Goal: Task Accomplishment & Management: Use online tool/utility

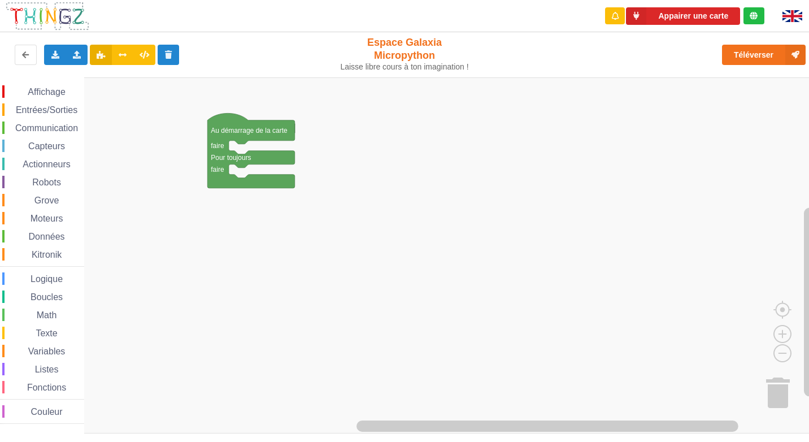
click at [244, 150] on div "Affichage Entrées/Sorties Communication Capteurs Actionneurs Robots Grove Moteu…" at bounding box center [408, 255] width 816 height 356
click at [38, 413] on span "Couleur" at bounding box center [46, 412] width 35 height 10
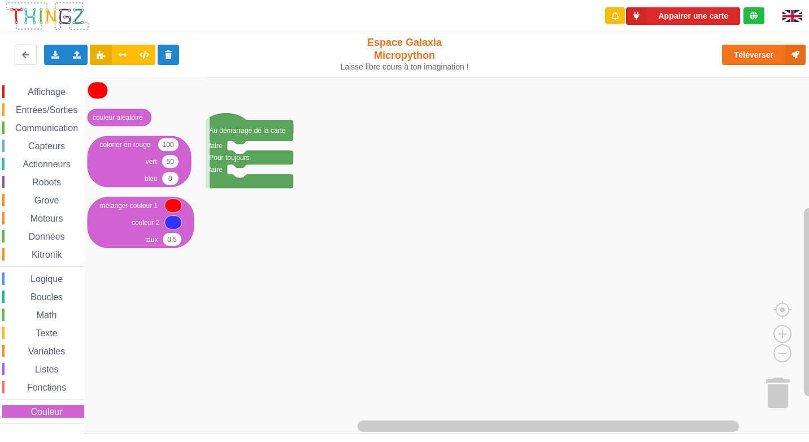
click at [202, 317] on icon "Espace de travail de Blocky" at bounding box center [146, 255] width 125 height 356
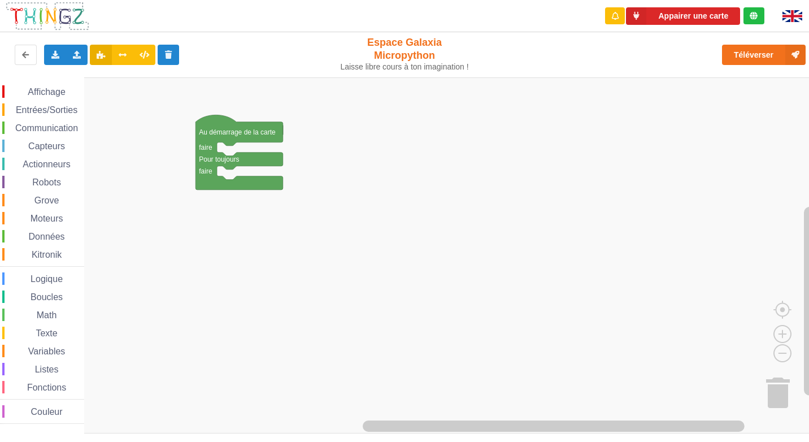
click at [199, 266] on div "Affichage Entrées/Sorties Communication Capteurs Actionneurs Robots Grove Moteu…" at bounding box center [408, 255] width 816 height 356
click at [199, 266] on rect "Espace de travail de Blocky" at bounding box center [408, 255] width 816 height 356
click at [43, 86] on div "Affichage" at bounding box center [43, 91] width 82 height 12
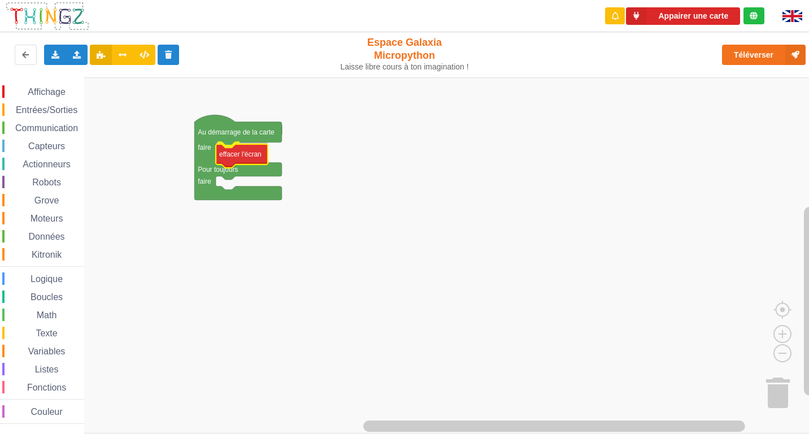
click at [238, 161] on div "Affichage Entrées/Sorties Communication Capteurs Actionneurs Robots Grove Moteu…" at bounding box center [408, 255] width 816 height 356
click at [67, 89] on span "Affichage" at bounding box center [46, 92] width 41 height 10
click at [231, 182] on div "Affichage Entrées/Sorties Communication Capteurs Actionneurs Robots Grove Moteu…" at bounding box center [408, 255] width 816 height 356
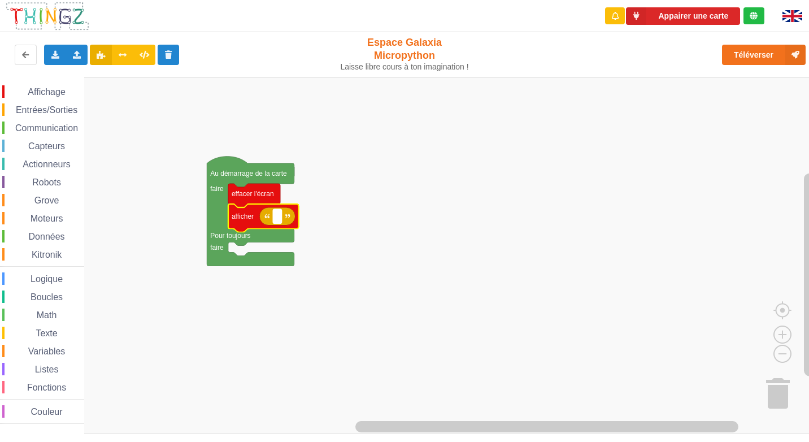
click at [278, 221] on rect "Espace de travail de Blocky" at bounding box center [277, 216] width 8 height 15
type input "l'activite 1"
click at [54, 87] on span "Affichage" at bounding box center [46, 92] width 41 height 10
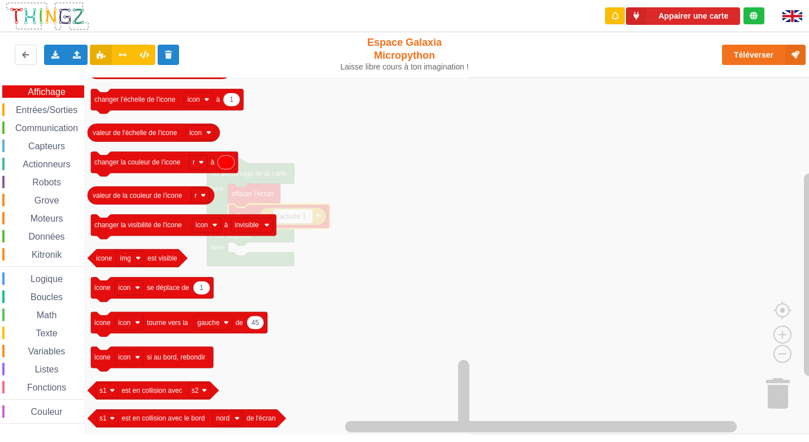
click at [65, 106] on span "Entrées/Sorties" at bounding box center [46, 110] width 65 height 10
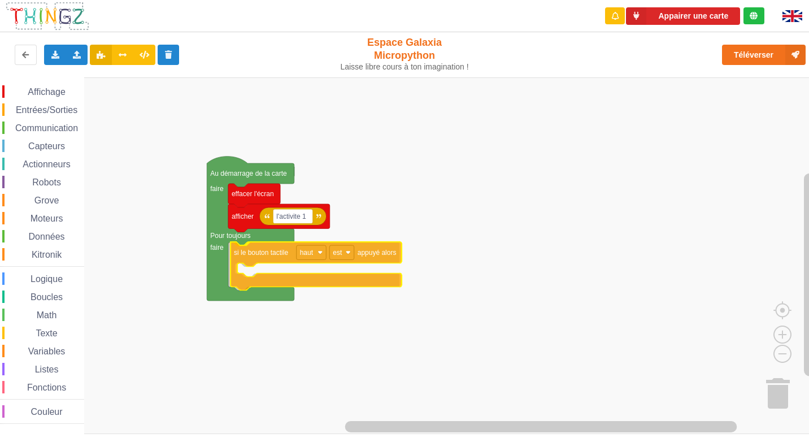
click at [259, 256] on div "Affichage Entrées/Sorties Communication Capteurs Actionneurs Robots Grove Moteu…" at bounding box center [408, 255] width 816 height 356
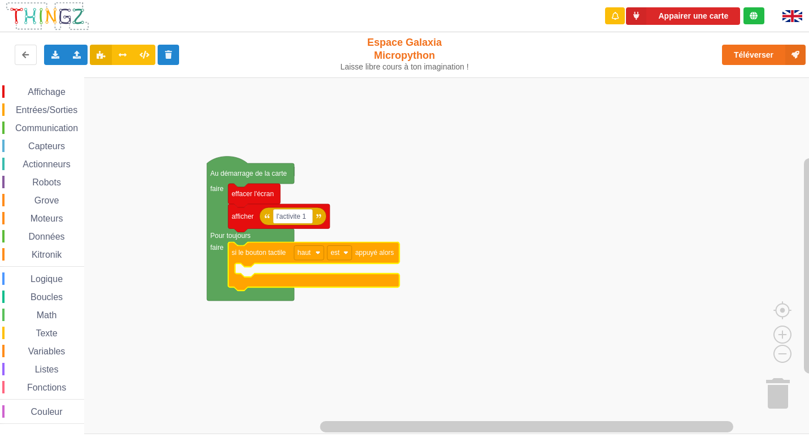
click at [40, 108] on span "Entrées/Sorties" at bounding box center [46, 110] width 65 height 10
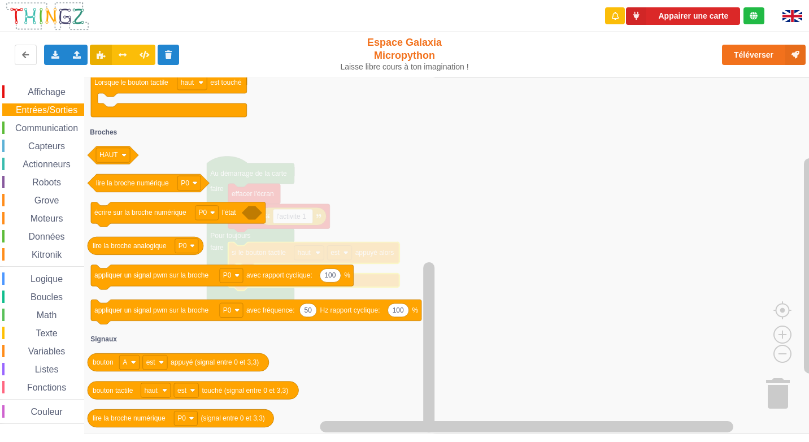
click at [48, 91] on span "Affichage" at bounding box center [46, 92] width 41 height 10
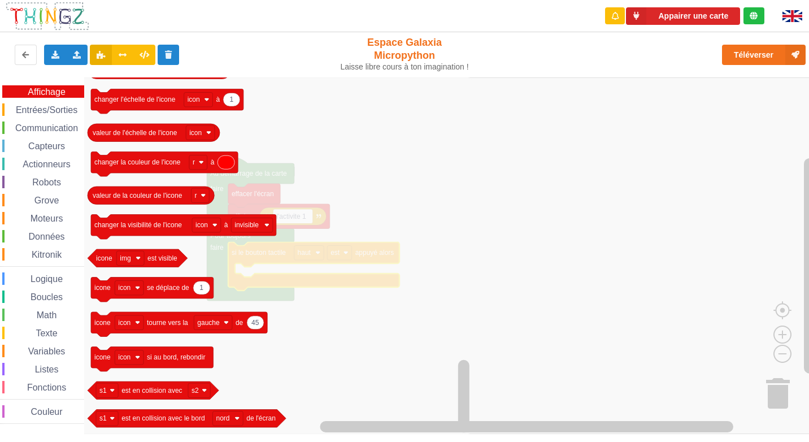
click at [55, 125] on span "Communication" at bounding box center [47, 128] width 66 height 10
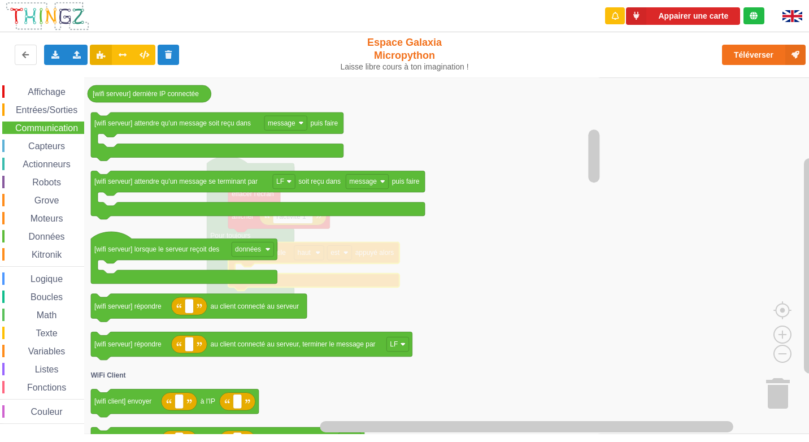
click at [53, 111] on span "Entrées/Sorties" at bounding box center [46, 110] width 65 height 10
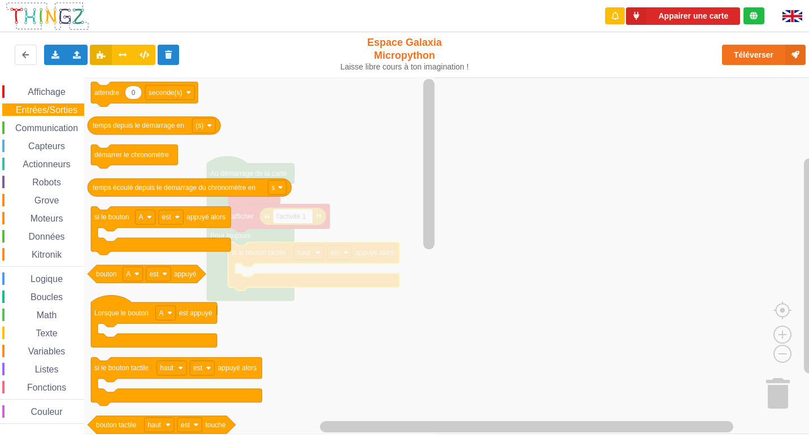
click at [276, 250] on icon "Espace de travail de Blocky" at bounding box center [260, 255] width 353 height 356
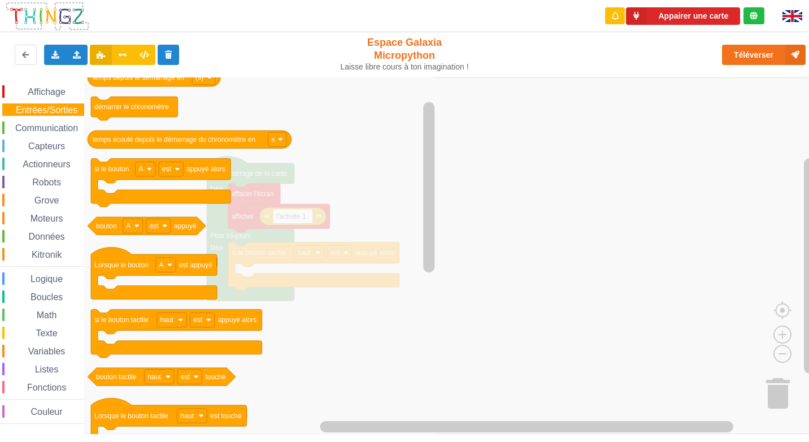
click at [276, 250] on icon "Espace de travail de Blocky" at bounding box center [260, 255] width 353 height 356
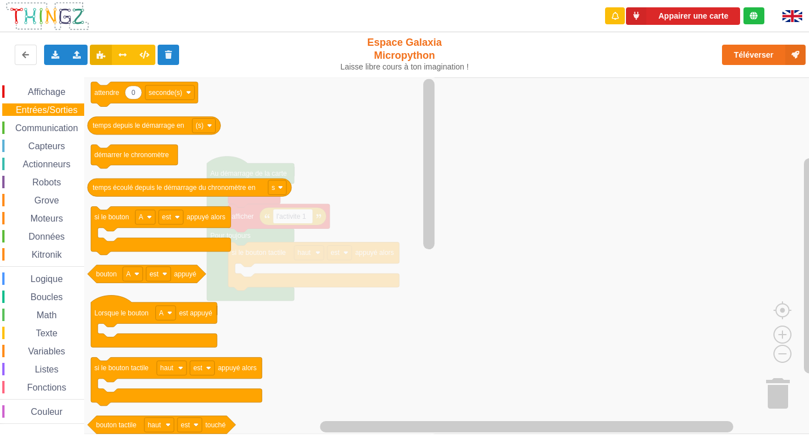
click at [56, 149] on span "Capteurs" at bounding box center [47, 146] width 40 height 10
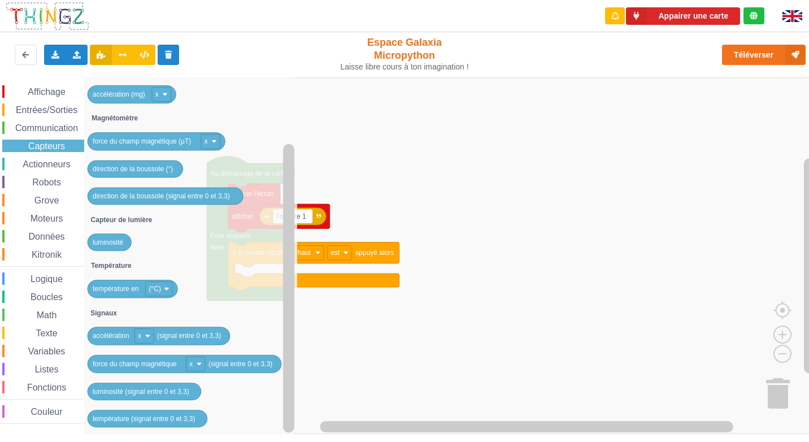
click at [42, 165] on span "Actionneurs" at bounding box center [46, 164] width 51 height 10
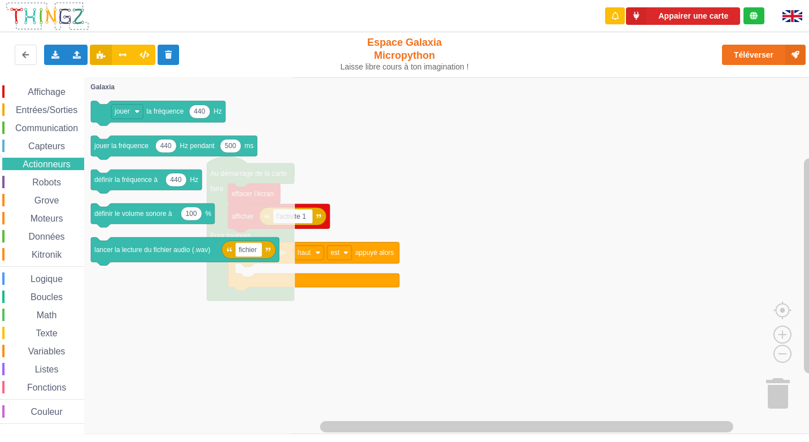
click at [403, 307] on rect "Espace de travail de Blocky" at bounding box center [408, 255] width 816 height 356
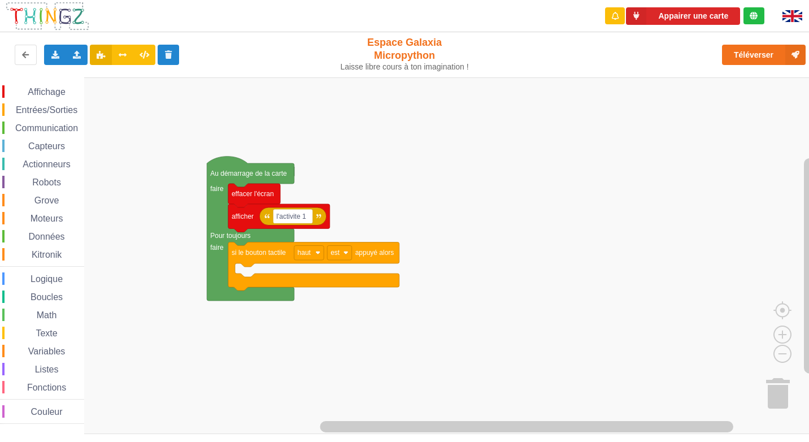
click at [59, 161] on span "Actionneurs" at bounding box center [46, 164] width 51 height 10
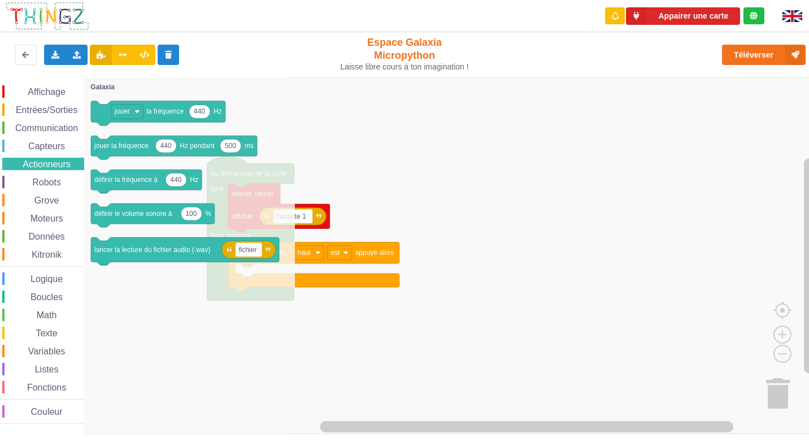
click at [37, 179] on span "Robots" at bounding box center [46, 182] width 32 height 10
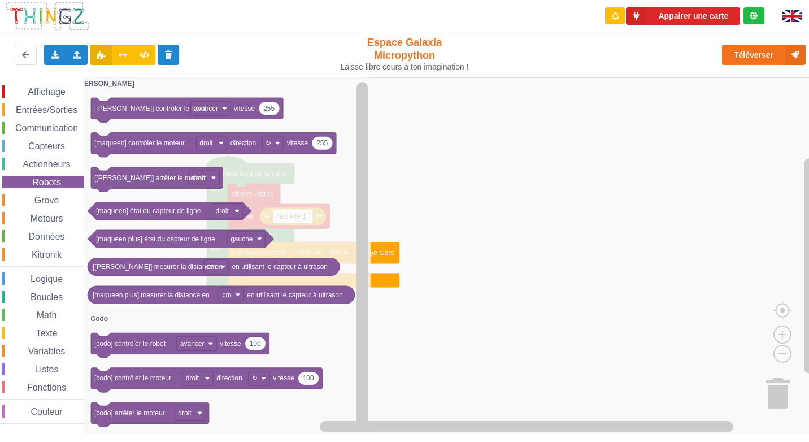
click at [60, 201] on div "Grove" at bounding box center [43, 200] width 82 height 12
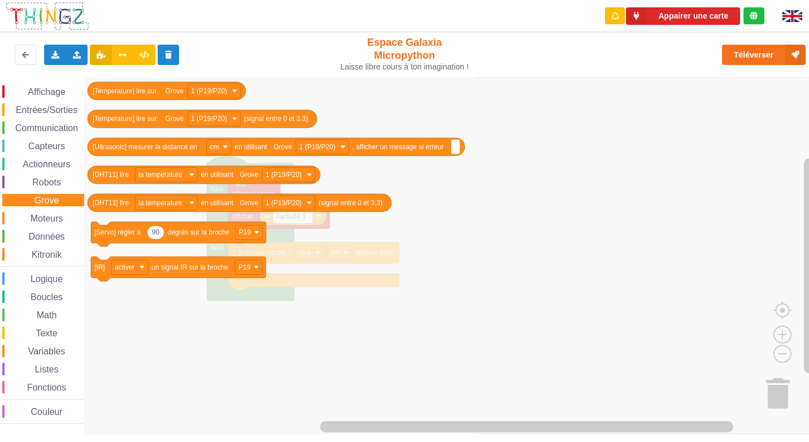
click at [51, 219] on span "Moteurs" at bounding box center [47, 218] width 36 height 10
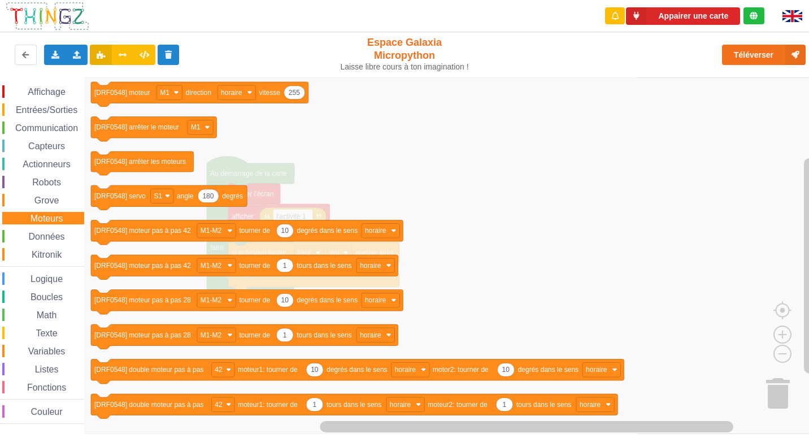
click at [50, 86] on div "Affichage" at bounding box center [43, 91] width 82 height 12
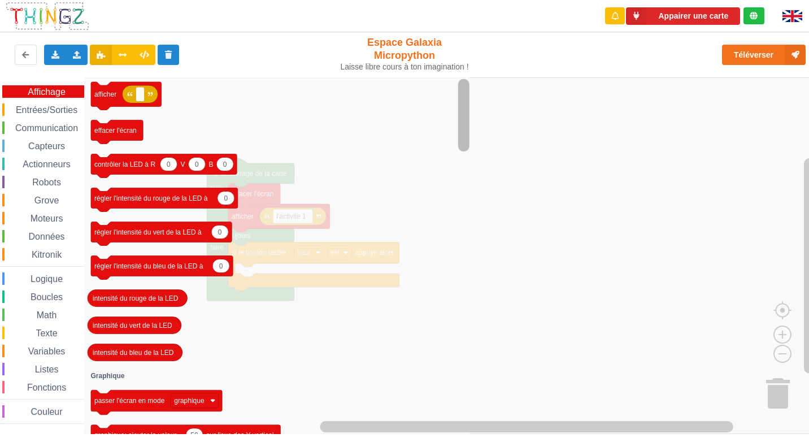
click at [589, 75] on div "Appairer une carte Exporter l'assemblage de blocs Exporter l'assemblage de bloc…" at bounding box center [404, 213] width 824 height 442
click at [42, 274] on span "Logique" at bounding box center [47, 279] width 36 height 10
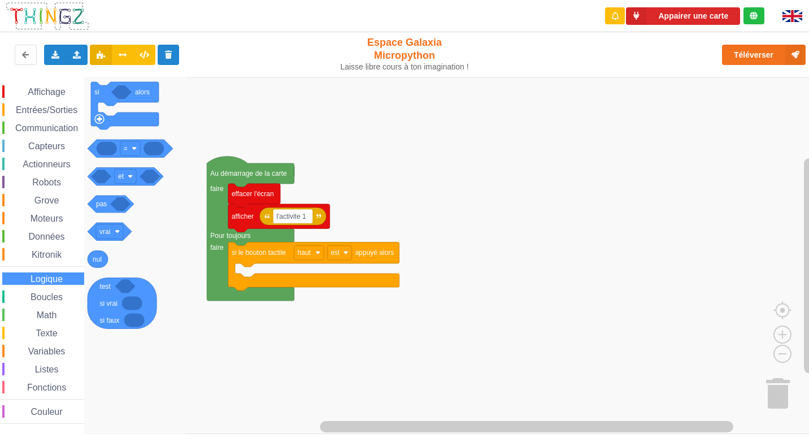
click at [43, 295] on span "Boucles" at bounding box center [47, 297] width 36 height 10
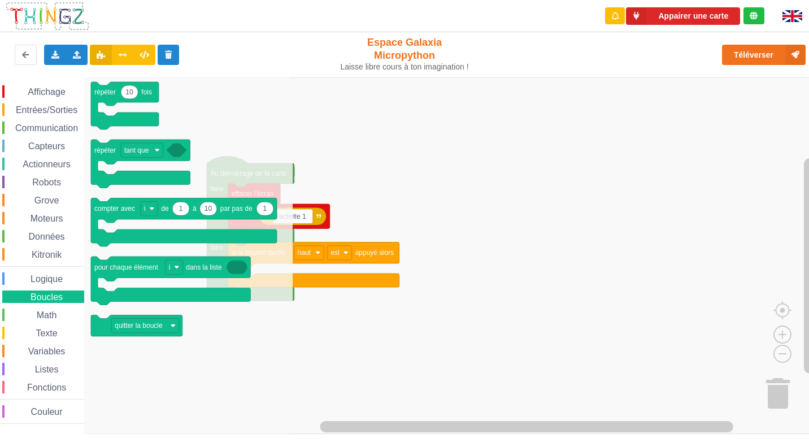
click at [45, 311] on span "Math" at bounding box center [47, 315] width 24 height 10
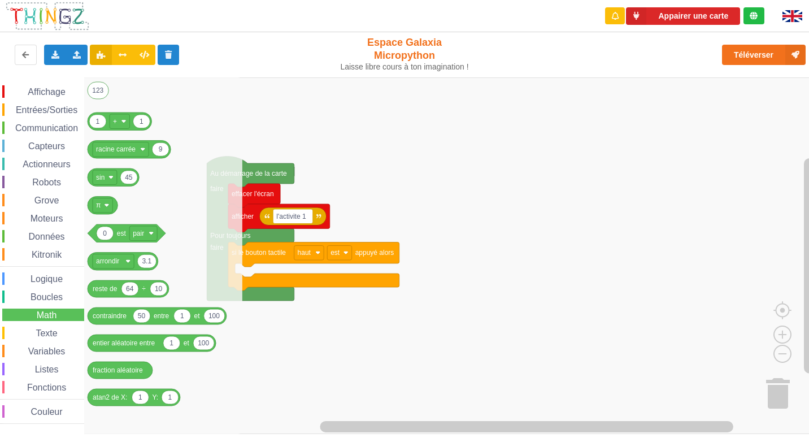
click at [43, 324] on div "Affichage Entrées/Sorties Communication Capteurs Actionneurs Robots Grove Moteu…" at bounding box center [42, 254] width 84 height 338
click at [63, 346] on div "Variables" at bounding box center [43, 350] width 82 height 12
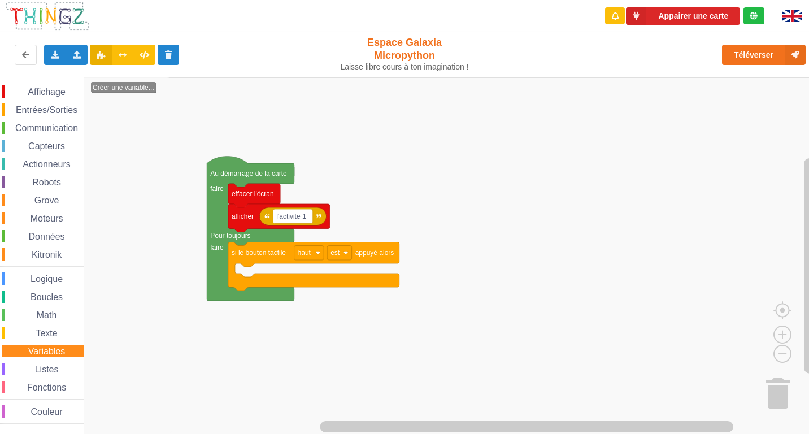
click at [59, 369] on span "Listes" at bounding box center [46, 369] width 27 height 10
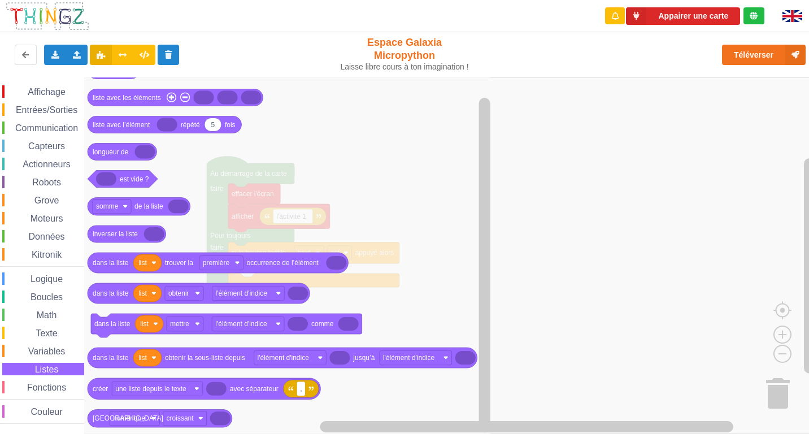
click at [50, 202] on span "Grove" at bounding box center [47, 200] width 28 height 10
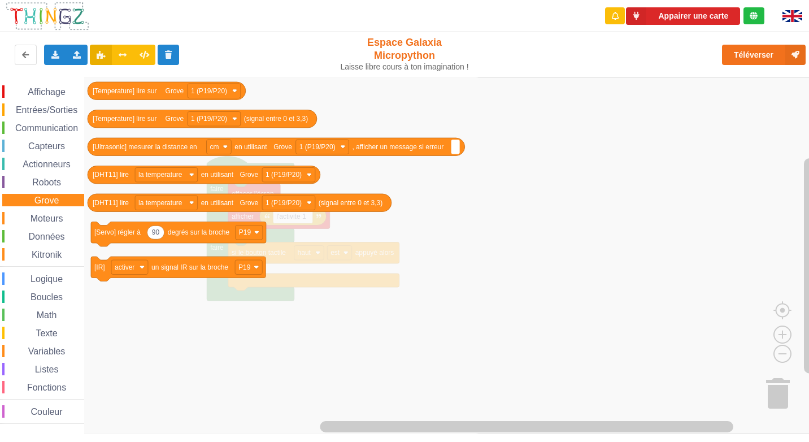
click at [47, 149] on span "Capteurs" at bounding box center [47, 146] width 40 height 10
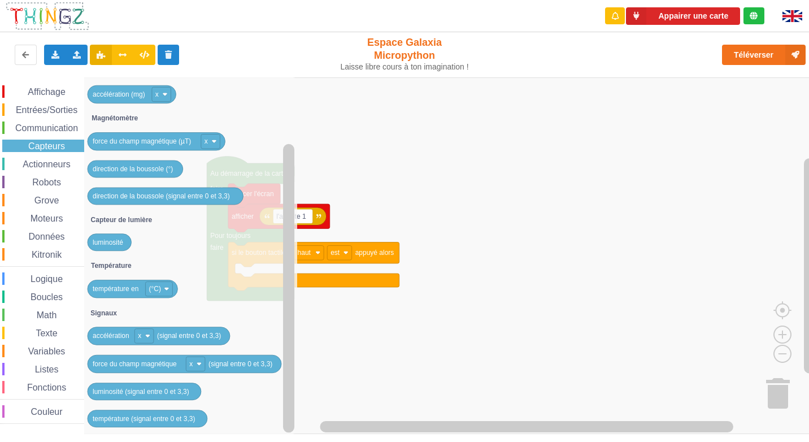
click at [32, 126] on span "Communication" at bounding box center [47, 128] width 66 height 10
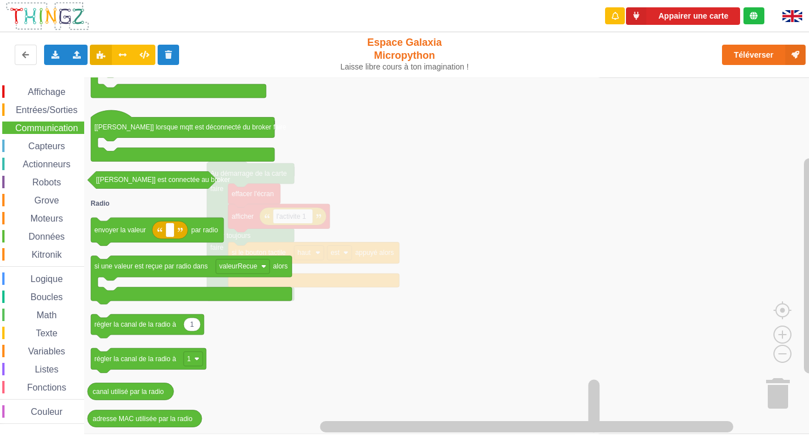
click at [50, 112] on span "Entrées/Sorties" at bounding box center [46, 110] width 65 height 10
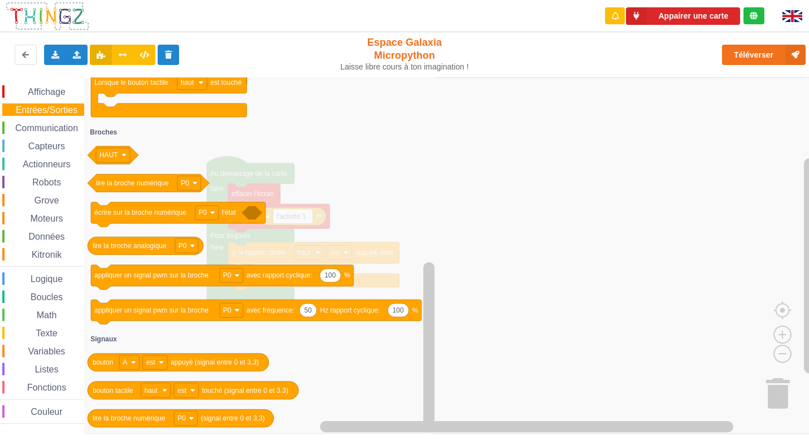
click at [49, 94] on span "Affichage" at bounding box center [46, 92] width 41 height 10
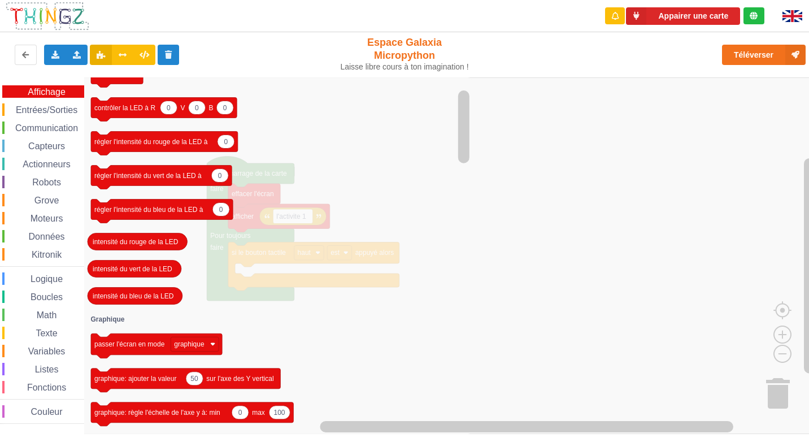
click at [482, 241] on rect "Espace de travail de Blocky" at bounding box center [408, 255] width 816 height 356
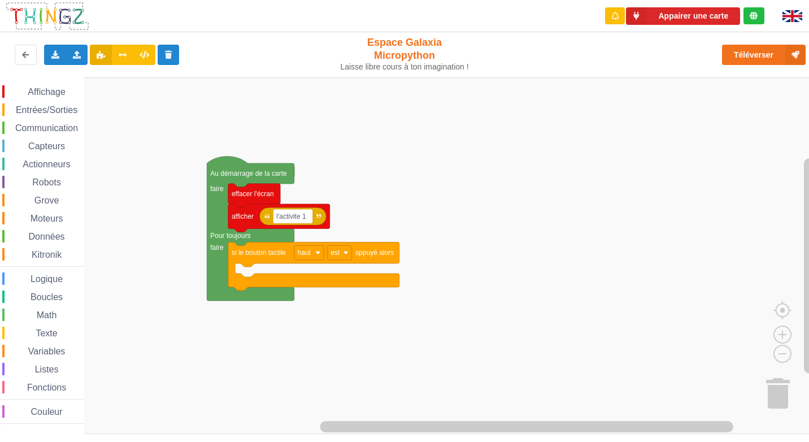
click at [196, 95] on rect "Espace de travail de Blocky" at bounding box center [408, 255] width 816 height 356
click at [49, 89] on span "Affichage" at bounding box center [46, 92] width 41 height 10
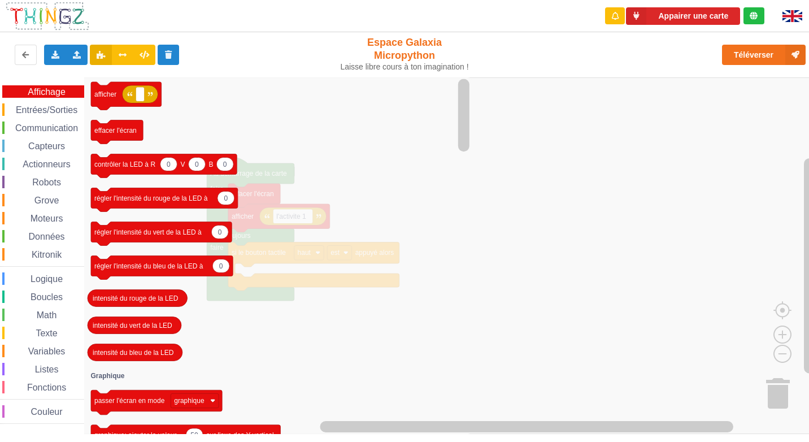
click at [28, 138] on div "Affichage Entrées/Sorties Communication Capteurs Actionneurs Robots Grove Moteu…" at bounding box center [42, 254] width 84 height 338
click at [30, 140] on div "Capteurs" at bounding box center [43, 145] width 82 height 12
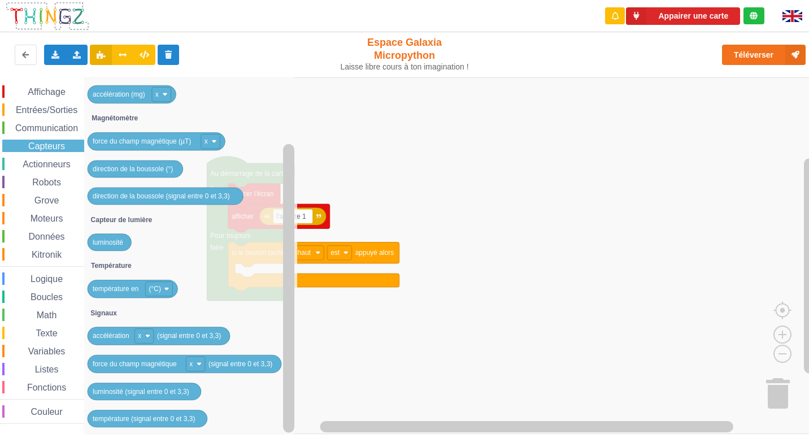
click at [57, 165] on span "Actionneurs" at bounding box center [46, 164] width 51 height 10
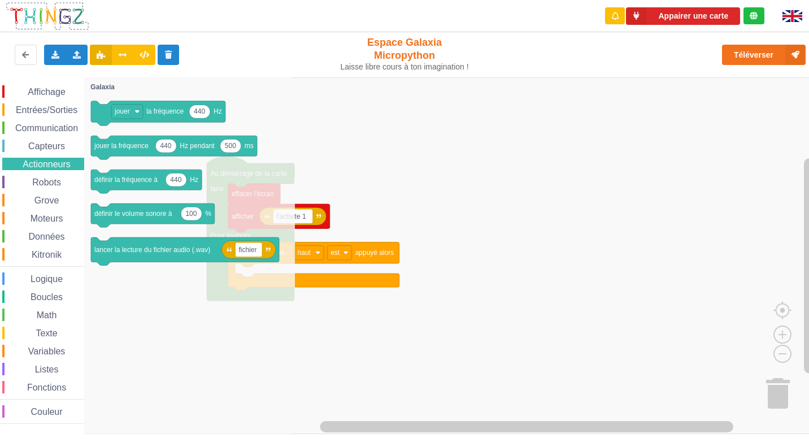
click at [63, 92] on span "Affichage" at bounding box center [46, 92] width 41 height 10
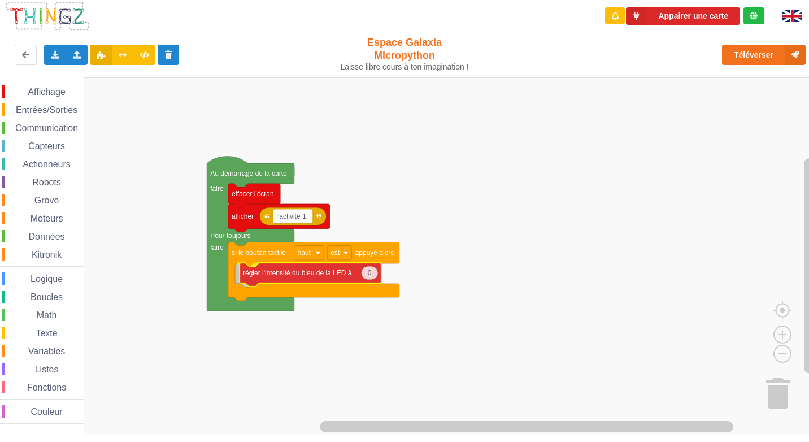
click at [296, 280] on div "Affichage Entrées/Sorties Communication Capteurs Actionneurs Robots Grove Moteu…" at bounding box center [408, 255] width 816 height 356
click at [367, 276] on icon "Espace de travail de Blocky" at bounding box center [364, 273] width 17 height 14
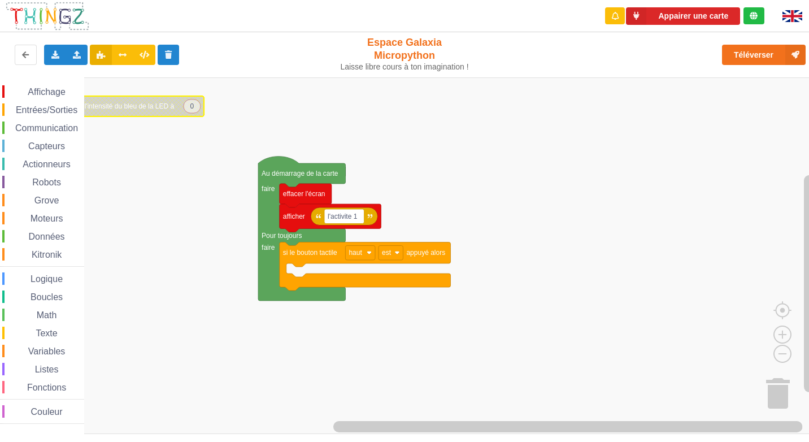
click at [53, 92] on span "Affichage" at bounding box center [46, 92] width 41 height 10
click at [583, 175] on rect "Espace de travail de Blocky" at bounding box center [408, 255] width 816 height 356
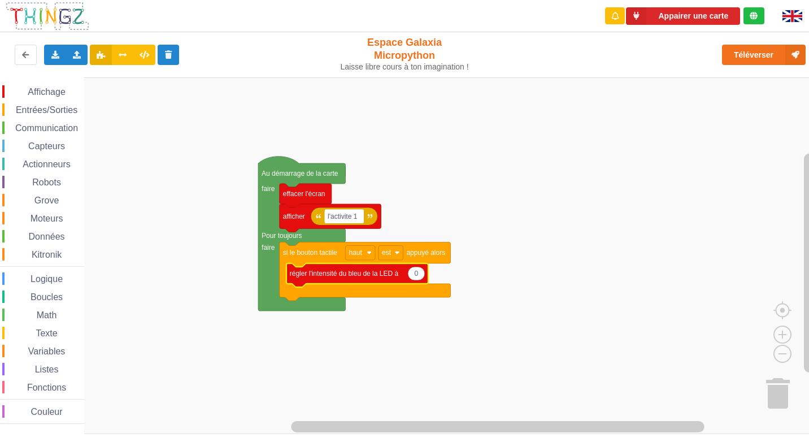
click at [152, 132] on rect "Espace de travail de Blocky" at bounding box center [408, 255] width 816 height 356
click at [59, 89] on span "Affichage" at bounding box center [46, 92] width 41 height 10
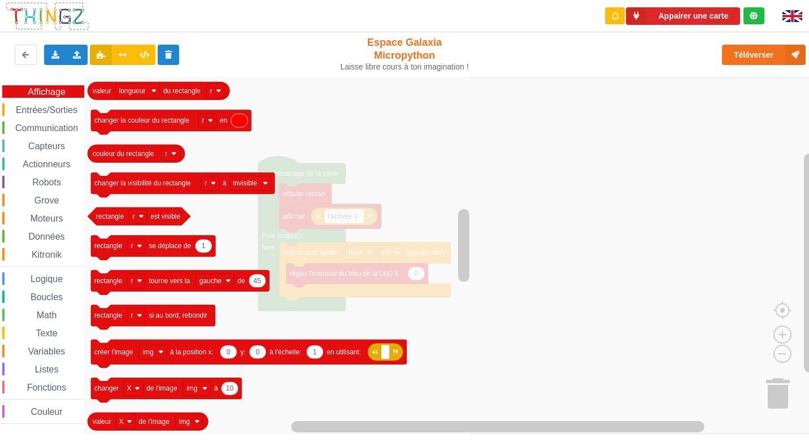
click at [50, 110] on span "Entrées/Sorties" at bounding box center [46, 110] width 65 height 10
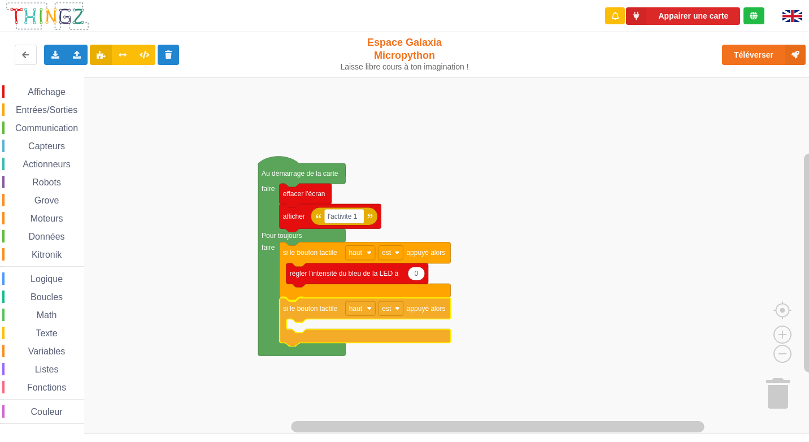
click at [330, 313] on div "Affichage Entrées/Sorties Communication Capteurs Actionneurs Robots Grove Moteu…" at bounding box center [408, 255] width 816 height 356
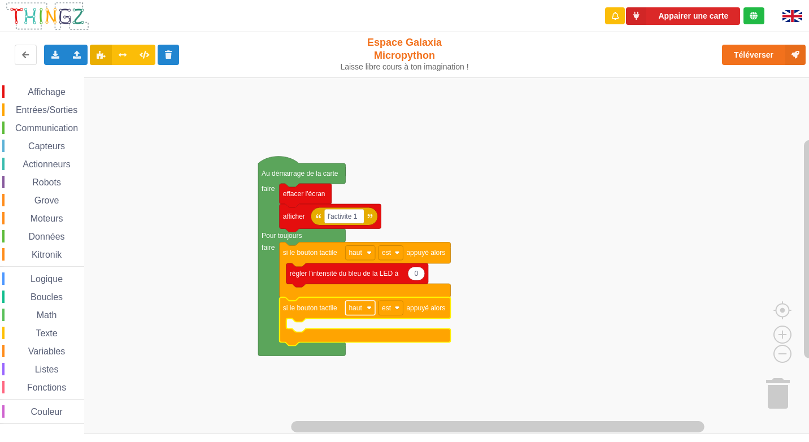
click at [366, 307] on image "Espace de travail de Blocky" at bounding box center [368, 307] width 5 height 5
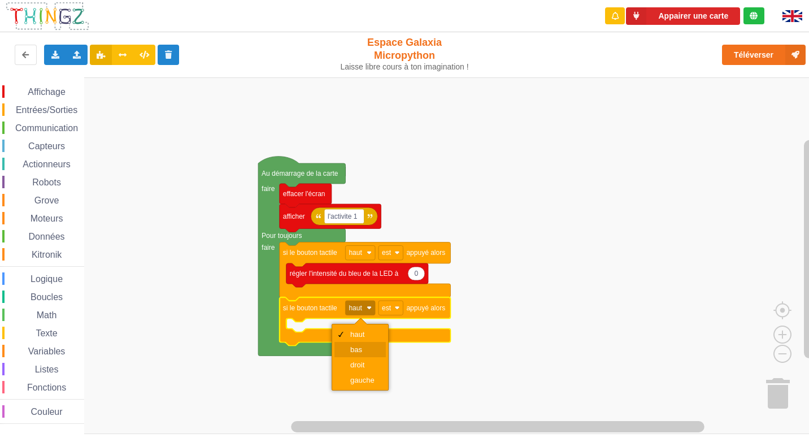
click at [361, 344] on div "bas" at bounding box center [359, 349] width 51 height 15
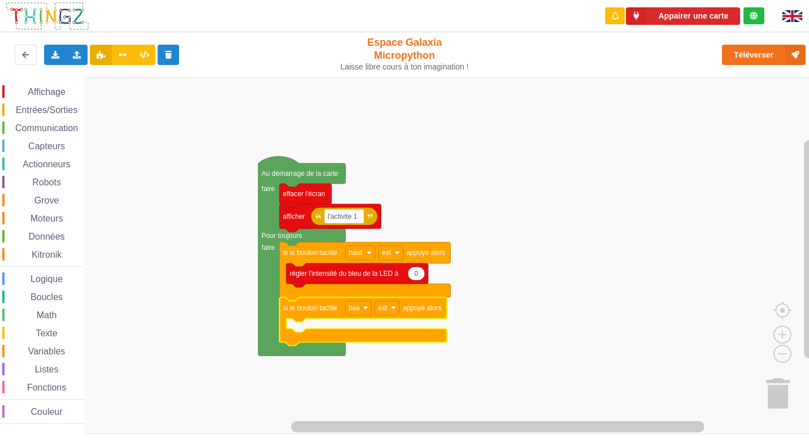
click at [45, 89] on span "Affichage" at bounding box center [46, 92] width 41 height 10
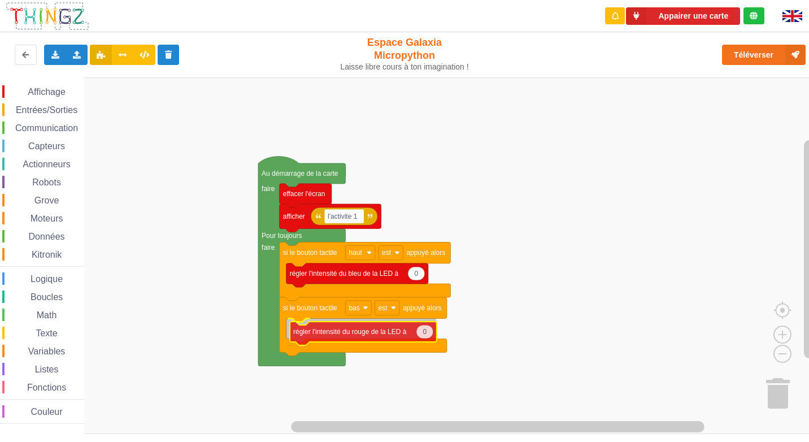
click at [349, 333] on div "Affichage Entrées/Sorties Communication Capteurs Actionneurs Robots Grove Moteu…" at bounding box center [408, 255] width 816 height 356
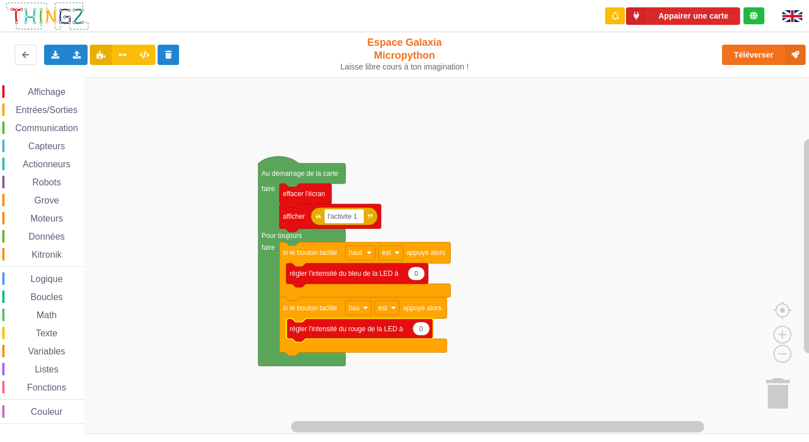
click at [356, 231] on rect "Espace de travail de Blocky" at bounding box center [408, 255] width 816 height 356
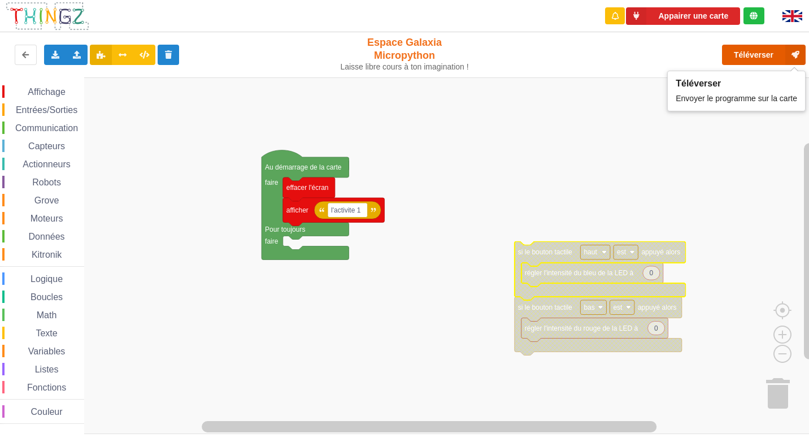
click at [785, 49] on icon at bounding box center [795, 55] width 20 height 20
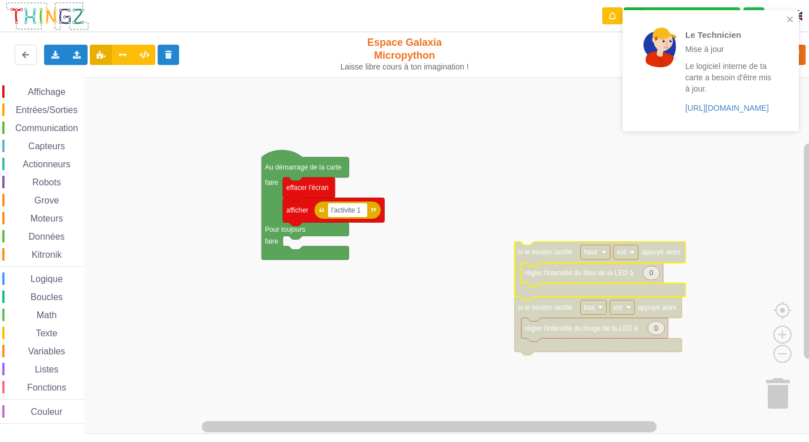
click at [484, 114] on rect "Espace de travail de Blocky" at bounding box center [408, 255] width 816 height 356
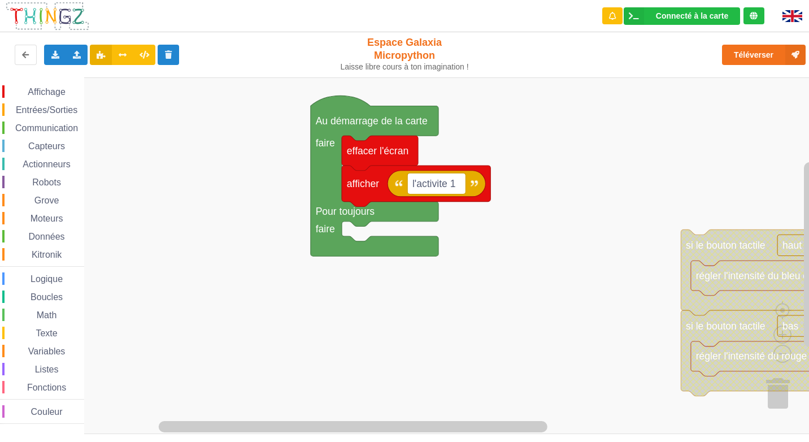
click at [525, 311] on div "Affichage Entrées/Sorties Communication Capteurs Actionneurs Robots Grove Moteu…" at bounding box center [408, 255] width 816 height 356
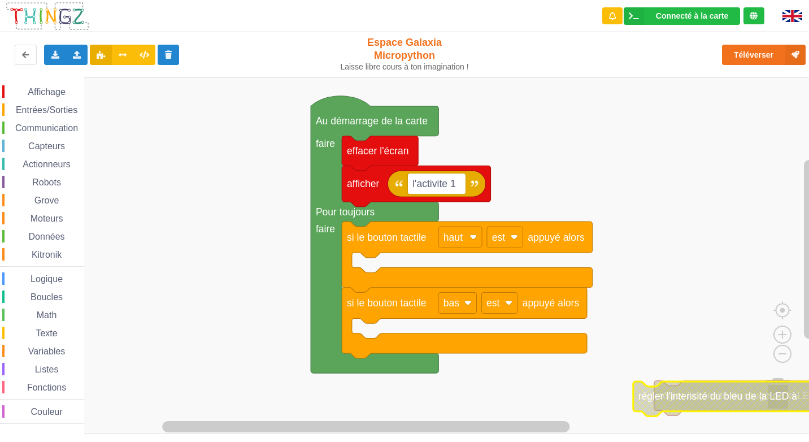
click at [786, 394] on text "régler l'intensité du bleu de la LED à" at bounding box center [717, 395] width 159 height 11
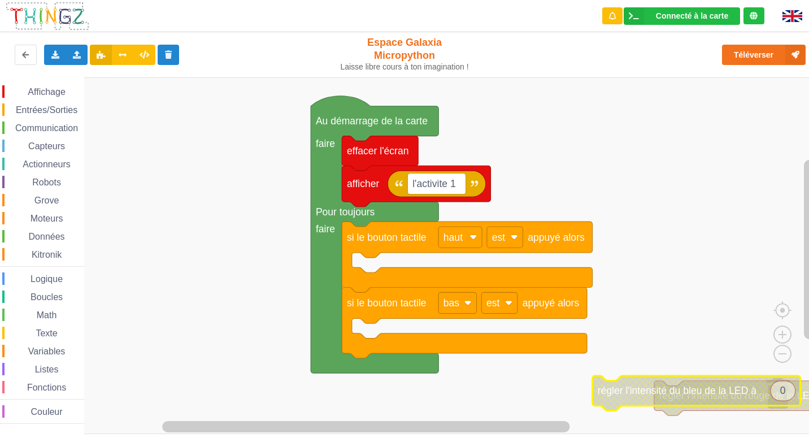
click at [776, 389] on icon "Espace de travail de Blocky" at bounding box center [782, 391] width 25 height 20
click at [776, 389] on input "0" at bounding box center [782, 390] width 25 height 20
click at [768, 390] on icon "Espace de travail de Blocky" at bounding box center [696, 392] width 208 height 34
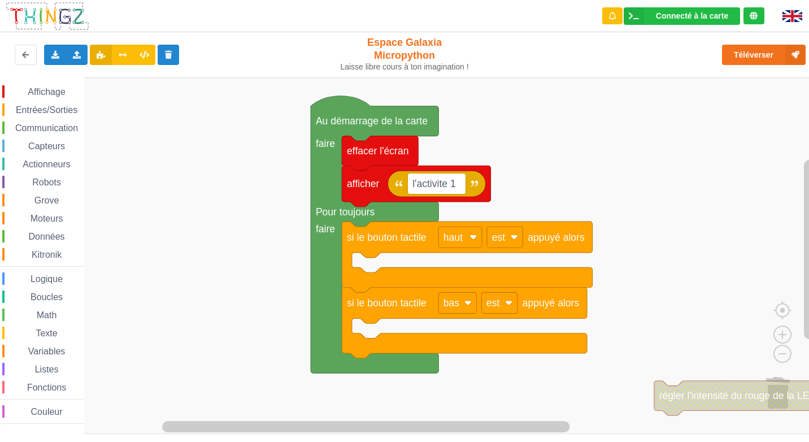
click at [775, 390] on text "régler l'intensité du rouge de la LED à" at bounding box center [741, 395] width 165 height 11
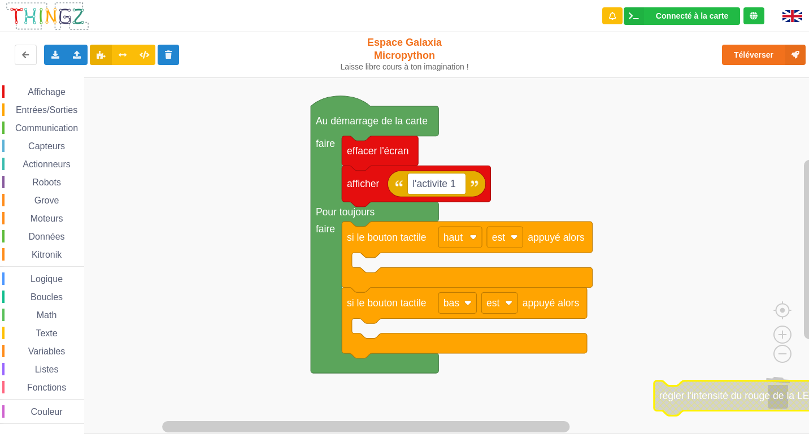
click at [775, 390] on text "régler l'intensité du rouge de la LED à" at bounding box center [741, 395] width 165 height 11
click at [774, 382] on icon "Espace de travail de Blocky" at bounding box center [761, 398] width 215 height 34
click at [775, 402] on icon "Espace de travail de Blocky" at bounding box center [761, 398] width 215 height 34
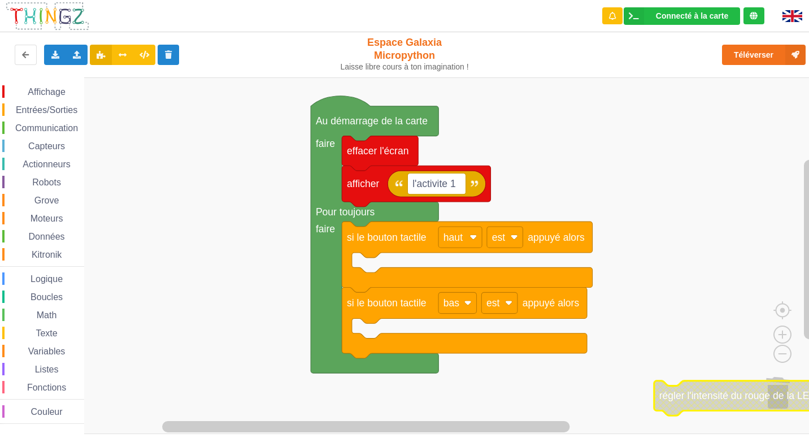
click at [776, 403] on icon "Espace de travail de Blocky" at bounding box center [761, 398] width 215 height 34
click at [762, 399] on text "régler l'intensité du rouge de la LED à" at bounding box center [714, 396] width 165 height 11
click at [780, 399] on text "régler l'intensité du rouge de la LED à" at bounding box center [714, 396] width 165 height 11
click at [781, 400] on text "régler l'intensité du rouge de la LED à" at bounding box center [714, 396] width 165 height 11
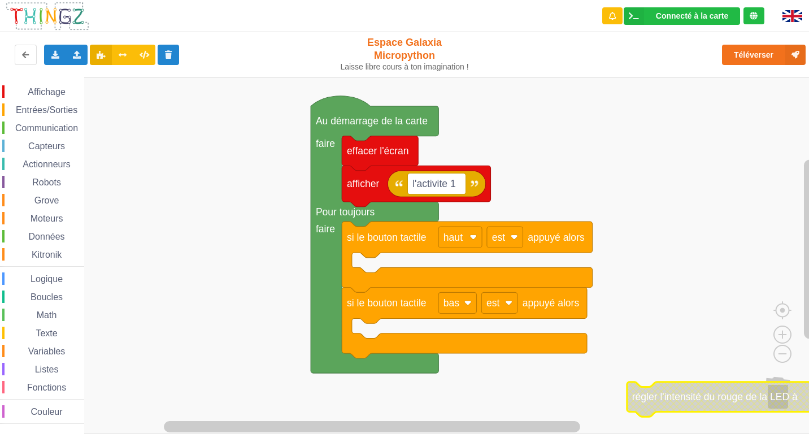
click at [783, 401] on text "régler l'intensité du rouge de la LED à" at bounding box center [714, 396] width 165 height 11
click at [47, 91] on span "Affichage" at bounding box center [46, 92] width 41 height 10
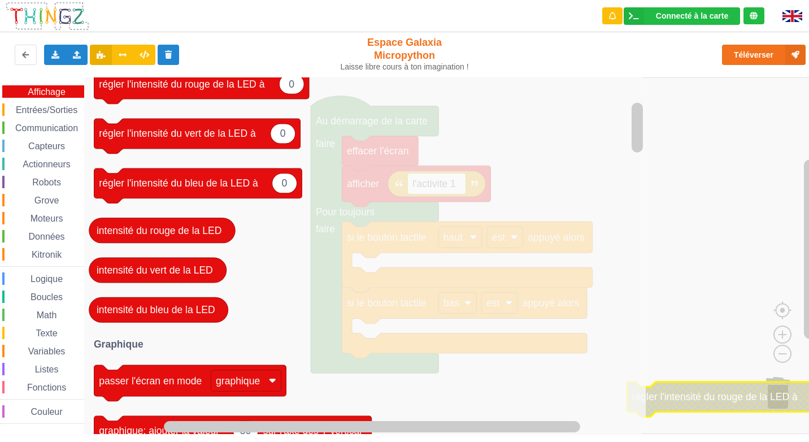
click at [59, 105] on span "Entrées/Sorties" at bounding box center [46, 110] width 65 height 10
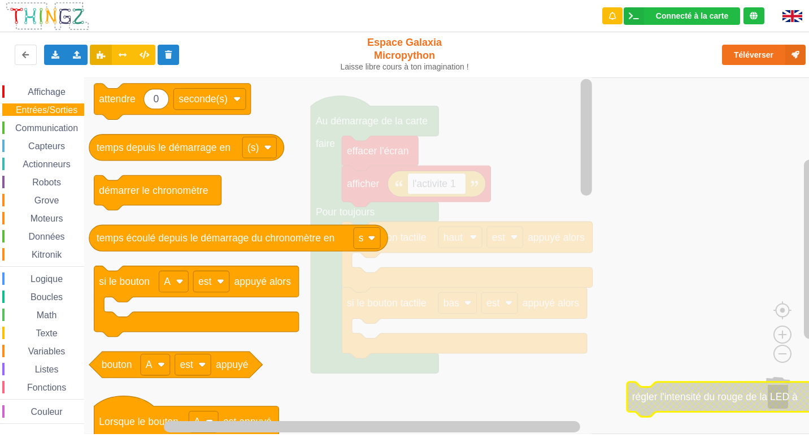
click at [49, 219] on span "Moteurs" at bounding box center [47, 218] width 36 height 10
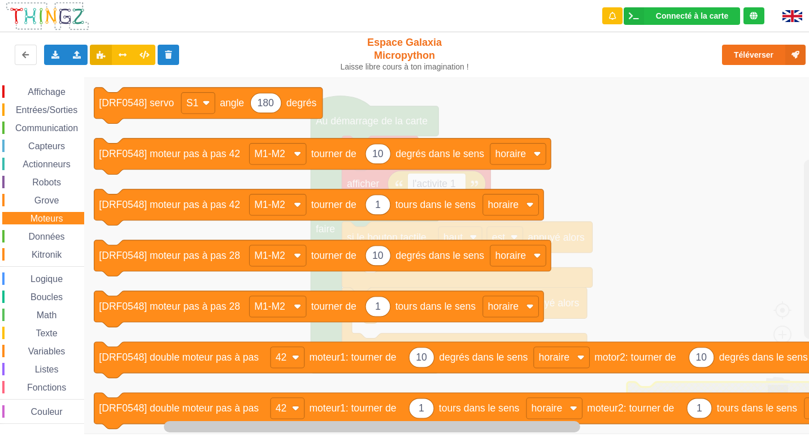
click at [50, 235] on span "Données" at bounding box center [47, 236] width 40 height 10
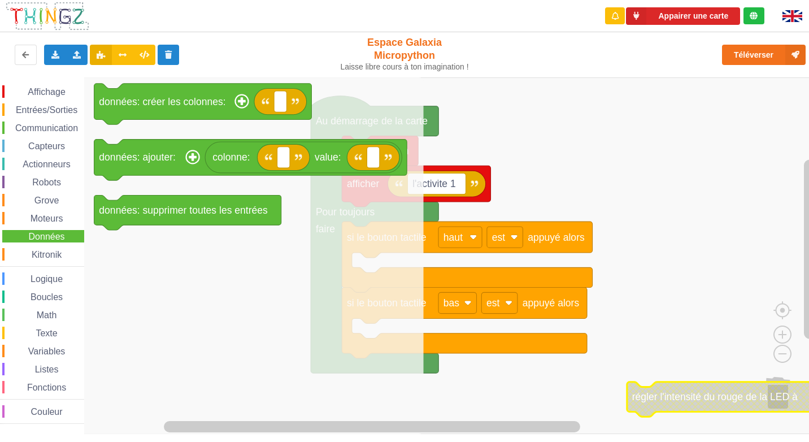
click at [50, 150] on span "Capteurs" at bounding box center [47, 146] width 40 height 10
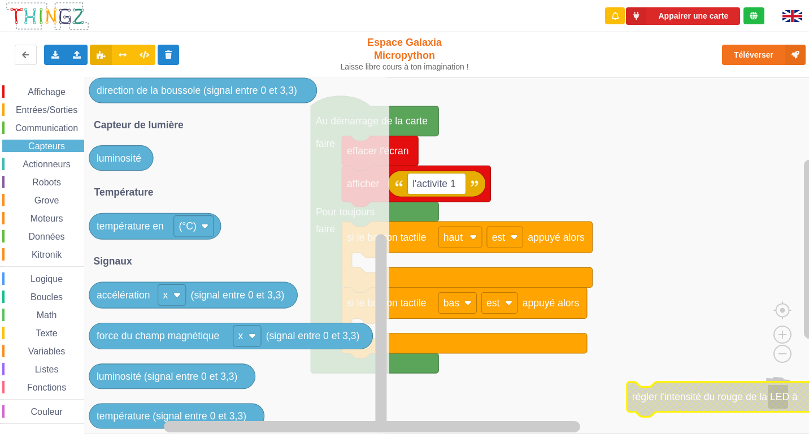
click at [53, 197] on div "Affichage Entrées/Sorties Communication Capteurs Actionneurs Robots Grove Moteu…" at bounding box center [42, 254] width 84 height 338
click at [53, 197] on span "Grove" at bounding box center [47, 200] width 28 height 10
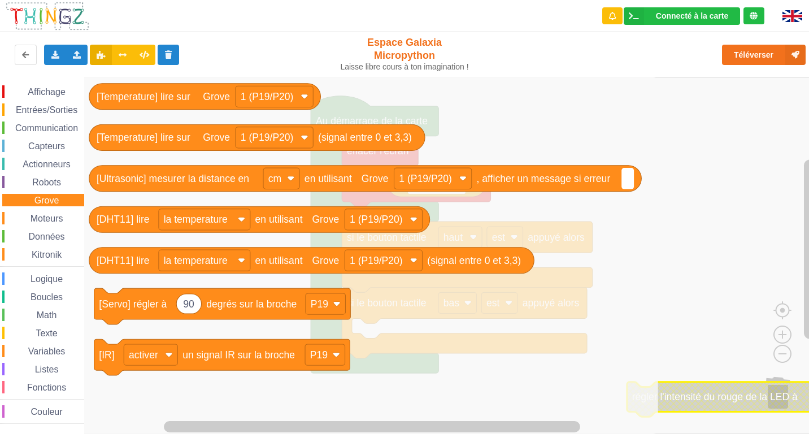
click at [61, 109] on span "Entrées/Sorties" at bounding box center [46, 110] width 65 height 10
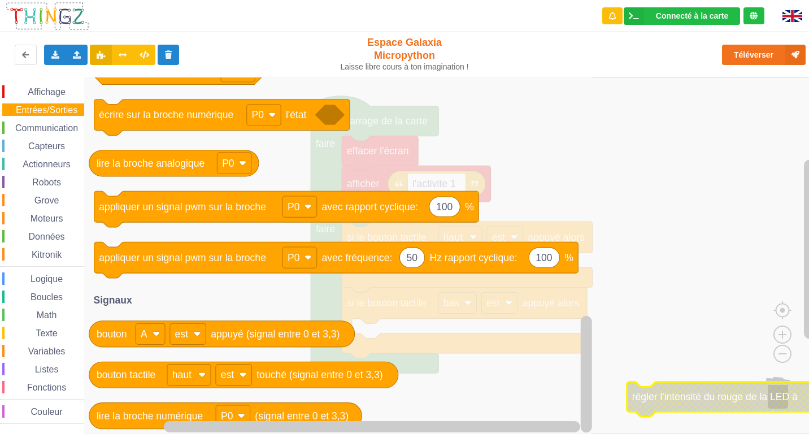
click at [43, 414] on span "Couleur" at bounding box center [46, 412] width 35 height 10
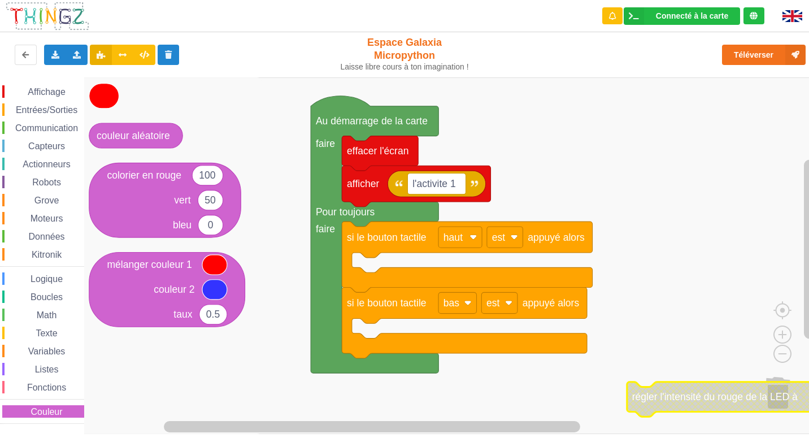
click at [46, 388] on span "Fonctions" at bounding box center [46, 387] width 42 height 10
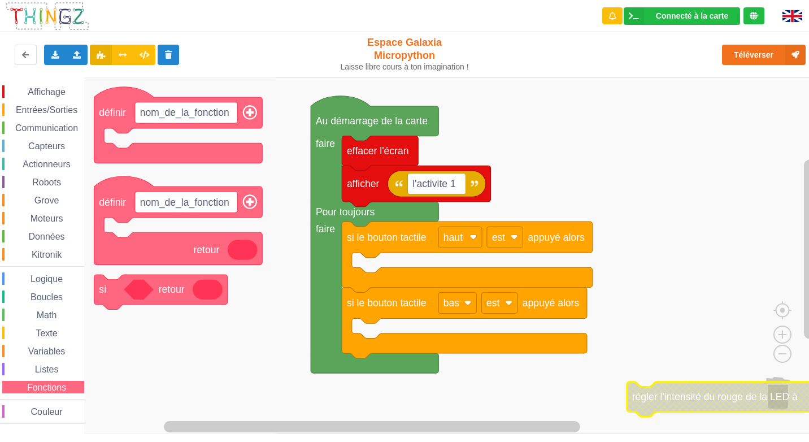
click at [53, 372] on span "Listes" at bounding box center [46, 369] width 27 height 10
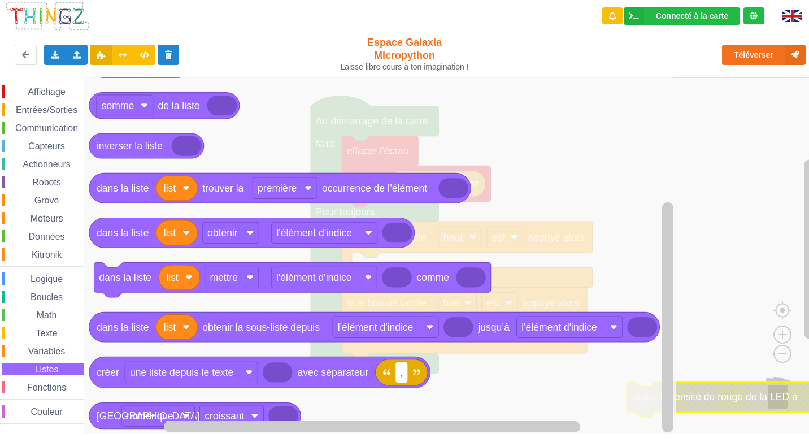
click at [45, 350] on span "Variables" at bounding box center [47, 351] width 41 height 10
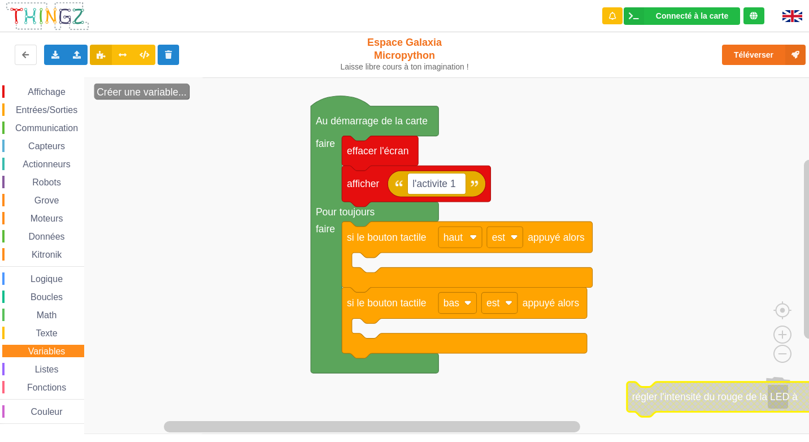
click at [39, 335] on span "Texte" at bounding box center [46, 333] width 25 height 10
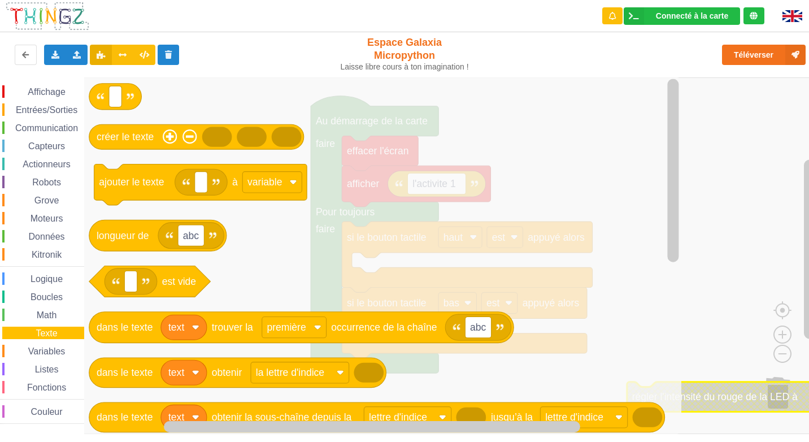
click at [56, 86] on div "Affichage" at bounding box center [43, 91] width 82 height 12
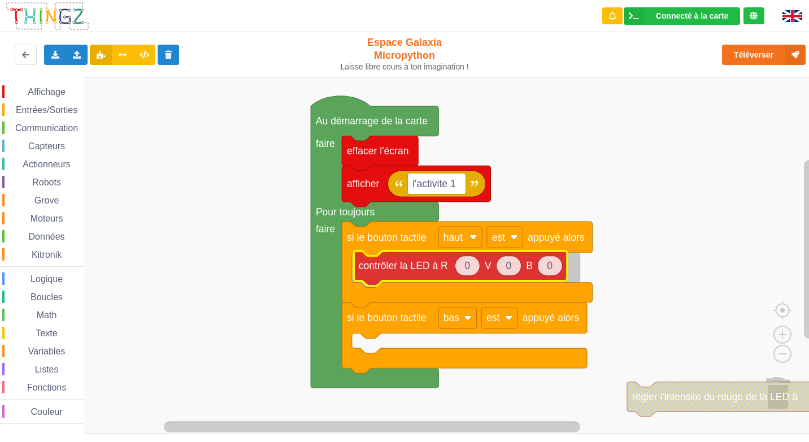
click at [405, 272] on div "Affichage Entrées/Sorties Communication Capteurs Actionneurs Robots Grove Moteu…" at bounding box center [408, 255] width 816 height 356
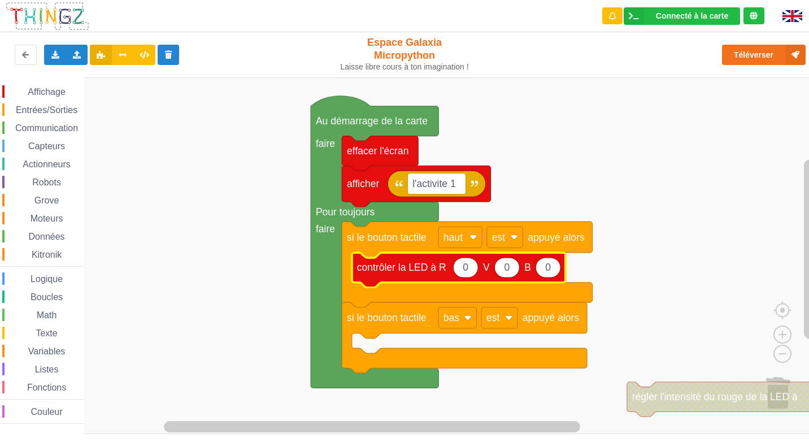
click at [466, 271] on text "0" at bounding box center [465, 266] width 6 height 11
click at [470, 279] on icon "Espace de travail de Blocky" at bounding box center [458, 269] width 213 height 34
click at [470, 276] on icon "Espace de travail de Blocky" at bounding box center [465, 267] width 25 height 20
click at [470, 276] on input "0" at bounding box center [465, 267] width 25 height 20
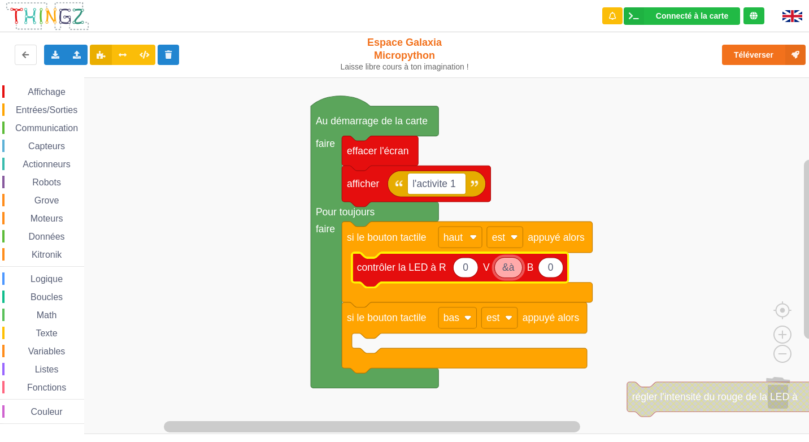
type input "&"
click at [550, 274] on icon "Espace de travail de Blocky" at bounding box center [547, 267] width 25 height 20
type input "1"
click at [473, 270] on icon "Espace de travail de Blocky" at bounding box center [465, 267] width 25 height 20
type input "&"
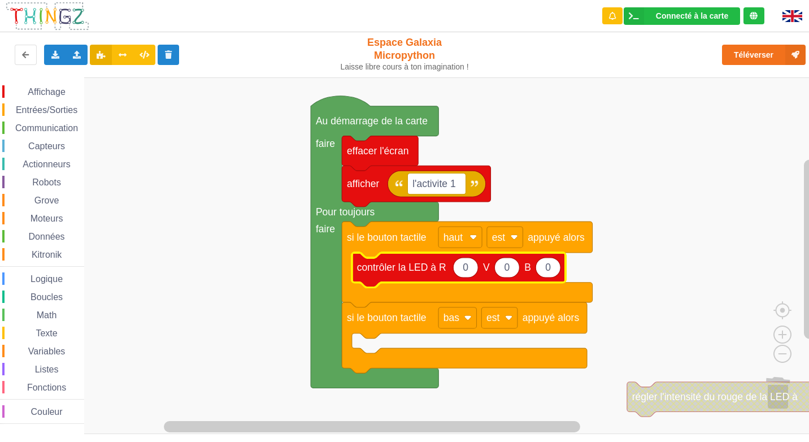
click at [469, 273] on icon "Espace de travail de Blocky" at bounding box center [465, 267] width 25 height 20
click at [469, 273] on input "0" at bounding box center [465, 267] width 25 height 20
type input "&"
type input "10"
click at [509, 269] on text "0" at bounding box center [507, 266] width 6 height 11
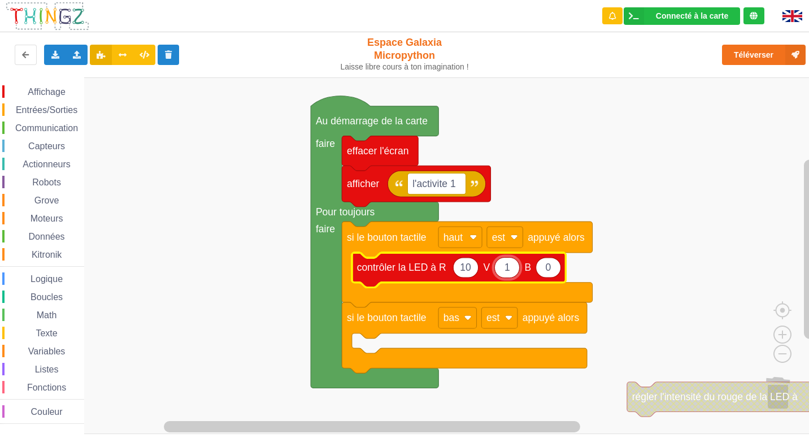
type input "10"
click at [553, 270] on icon "Espace de travail de Blocky" at bounding box center [548, 267] width 25 height 20
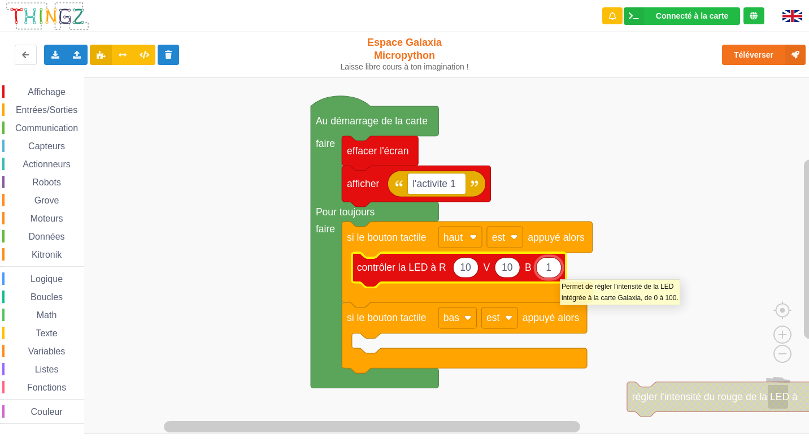
type input "10"
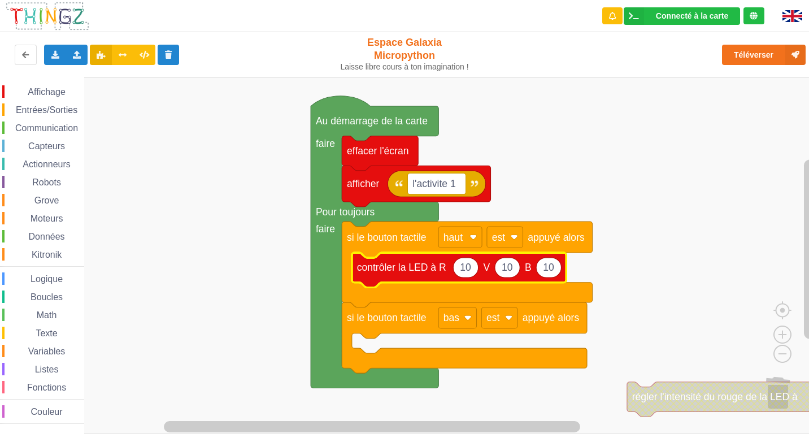
click at [58, 113] on span "Entrées/Sorties" at bounding box center [46, 110] width 65 height 10
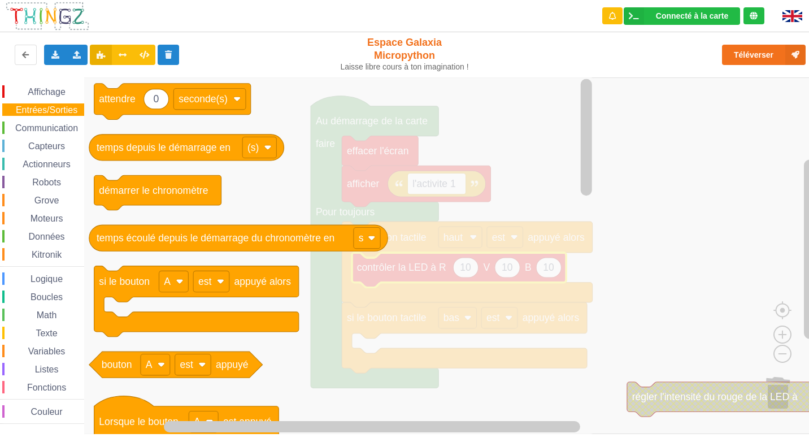
click at [73, 86] on div "Affichage" at bounding box center [43, 91] width 82 height 12
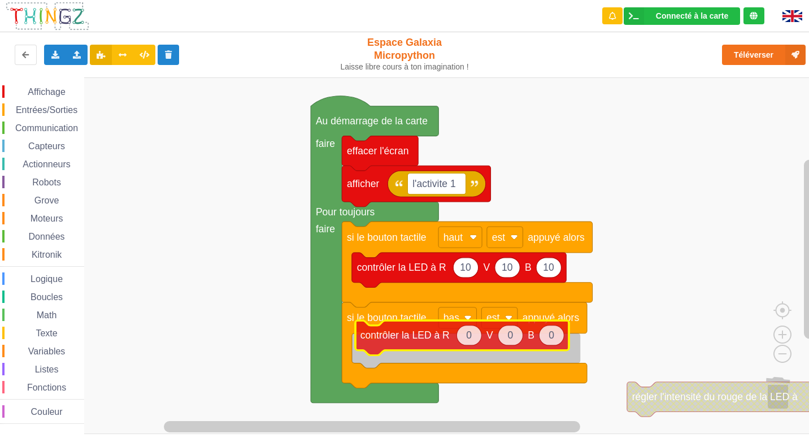
click at [420, 340] on div "Affichage Entrées/Sorties Communication Capteurs Actionneurs Robots Grove Moteu…" at bounding box center [408, 255] width 816 height 356
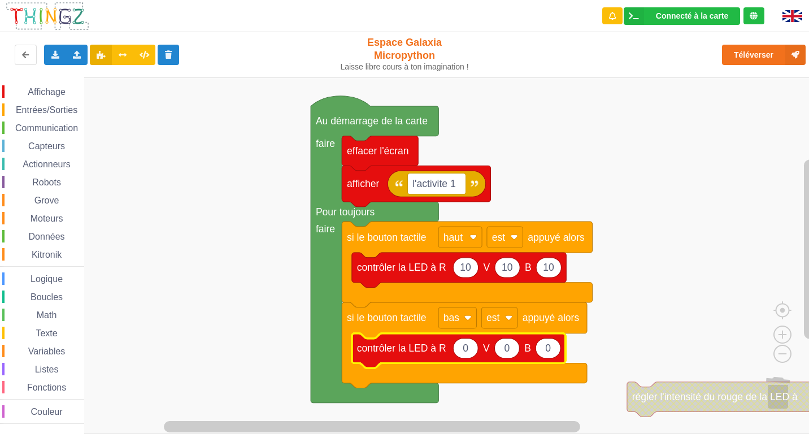
click at [466, 356] on icon "Espace de travail de Blocky" at bounding box center [465, 348] width 25 height 20
type input "10"
click at [516, 353] on icon "Espace de travail de Blocky" at bounding box center [507, 348] width 25 height 20
type input "10"
click at [557, 356] on icon "Espace de travail de Blocky" at bounding box center [459, 350] width 214 height 34
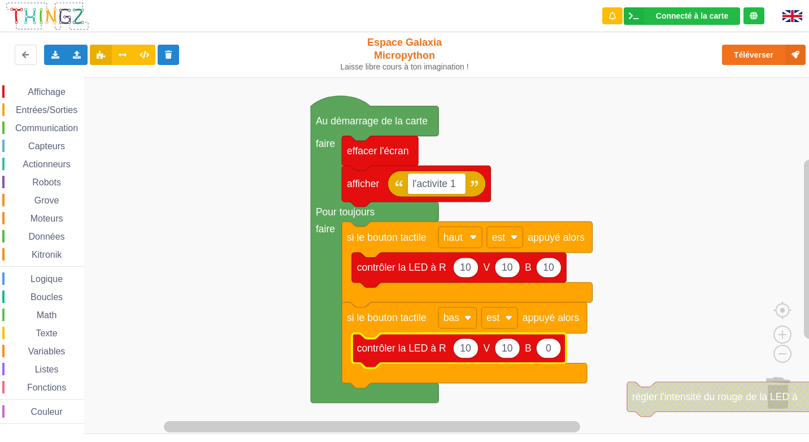
click at [553, 355] on icon "Espace de travail de Blocky" at bounding box center [548, 348] width 25 height 20
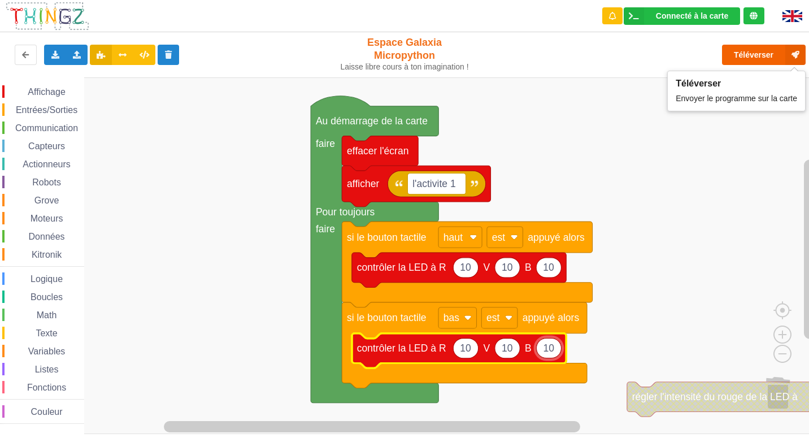
type input "10"
click at [746, 54] on button "Téléverser" at bounding box center [764, 55] width 84 height 20
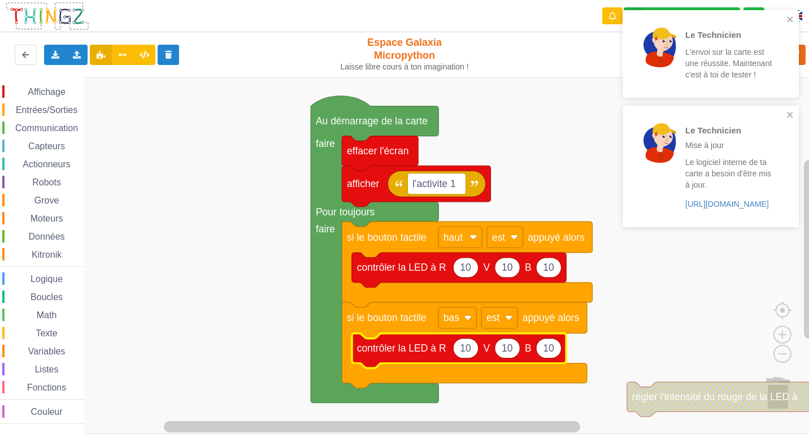
click at [597, 106] on rect "Espace de travail de Blocky" at bounding box center [408, 255] width 816 height 356
click at [595, 117] on rect "Espace de travail de Blocky" at bounding box center [408, 255] width 816 height 356
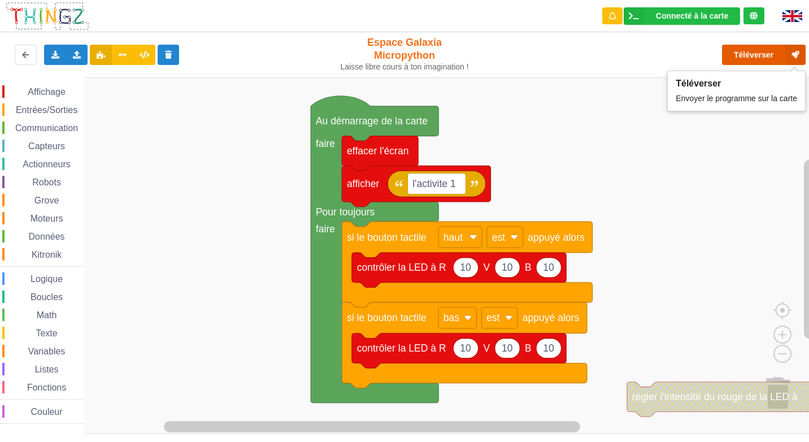
click at [745, 56] on button "Téléverser" at bounding box center [764, 55] width 84 height 20
click at [698, 134] on rect "Espace de travail de Blocky" at bounding box center [408, 255] width 816 height 356
click at [733, 52] on button "Téléverser" at bounding box center [764, 55] width 84 height 20
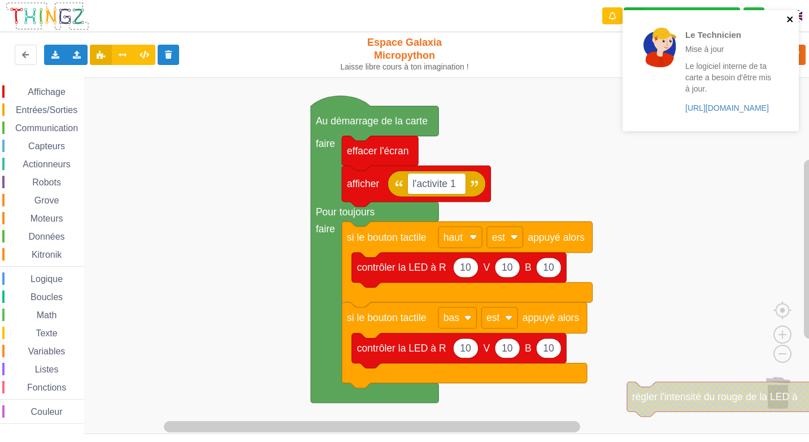
click at [788, 16] on icon "close" at bounding box center [790, 19] width 8 height 9
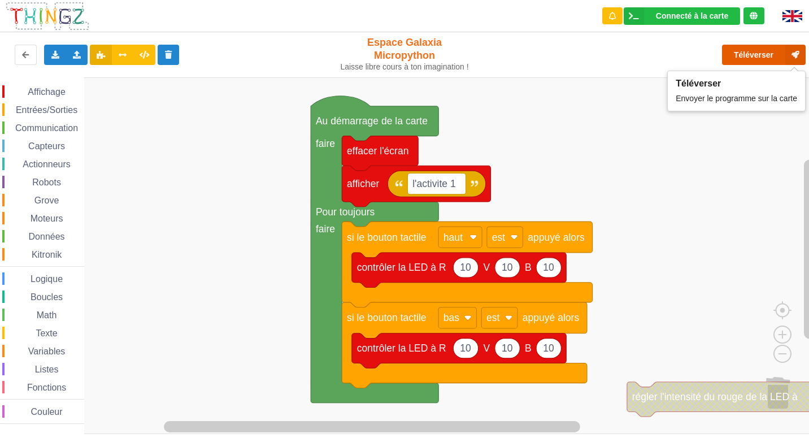
click at [746, 56] on button "Téléverser" at bounding box center [764, 55] width 84 height 20
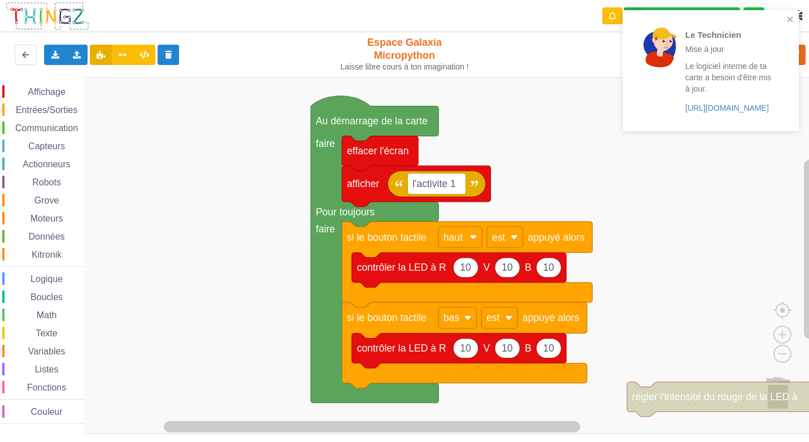
click at [736, 159] on rect "Espace de travail de Blocky" at bounding box center [408, 255] width 816 height 356
click at [710, 211] on rect "Espace de travail de Blocky" at bounding box center [408, 255] width 816 height 356
click at [786, 15] on div "Le Technicien Mise à jour Le logiciel interne de ta carte a besoin d'être mis à…" at bounding box center [706, 71] width 159 height 112
click at [798, 19] on div "Le Technicien Mise à jour Le logiciel interne de ta carte a besoin d'être mis à…" at bounding box center [710, 74] width 181 height 133
click at [792, 19] on icon "close" at bounding box center [790, 19] width 8 height 9
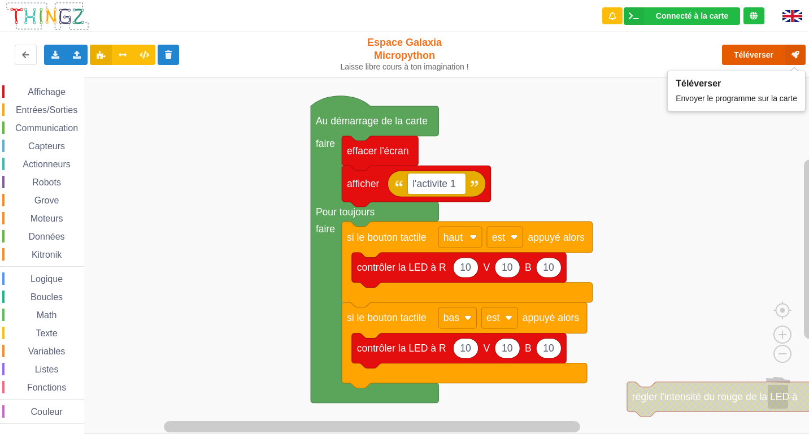
click at [770, 56] on button "Téléverser" at bounding box center [764, 55] width 84 height 20
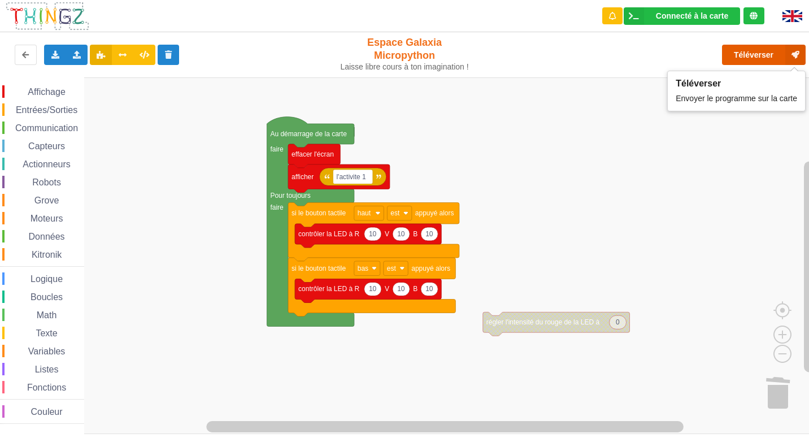
click at [757, 58] on button "Téléverser" at bounding box center [764, 55] width 84 height 20
click at [763, 59] on button "Téléverser" at bounding box center [764, 55] width 84 height 20
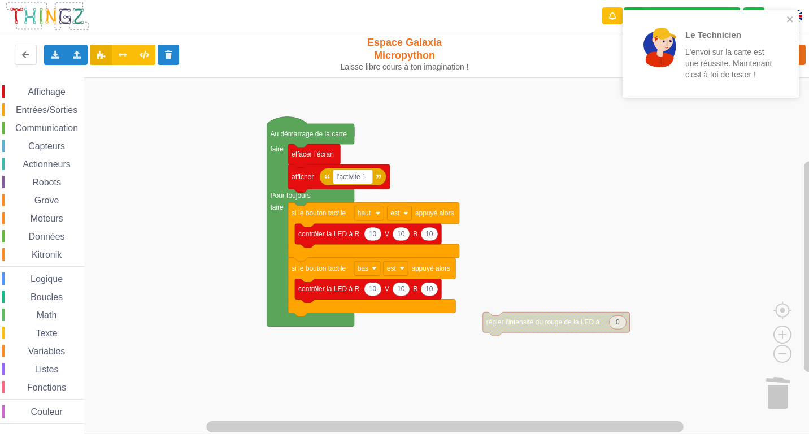
click at [455, 98] on rect "Espace de travail de Blocky" at bounding box center [408, 255] width 816 height 356
click at [465, 99] on rect "Espace de travail de Blocky" at bounding box center [408, 255] width 816 height 356
click at [793, 18] on icon "close" at bounding box center [790, 19] width 8 height 9
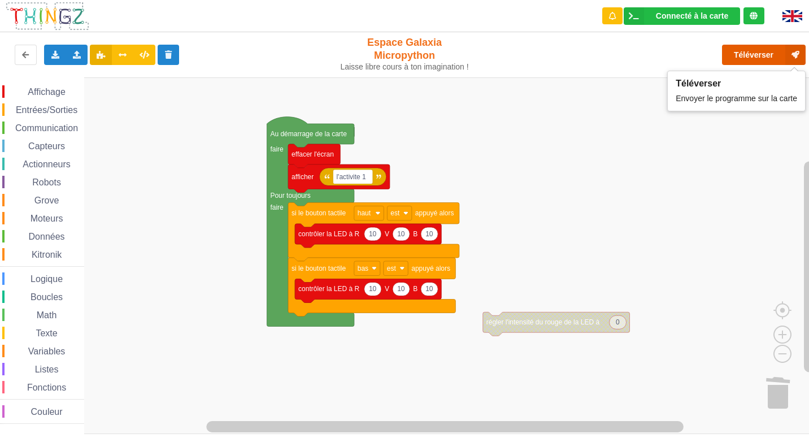
click at [771, 52] on button "Téléverser" at bounding box center [764, 55] width 84 height 20
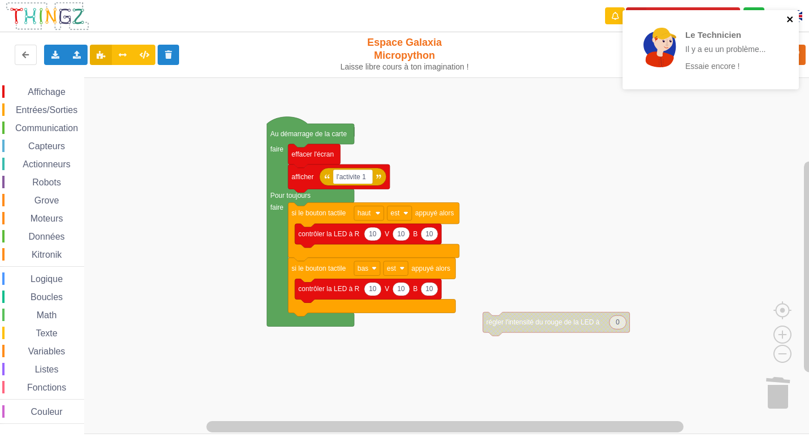
click at [787, 22] on icon "close" at bounding box center [790, 19] width 8 height 9
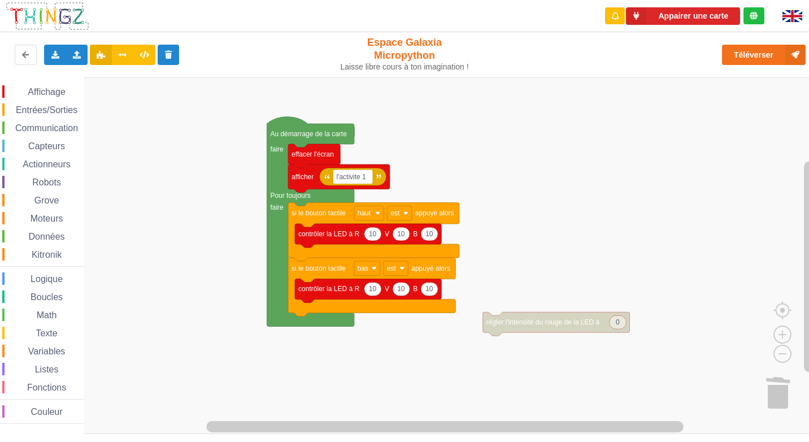
click at [759, 55] on div "Le Technicien Il y a eu un problème... Essaie encore ! Appairer une carte Expor…" at bounding box center [404, 213] width 824 height 442
click at [759, 55] on button "Téléverser" at bounding box center [764, 55] width 84 height 20
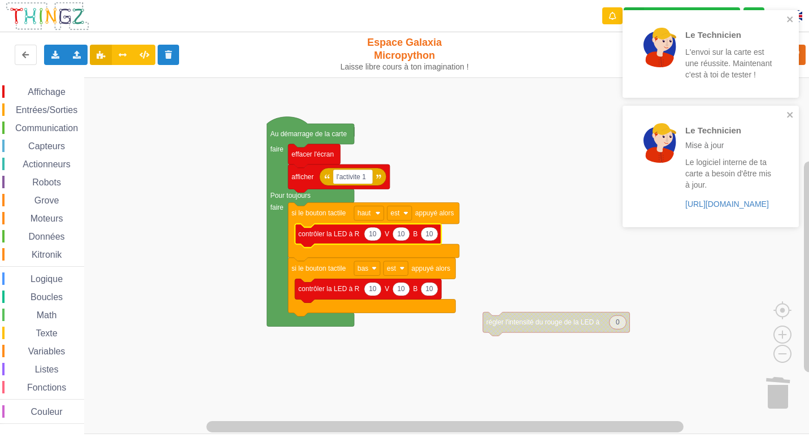
click at [379, 237] on icon "Espace de travail de Blocky" at bounding box center [372, 234] width 17 height 14
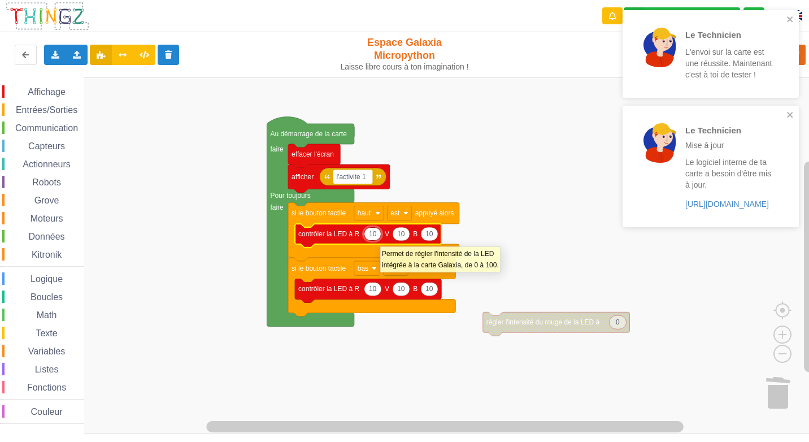
type input "0"
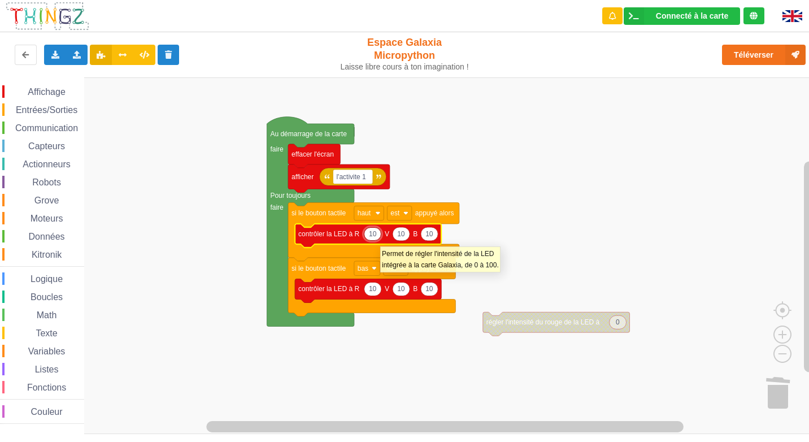
type input "100"
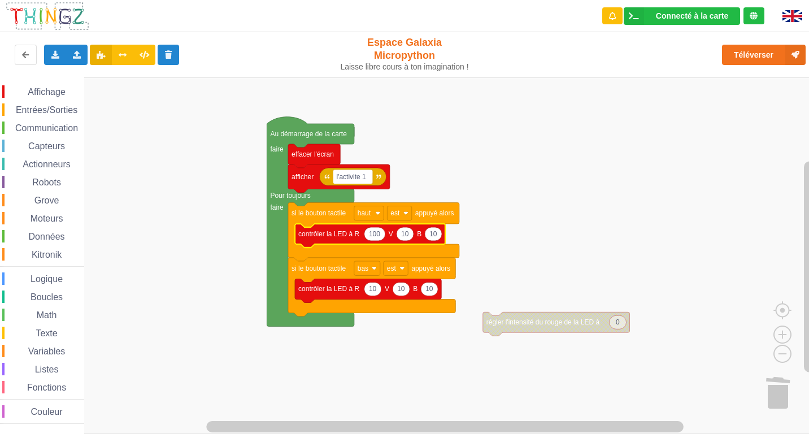
click at [409, 238] on icon "Espace de travail de Blocky" at bounding box center [404, 234] width 17 height 14
type input "100"
click at [444, 237] on icon "Espace de travail de Blocky" at bounding box center [437, 234] width 17 height 14
type input "100"
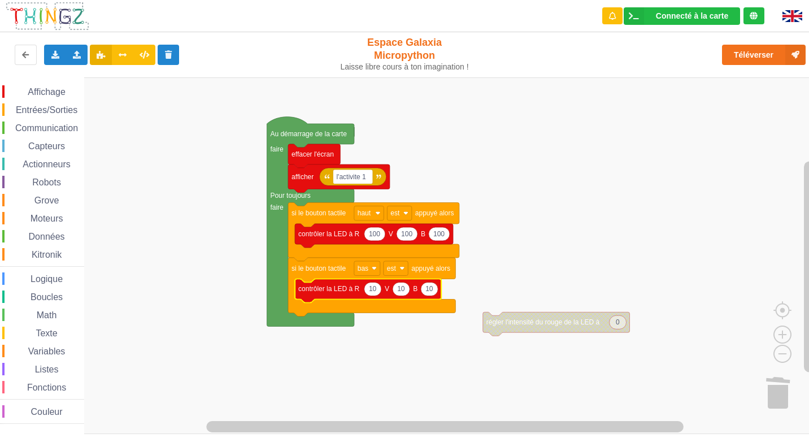
click at [378, 294] on icon "Espace de travail de Blocky" at bounding box center [372, 289] width 17 height 14
type input "100"
click at [410, 291] on icon "Espace de travail de Blocky" at bounding box center [404, 289] width 17 height 14
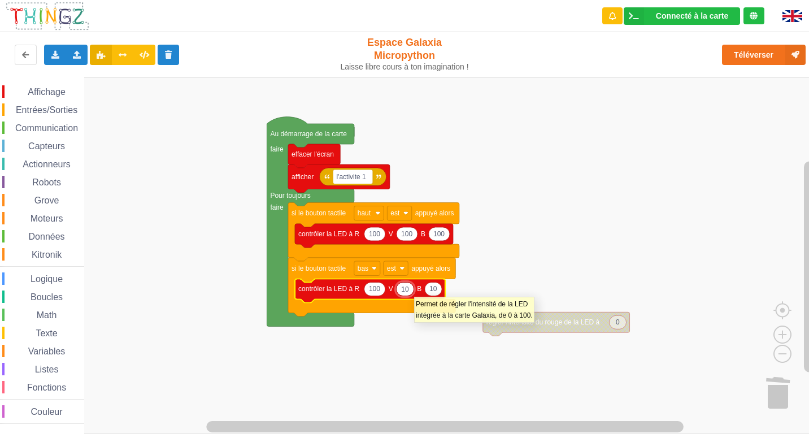
type input "100"
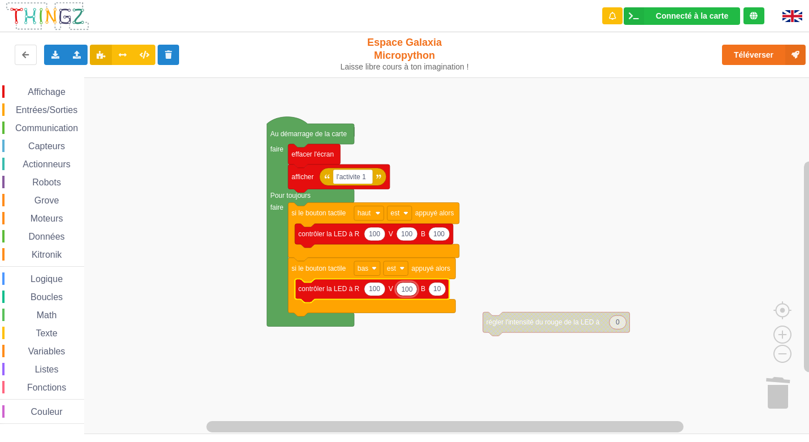
click at [438, 291] on text "10" at bounding box center [437, 289] width 8 height 8
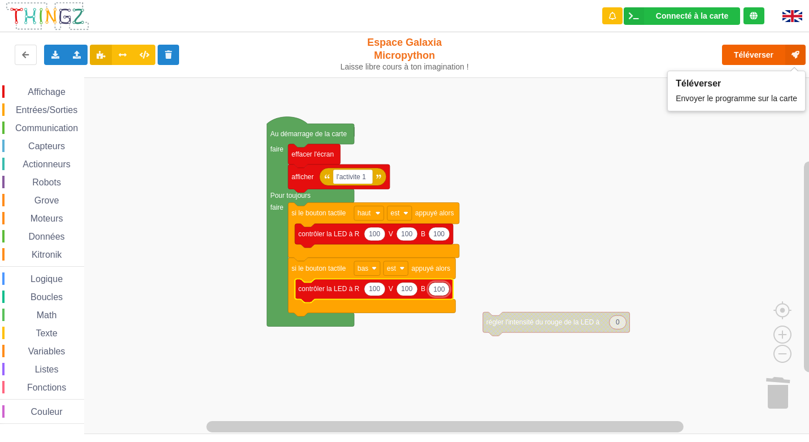
type input "100"
click at [748, 49] on button "Téléverser" at bounding box center [764, 55] width 84 height 20
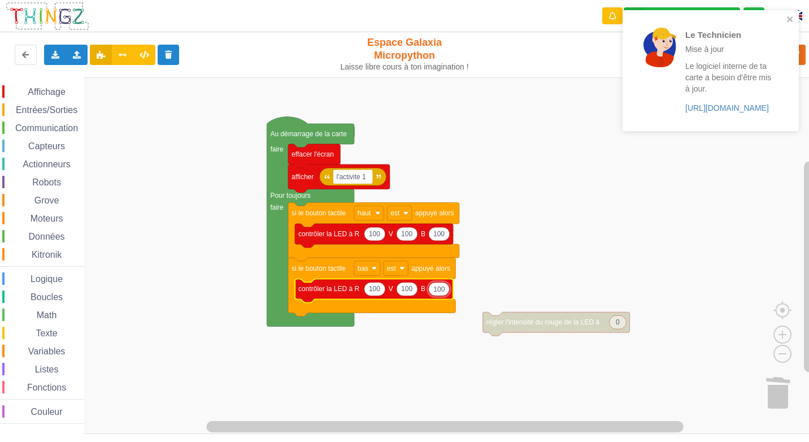
click at [661, 108] on div at bounding box center [660, 71] width 40 height 86
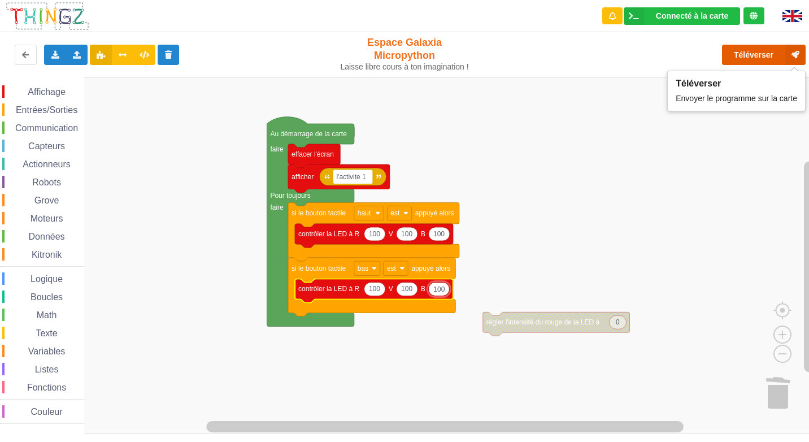
click at [758, 55] on button "Téléverser" at bounding box center [764, 55] width 84 height 20
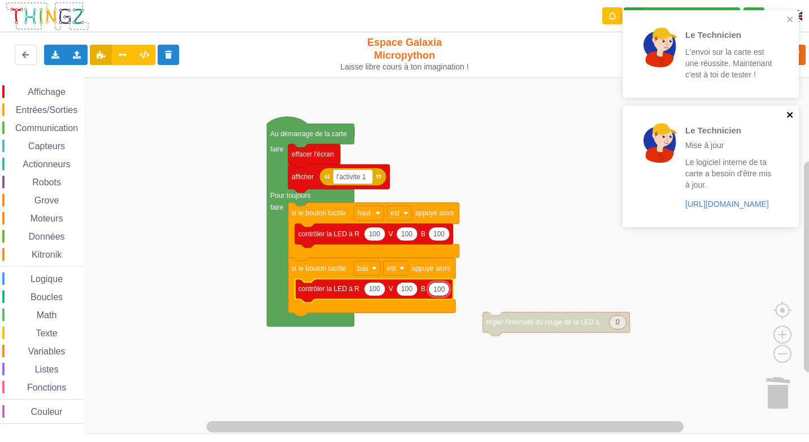
click at [792, 113] on icon "close" at bounding box center [790, 115] width 6 height 6
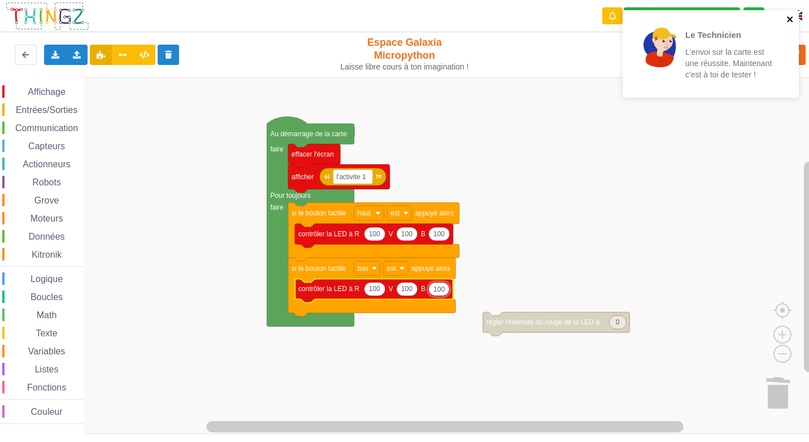
click at [788, 21] on icon "close" at bounding box center [790, 19] width 6 height 6
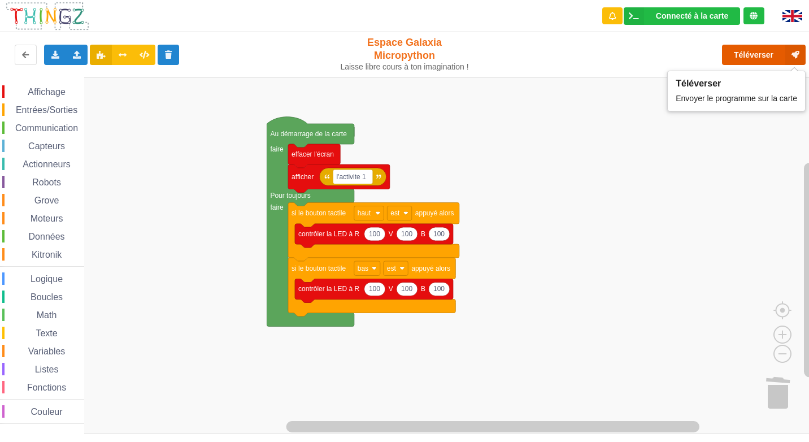
click at [751, 53] on button "Téléverser" at bounding box center [764, 55] width 84 height 20
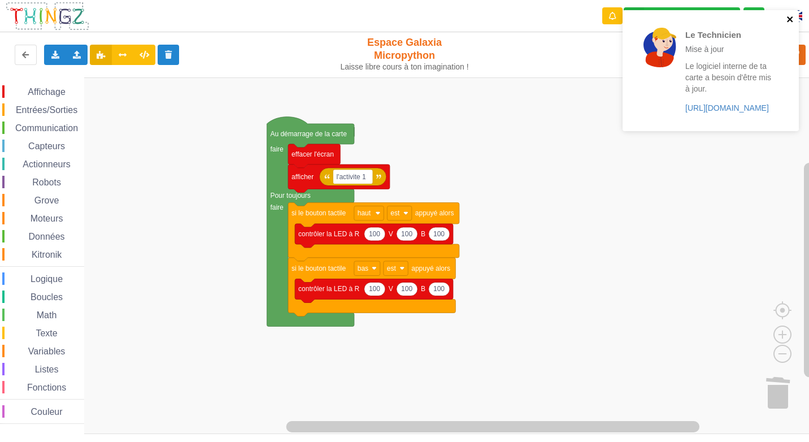
click at [791, 20] on icon "close" at bounding box center [790, 19] width 8 height 9
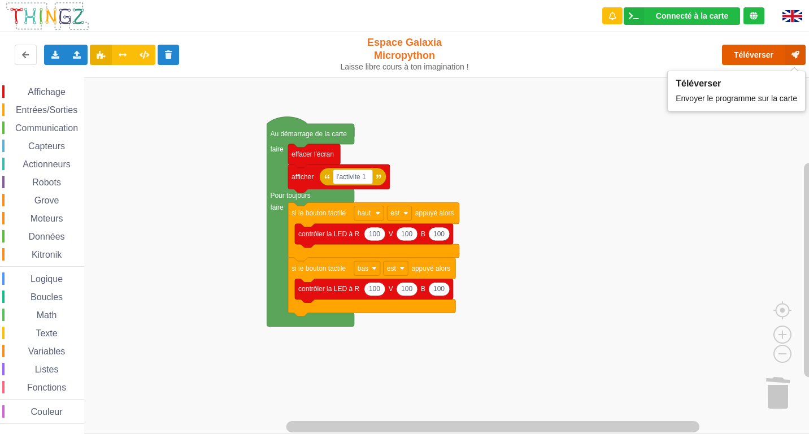
click at [794, 49] on icon at bounding box center [795, 55] width 20 height 20
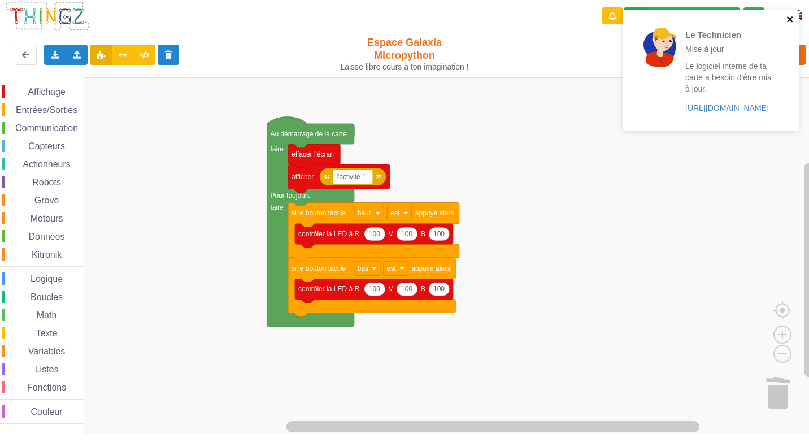
click at [788, 19] on icon "close" at bounding box center [790, 19] width 8 height 9
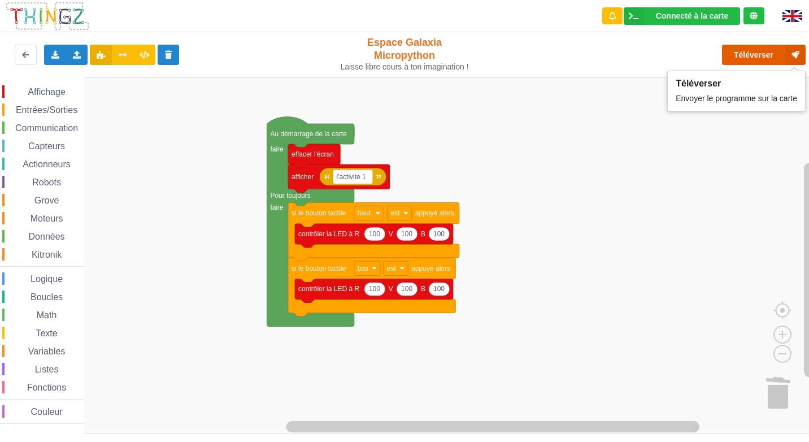
click at [763, 55] on button "Téléverser" at bounding box center [764, 55] width 84 height 20
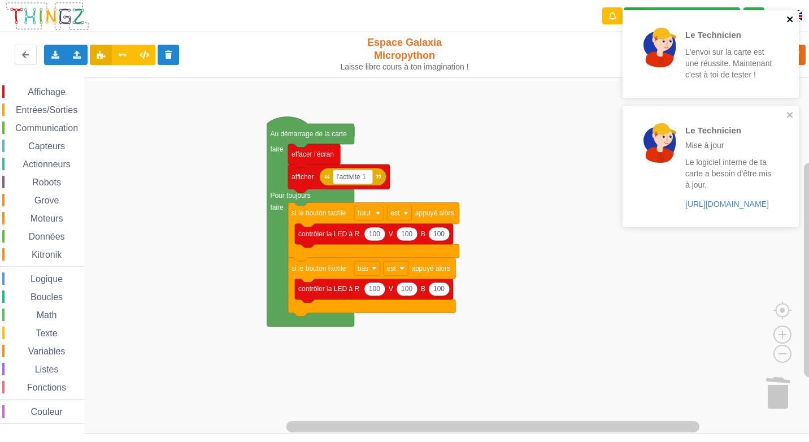
click at [787, 20] on icon "close" at bounding box center [790, 19] width 8 height 9
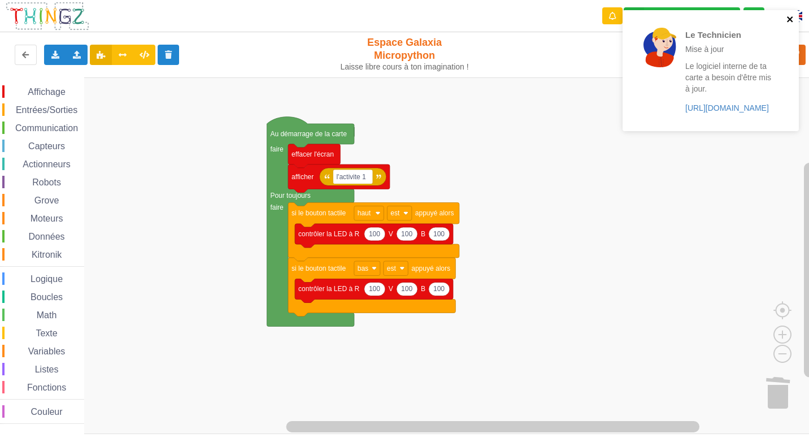
click at [788, 21] on icon "close" at bounding box center [790, 19] width 6 height 6
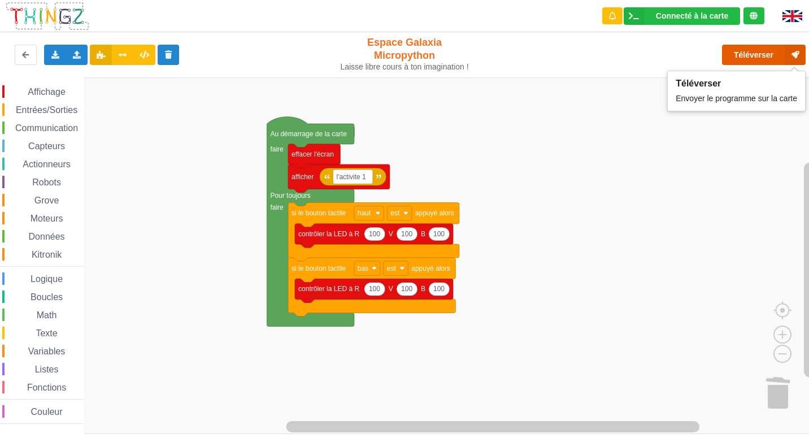
click at [788, 50] on icon at bounding box center [795, 55] width 20 height 20
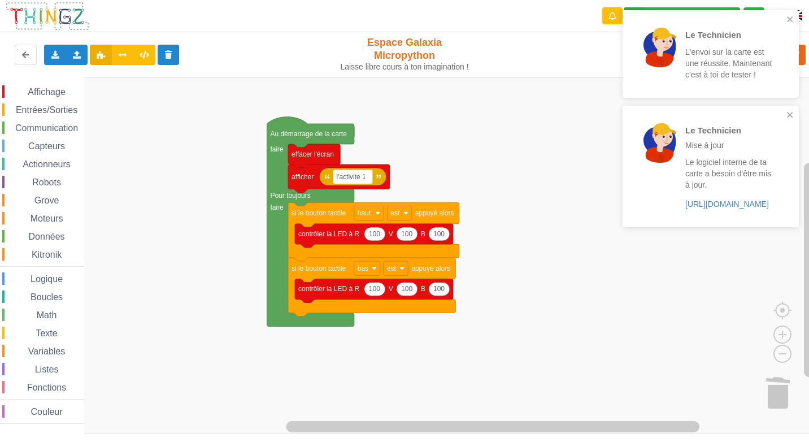
click at [794, 17] on div "Le Technicien L'envoi sur la carte est une réussite. Maintenant c'est à toi de …" at bounding box center [710, 54] width 176 height 88
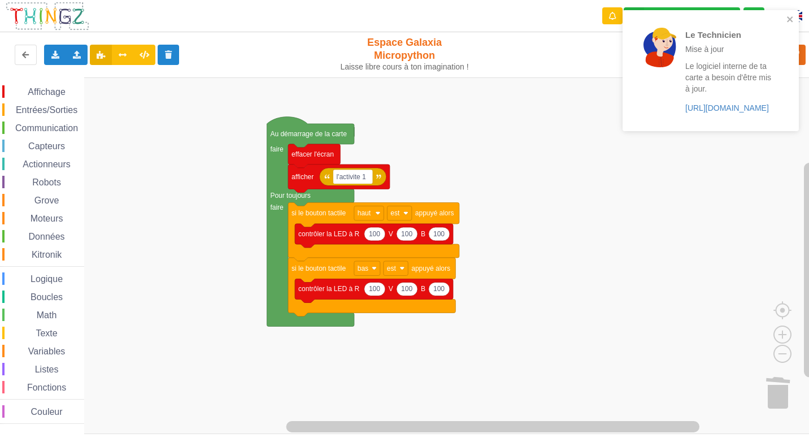
click at [785, 21] on div "Le Technicien Mise à jour Le logiciel interne de ta carte a besoin d'être mis à…" at bounding box center [706, 71] width 159 height 112
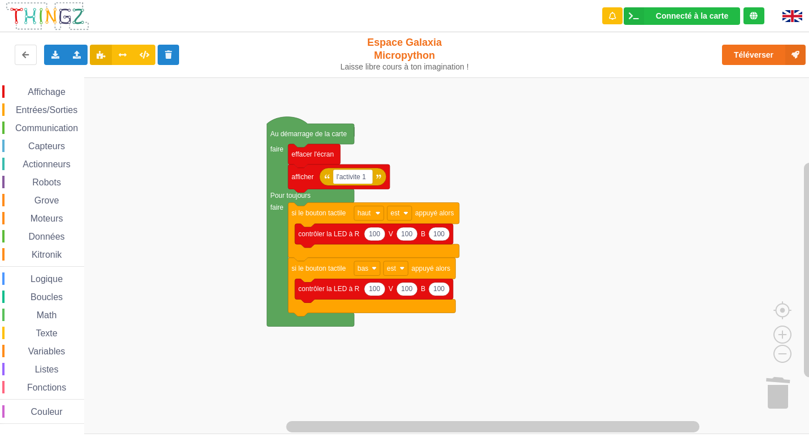
click at [708, 16] on div "Le Technicien Mise à jour Le logiciel interne de ta carte a besoin d'être mis à…" at bounding box center [710, 74] width 181 height 133
click at [743, 56] on button "Téléverser" at bounding box center [764, 55] width 84 height 20
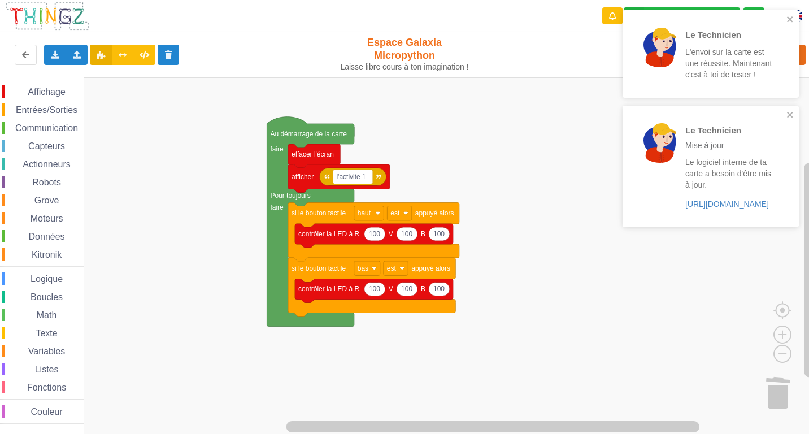
click at [789, 14] on div "Le Technicien L'envoi sur la carte est une réussite. Maintenant c'est à toi de …" at bounding box center [710, 54] width 176 height 88
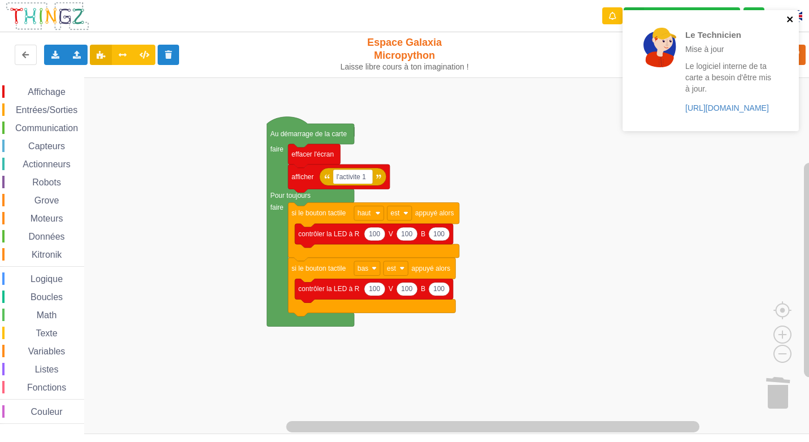
click at [790, 21] on icon "close" at bounding box center [790, 19] width 8 height 9
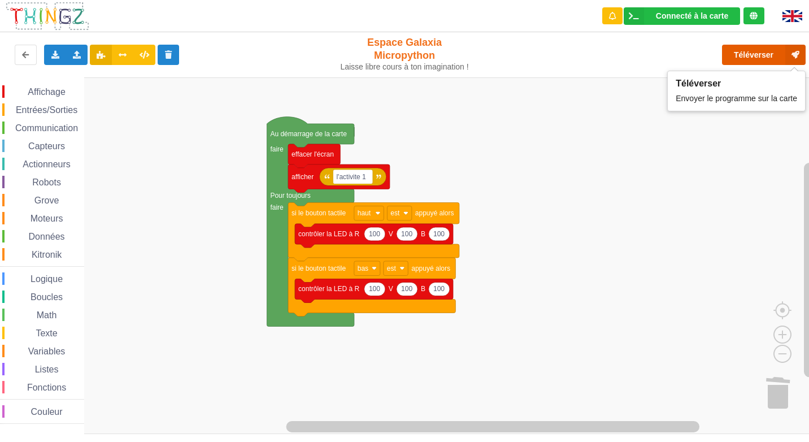
click at [770, 50] on button "Téléverser" at bounding box center [764, 55] width 84 height 20
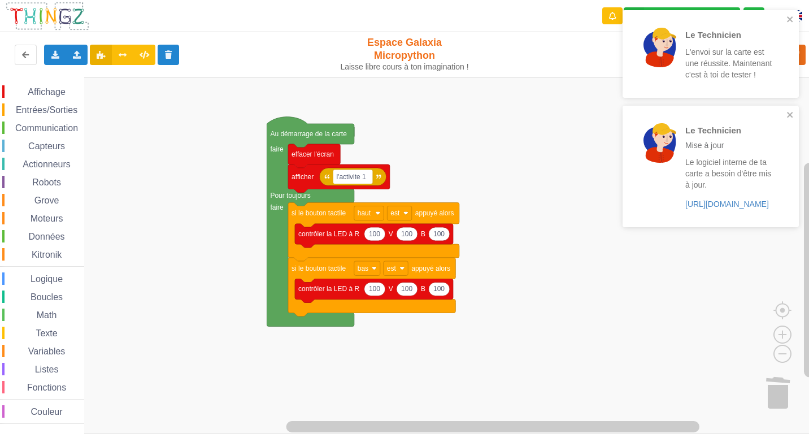
click at [794, 17] on div "Le Technicien L'envoi sur la carte est une réussite. Maintenant c'est à toi de …" at bounding box center [710, 54] width 176 height 88
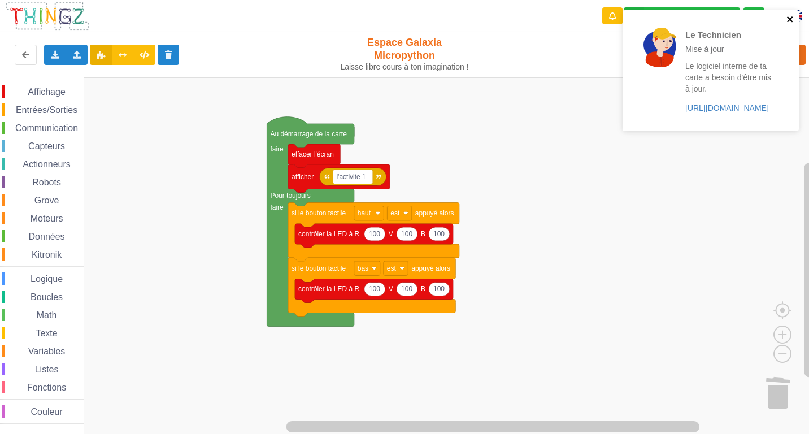
click at [789, 20] on icon "close" at bounding box center [790, 19] width 6 height 6
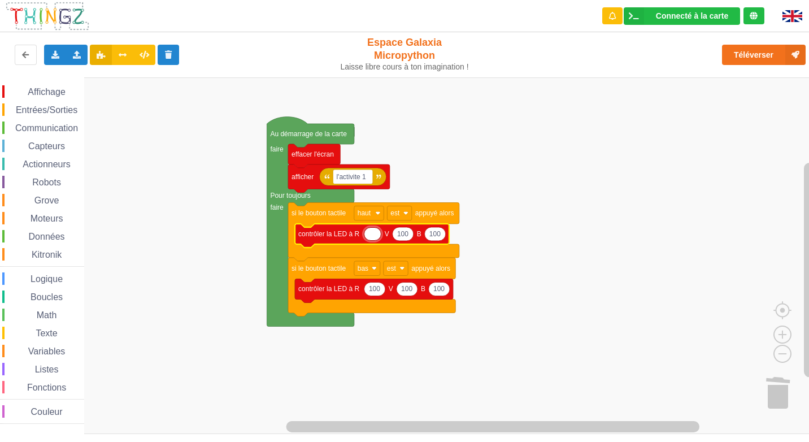
type input "0"
click at [412, 238] on icon "Espace de travail de Blocky" at bounding box center [402, 234] width 21 height 14
type input "0"
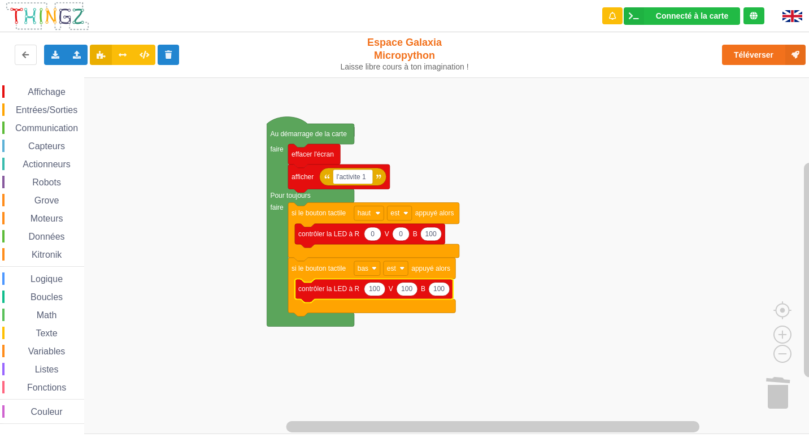
click at [409, 288] on text "100" at bounding box center [406, 289] width 11 height 8
type input "0"
click at [440, 298] on icon "Espace de travail de Blocky" at bounding box center [372, 291] width 154 height 24
click at [442, 291] on icon "Espace de travail de Blocky" at bounding box center [435, 289] width 21 height 14
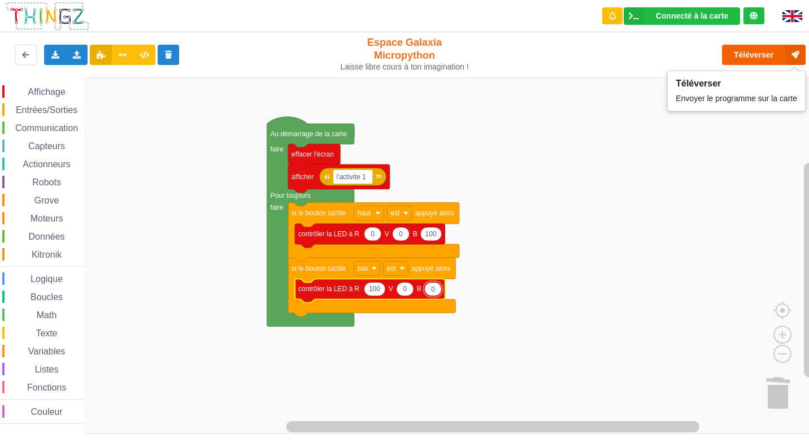
type input "0"
click at [748, 47] on button "Téléverser" at bounding box center [764, 55] width 84 height 20
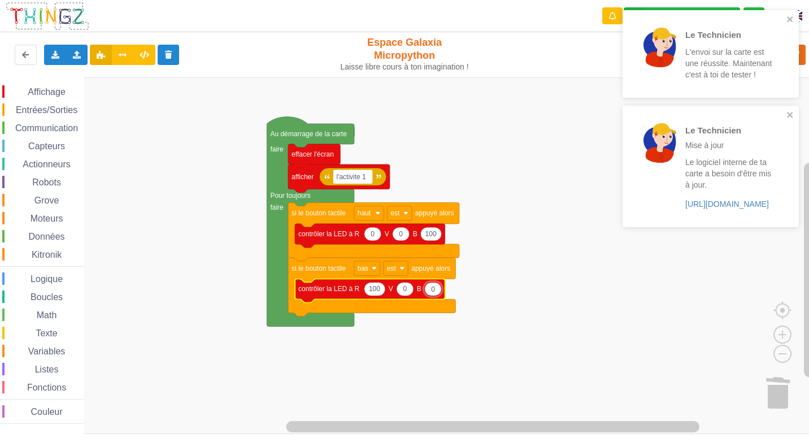
click at [789, 14] on div "Le Technicien L'envoi sur la carte est une réussite. Maintenant c'est à toi de …" at bounding box center [710, 54] width 176 height 88
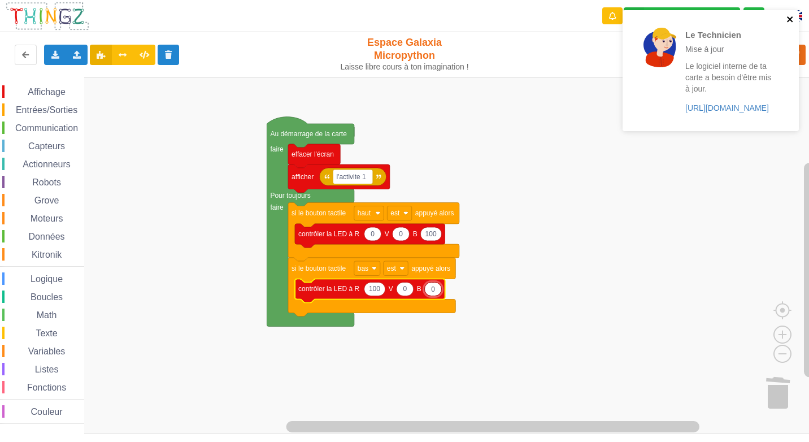
click at [792, 16] on icon "close" at bounding box center [790, 19] width 8 height 9
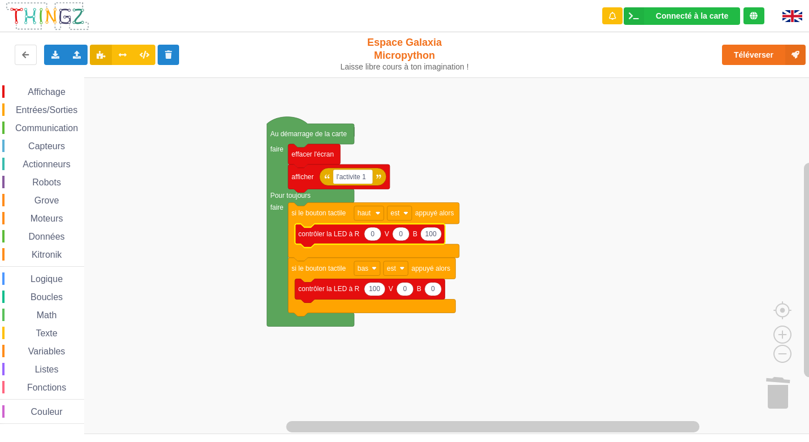
click at [433, 238] on text "100" at bounding box center [430, 234] width 11 height 8
type input "1000"
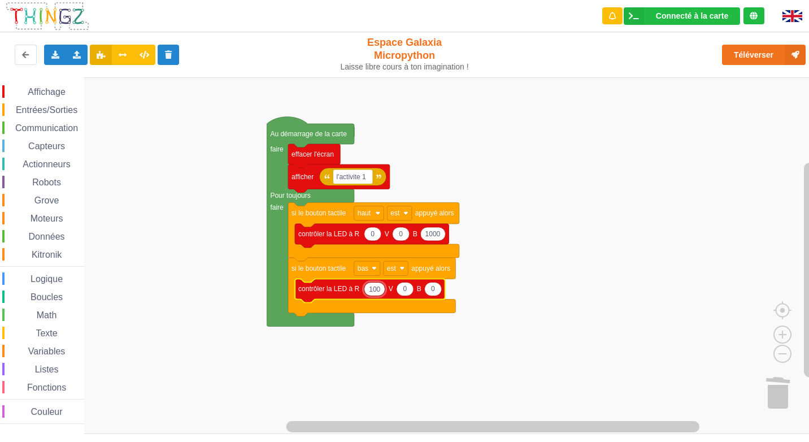
type input "1000"
click at [575, 259] on rect "Espace de travail de Blocky" at bounding box center [408, 255] width 816 height 356
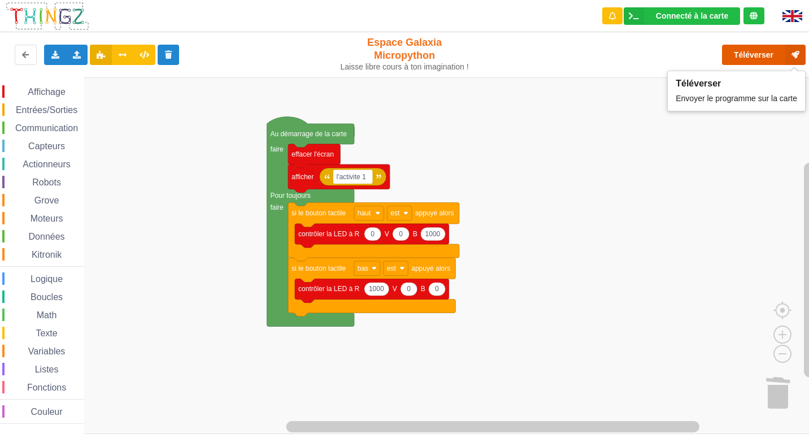
click at [750, 54] on button "Téléverser" at bounding box center [764, 55] width 84 height 20
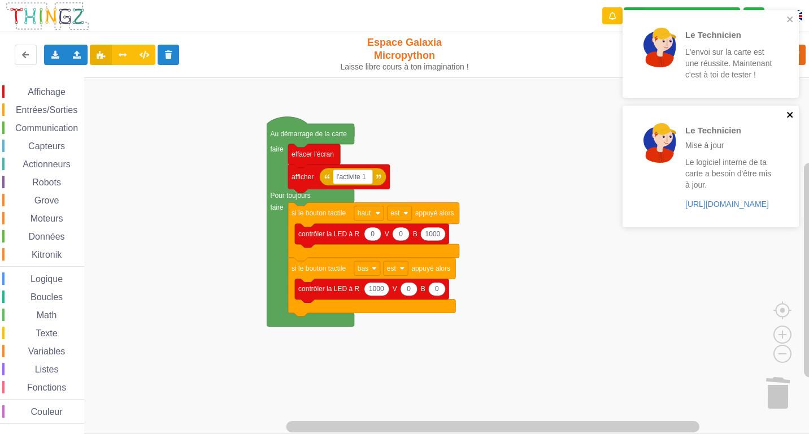
click at [793, 112] on icon "close" at bounding box center [790, 114] width 8 height 9
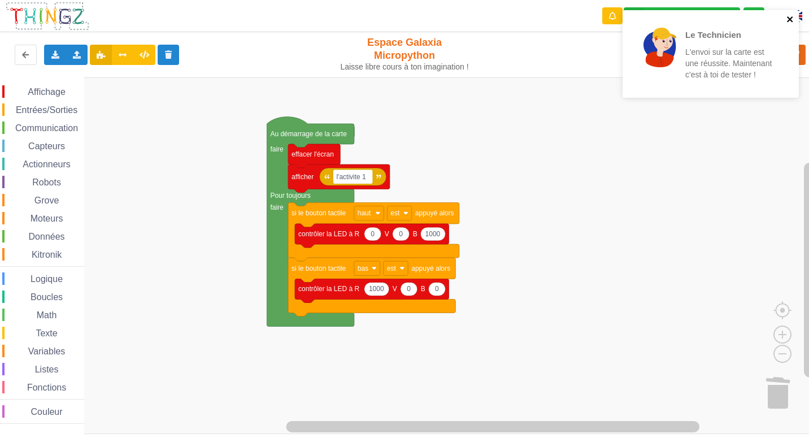
click at [789, 20] on icon "close" at bounding box center [790, 19] width 8 height 9
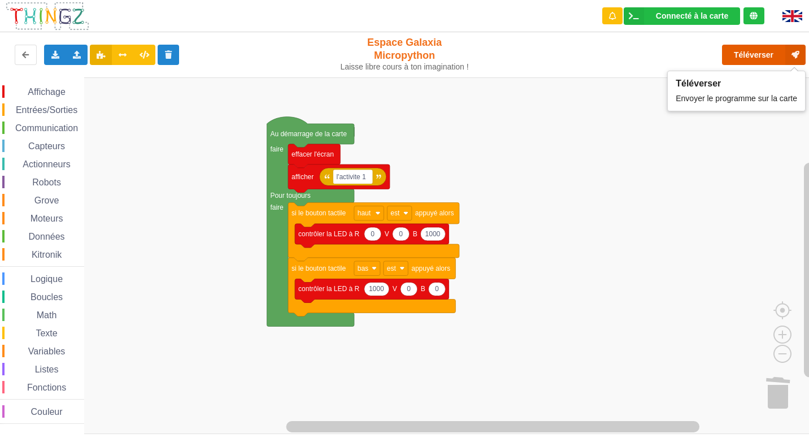
click at [757, 54] on button "Téléverser" at bounding box center [764, 55] width 84 height 20
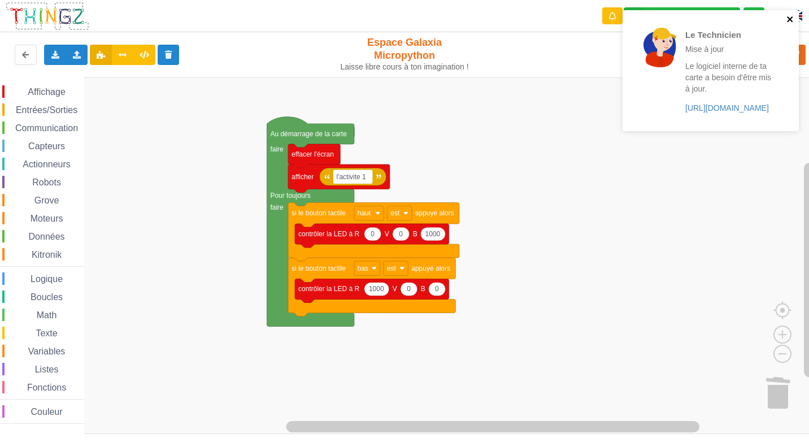
click at [787, 18] on icon "close" at bounding box center [790, 19] width 6 height 6
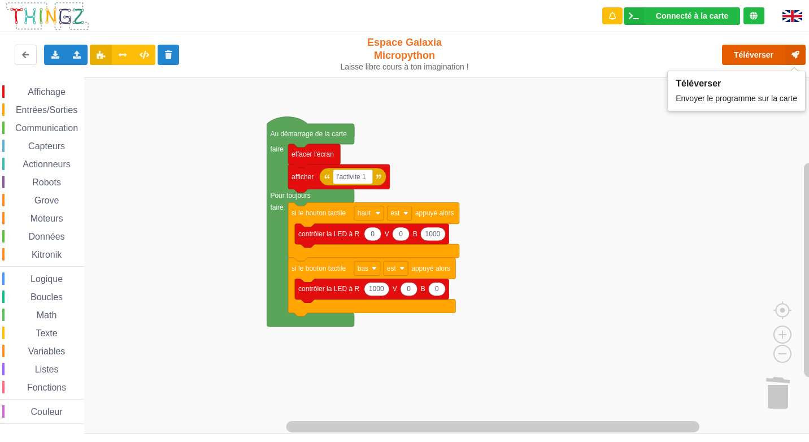
click at [757, 59] on button "Téléverser" at bounding box center [764, 55] width 84 height 20
click at [743, 53] on button "Téléverser" at bounding box center [764, 55] width 84 height 20
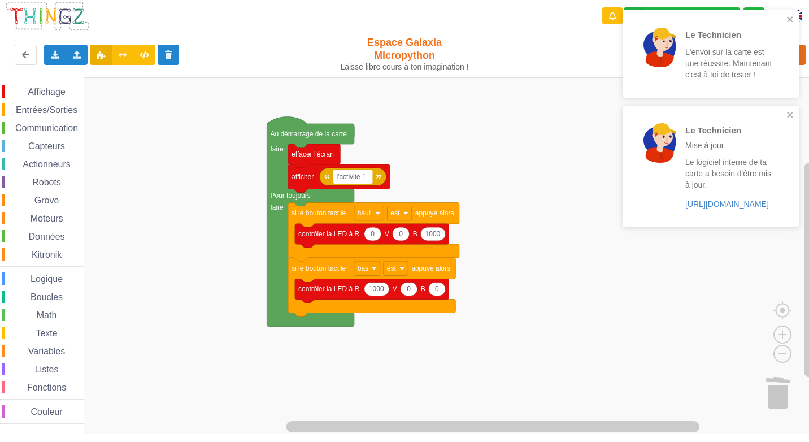
click at [785, 112] on div "Le Technicien Mise à jour Le logiciel interne de ta carte a besoin d'être mis à…" at bounding box center [706, 166] width 159 height 112
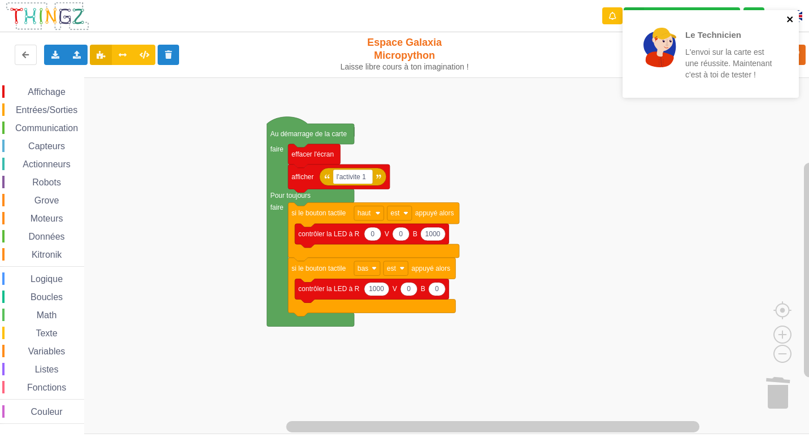
click at [787, 23] on icon "close" at bounding box center [790, 19] width 8 height 9
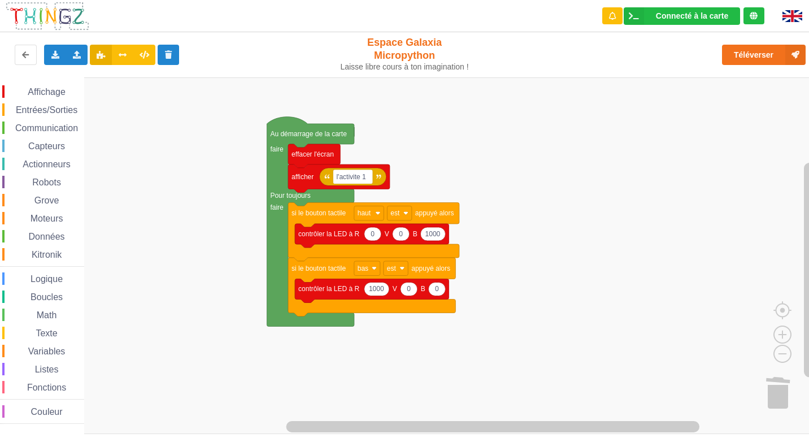
click at [54, 92] on span "Affichage" at bounding box center [46, 92] width 41 height 10
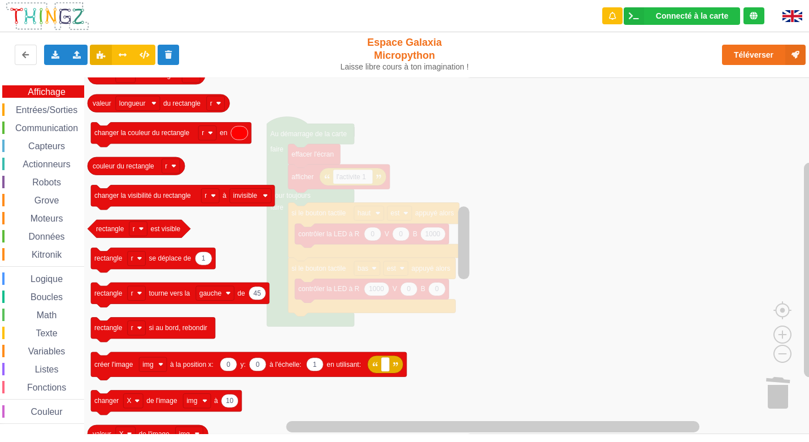
click at [56, 113] on span "Entrées/Sorties" at bounding box center [46, 110] width 65 height 10
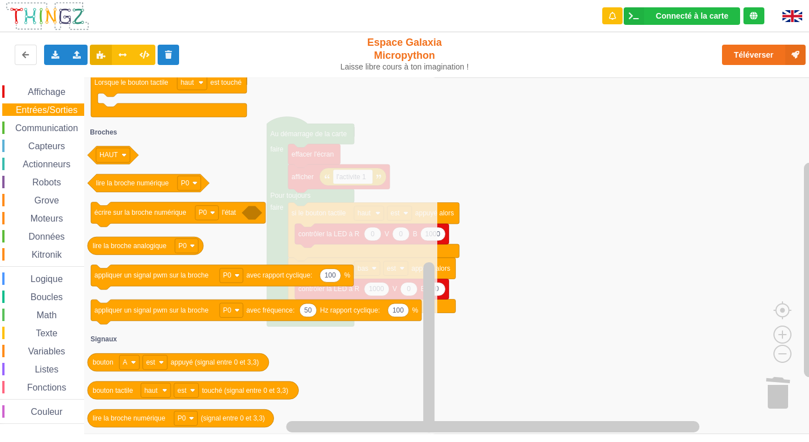
click at [47, 128] on span "Communication" at bounding box center [47, 128] width 66 height 10
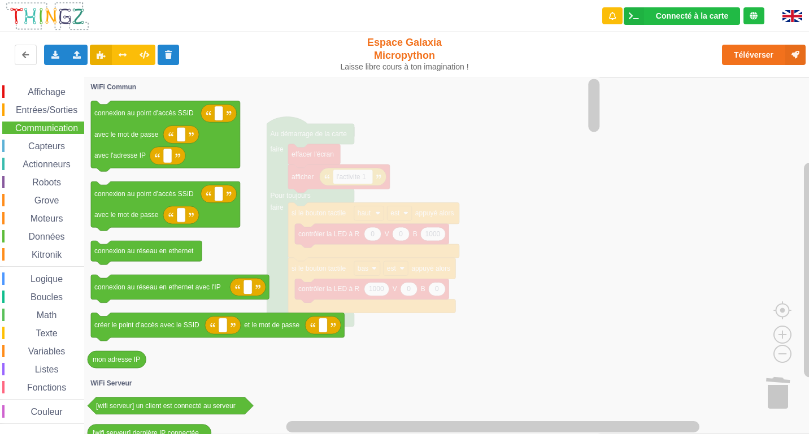
click at [43, 146] on span "Capteurs" at bounding box center [47, 146] width 40 height 10
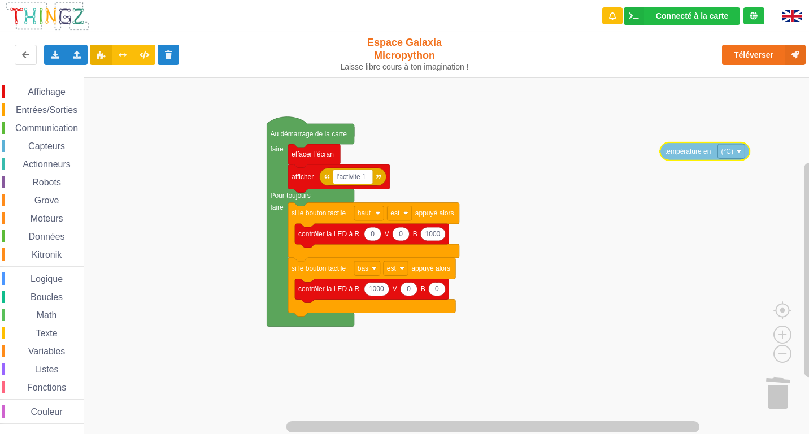
click at [698, 151] on div "Affichage Entrées/Sorties Communication Capteurs Actionneurs Robots Grove Moteu…" at bounding box center [408, 255] width 816 height 356
click at [37, 88] on span "Affichage" at bounding box center [46, 92] width 41 height 10
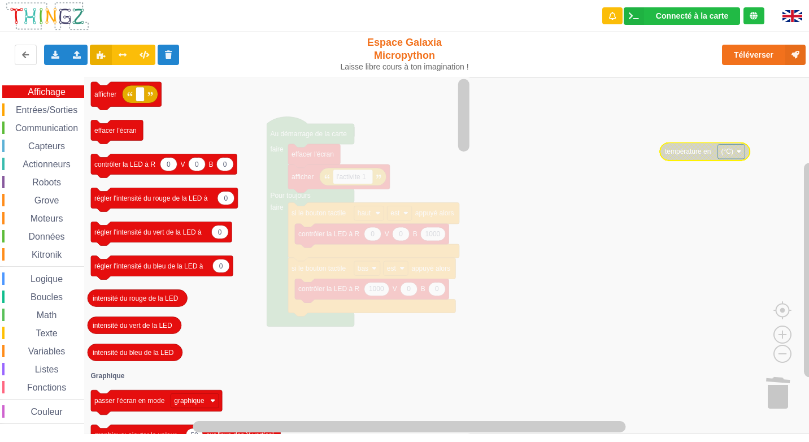
click at [439, 335] on icon "Espace de travail de Blocky" at bounding box center [278, 255] width 388 height 356
click at [42, 102] on div "Affichage Entrées/Sorties Communication Capteurs Actionneurs Robots Grove Moteu…" at bounding box center [42, 254] width 84 height 338
click at [45, 107] on span "Entrées/Sorties" at bounding box center [46, 110] width 65 height 10
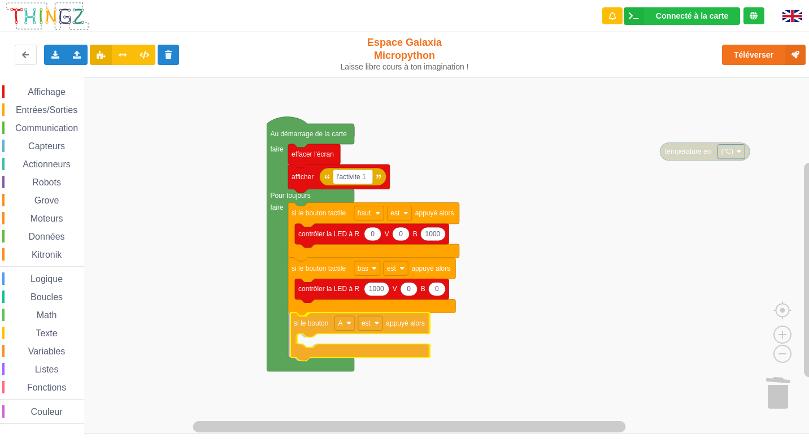
click at [305, 333] on div "Affichage Entrées/Sorties Communication Capteurs Actionneurs Robots Grove Moteu…" at bounding box center [408, 255] width 816 height 356
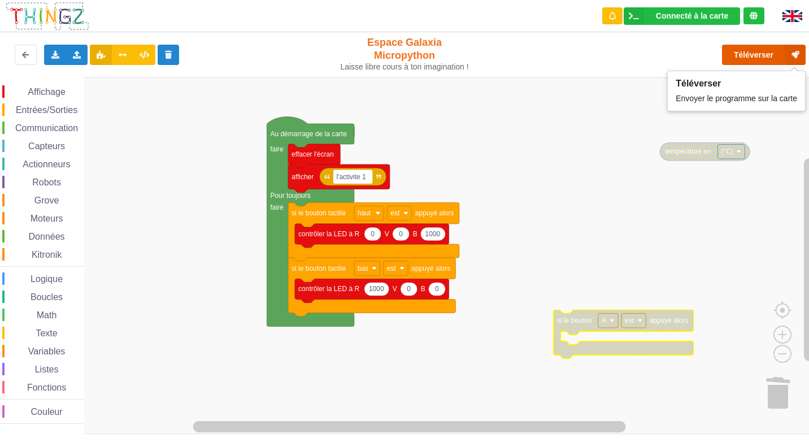
click at [754, 60] on button "Téléverser" at bounding box center [764, 55] width 84 height 20
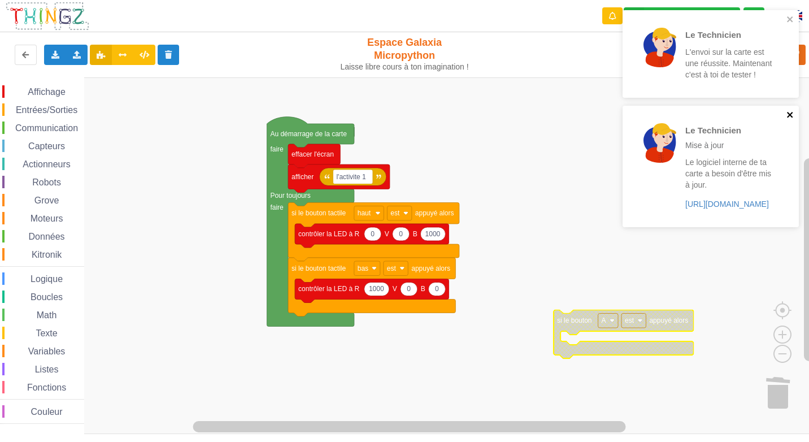
click at [787, 113] on icon "close" at bounding box center [790, 114] width 8 height 9
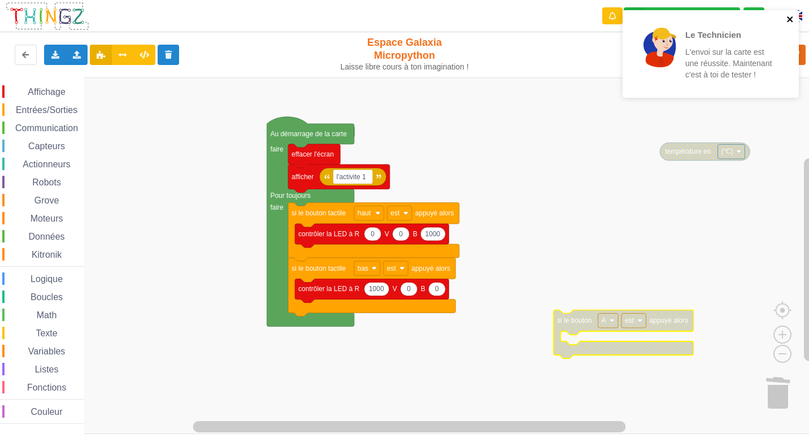
click at [788, 23] on icon "close" at bounding box center [790, 19] width 8 height 9
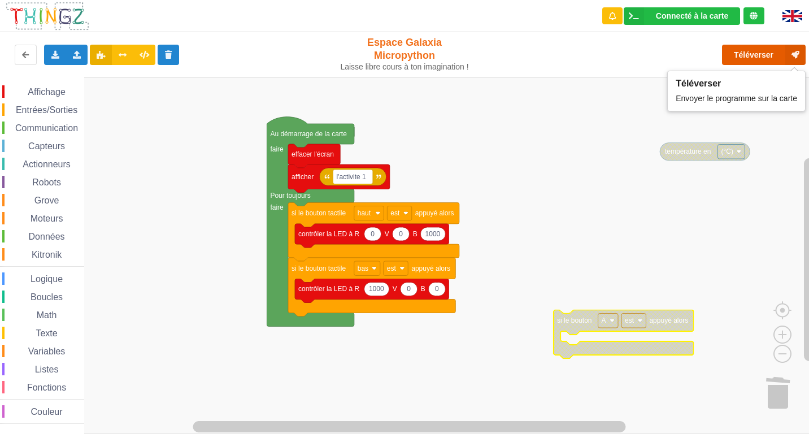
click at [744, 56] on button "Téléverser" at bounding box center [764, 55] width 84 height 20
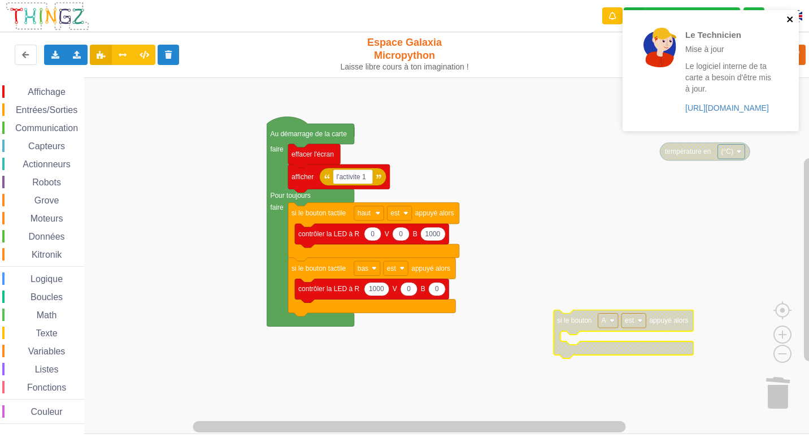
click at [790, 15] on icon "close" at bounding box center [790, 19] width 8 height 9
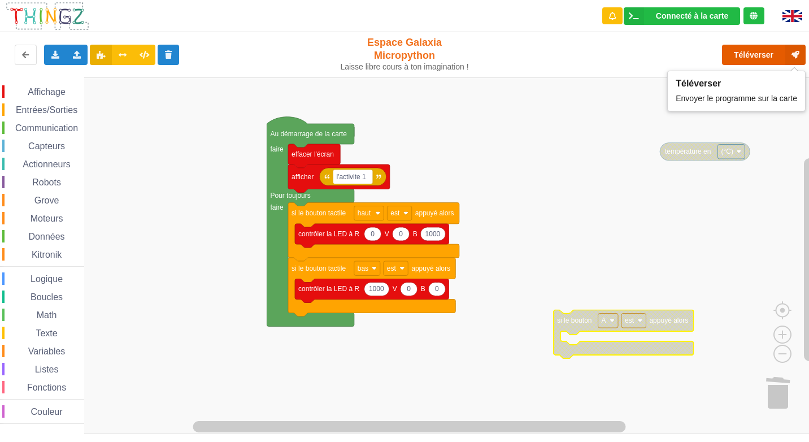
click at [736, 64] on button "Téléverser" at bounding box center [764, 55] width 84 height 20
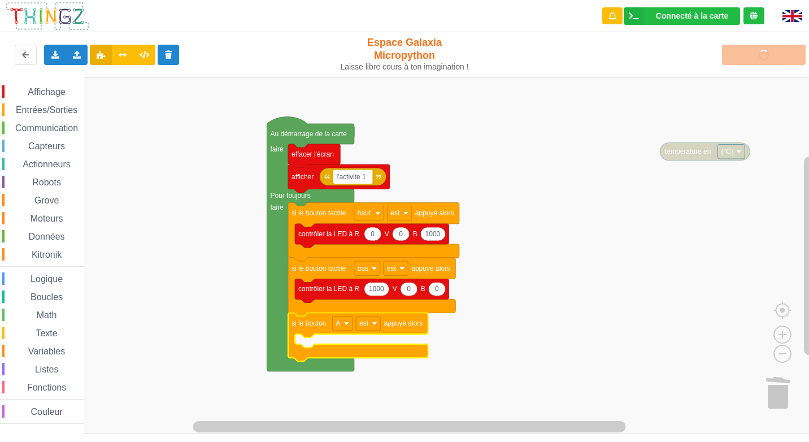
click at [45, 93] on span "Affichage" at bounding box center [46, 92] width 41 height 10
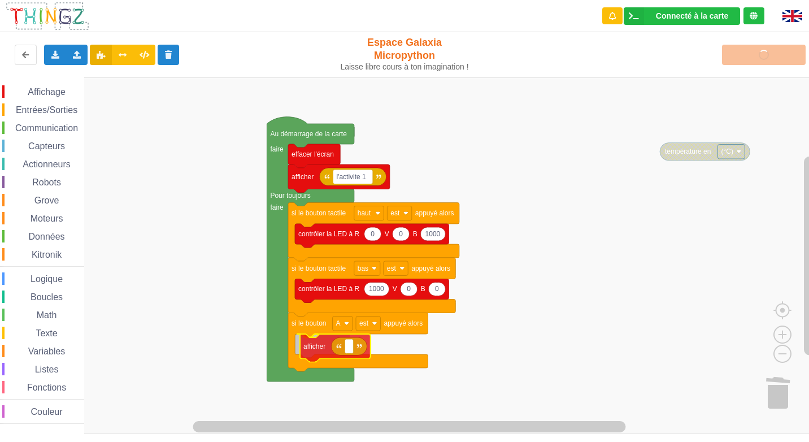
click at [320, 353] on div "Affichage Entrées/Sorties Communication Capteurs Actionneurs Robots Grove Moteu…" at bounding box center [408, 255] width 816 height 356
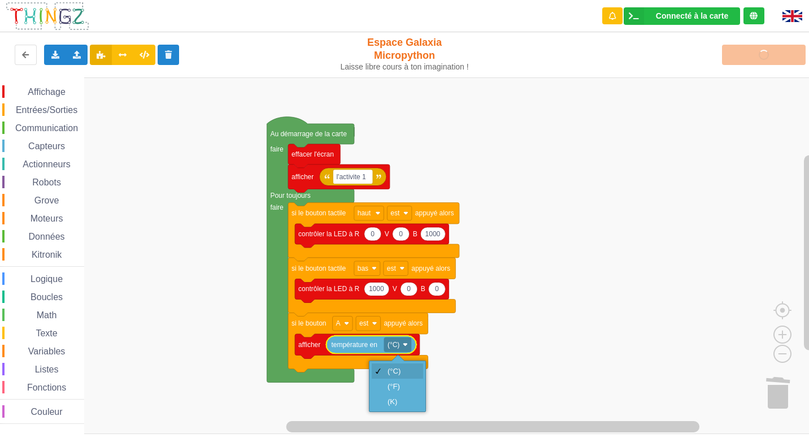
click at [404, 373] on div "(°C)" at bounding box center [400, 370] width 27 height 8
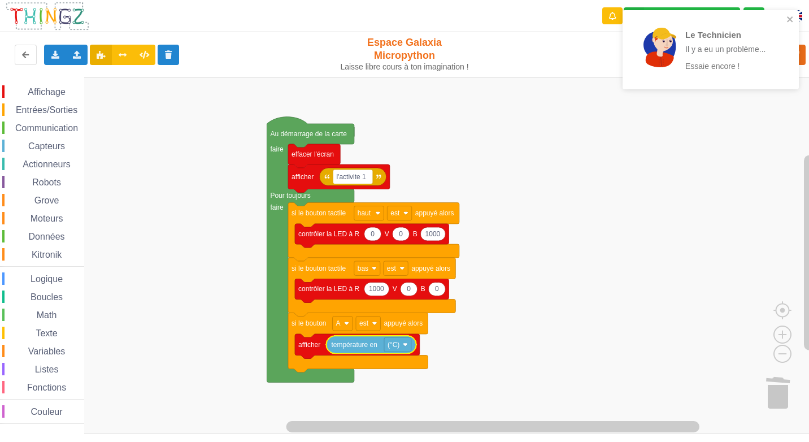
click at [64, 105] on span "Entrées/Sorties" at bounding box center [46, 110] width 65 height 10
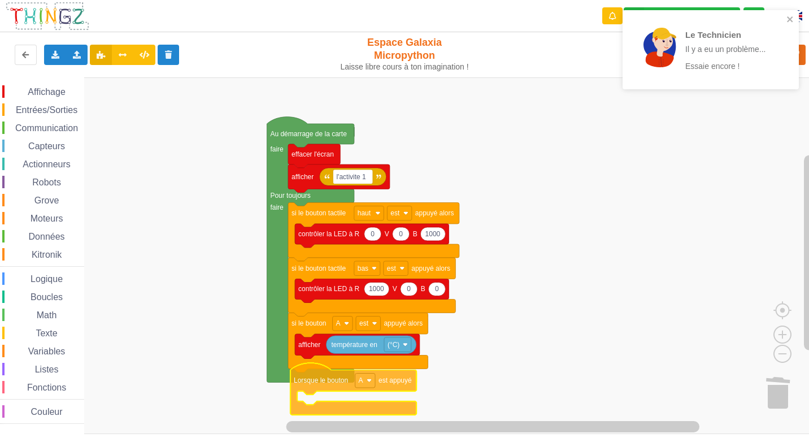
click at [338, 414] on div "Affichage Entrées/Sorties Communication Capteurs Actionneurs Robots Grove Moteu…" at bounding box center [408, 255] width 816 height 356
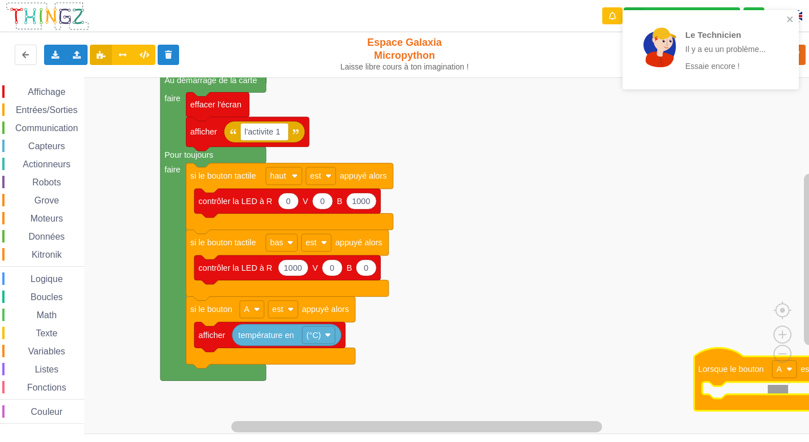
click at [774, 390] on image "Espace de travail de Blocky" at bounding box center [791, 391] width 54 height 70
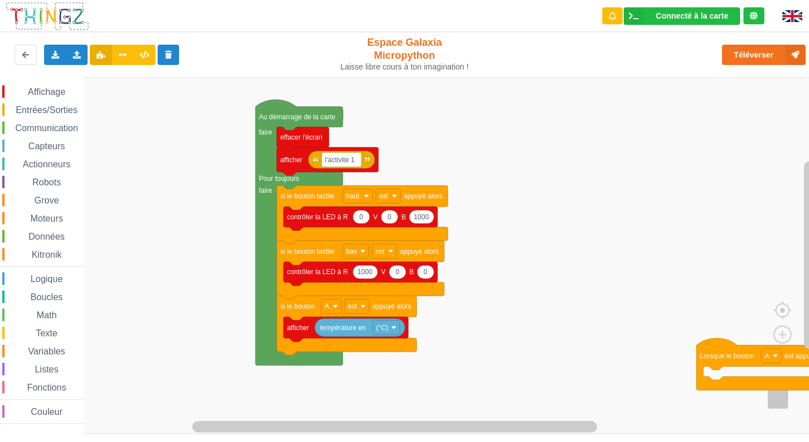
click at [490, 304] on div "Affichage Entrées/Sorties Communication Capteurs Actionneurs Robots Grove Moteu…" at bounding box center [408, 255] width 816 height 356
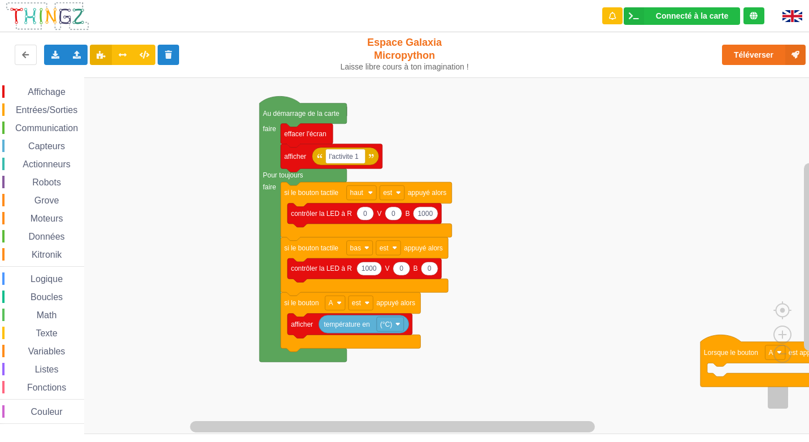
click at [56, 108] on span "Entrées/Sorties" at bounding box center [46, 110] width 65 height 10
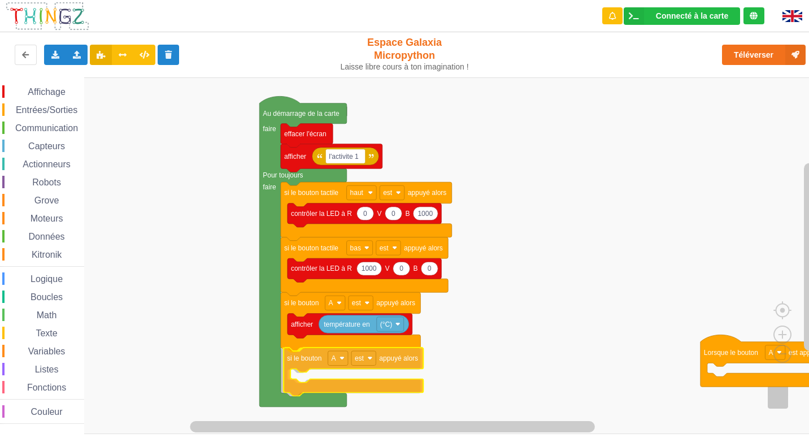
click at [340, 385] on div "Affichage Entrées/Sorties Communication Capteurs Actionneurs Robots Grove Moteu…" at bounding box center [408, 255] width 816 height 356
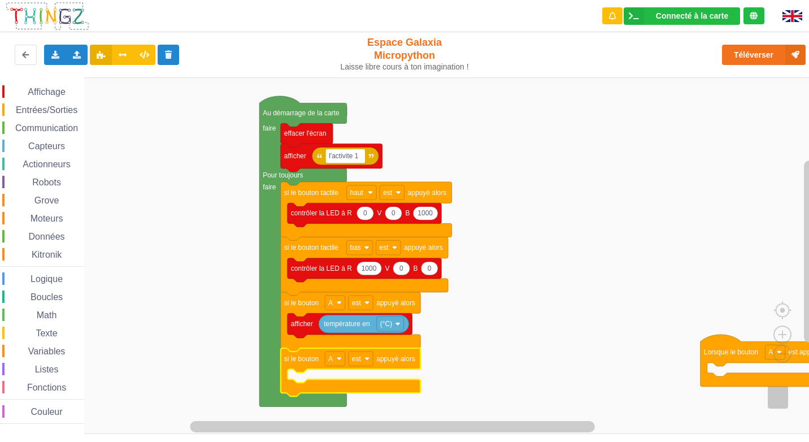
click at [45, 91] on span "Affichage" at bounding box center [46, 92] width 41 height 10
click at [601, 116] on div "Affichage Entrées/Sorties Communication Capteurs Actionneurs Robots Grove Moteu…" at bounding box center [408, 255] width 816 height 356
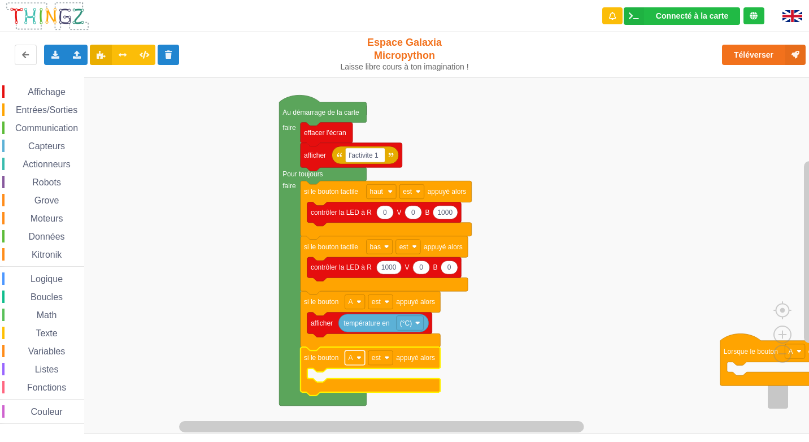
click at [362, 357] on rect "Espace de travail de Blocky" at bounding box center [354, 357] width 20 height 15
click at [356, 400] on div "B" at bounding box center [357, 399] width 27 height 8
click at [47, 93] on span "Affichage" at bounding box center [46, 92] width 41 height 10
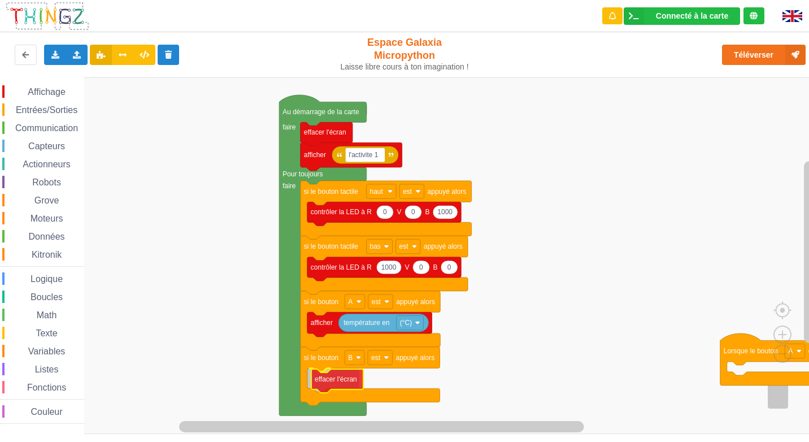
click at [344, 382] on div "Affichage Entrées/Sorties Communication Capteurs Actionneurs Robots Grove Moteu…" at bounding box center [408, 255] width 816 height 356
click at [56, 92] on span "Affichage" at bounding box center [46, 92] width 41 height 10
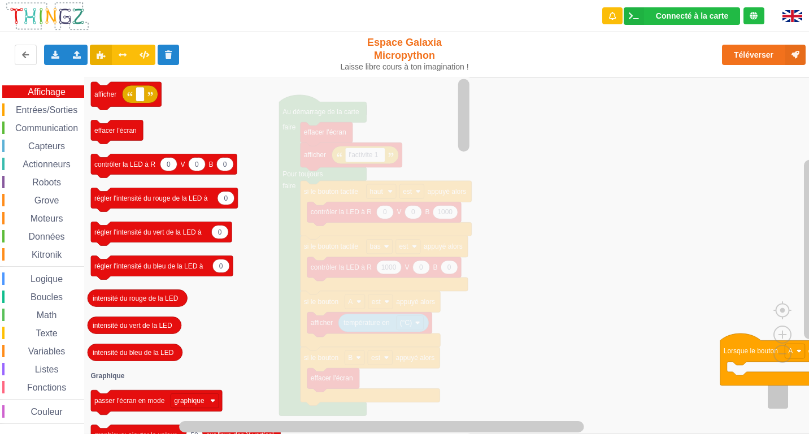
click at [252, 270] on icon "afficher effacer l'écran 0 0 0 contrôler la LED à R V B 0 régler l'intensité du…" at bounding box center [278, 255] width 388 height 356
click at [137, 113] on icon "afficher effacer l'écran 0 0 0 contrôler la LED à R V B 0 régler l'intensité du…" at bounding box center [278, 255] width 388 height 356
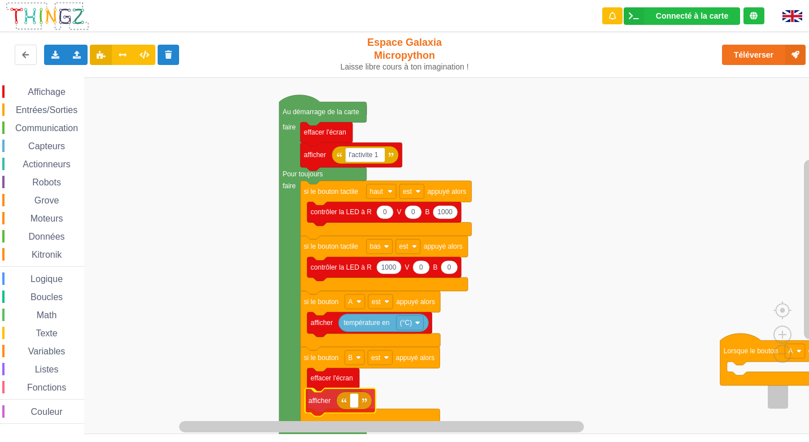
click at [331, 406] on div "Affichage Entrées/Sorties Communication Capteurs Actionneurs Robots Grove Moteu…" at bounding box center [408, 255] width 816 height 356
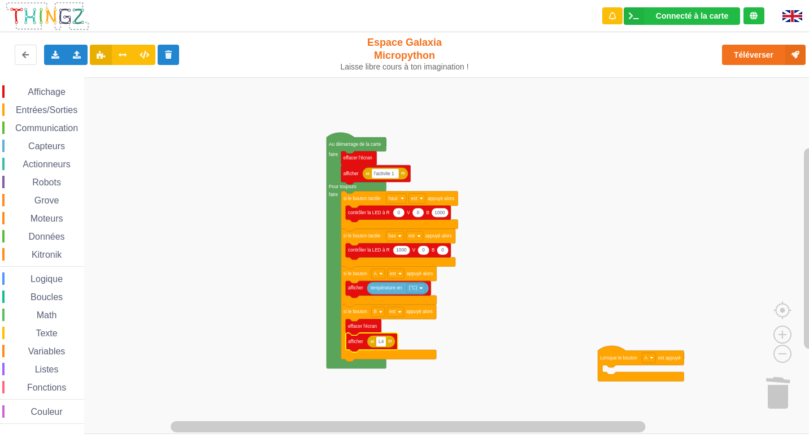
type input "L"
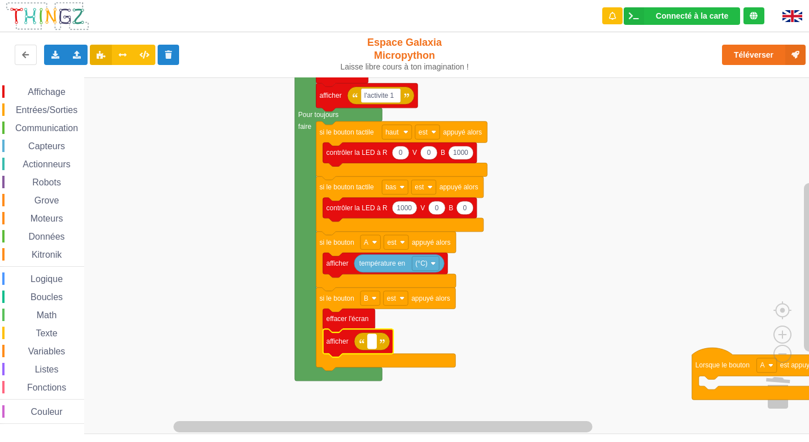
click at [372, 344] on text "Espace de travail de Blocky" at bounding box center [372, 341] width 2 height 8
type input "l'activite 1"
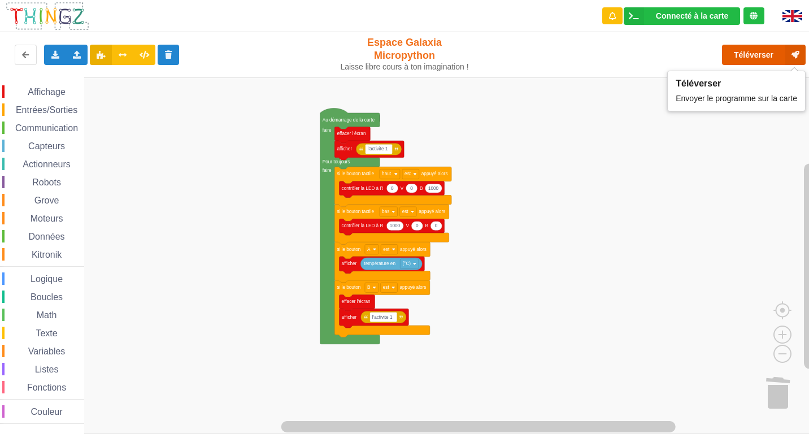
click at [751, 60] on button "Téléverser" at bounding box center [764, 55] width 84 height 20
click at [759, 59] on button "Téléverser" at bounding box center [764, 55] width 84 height 20
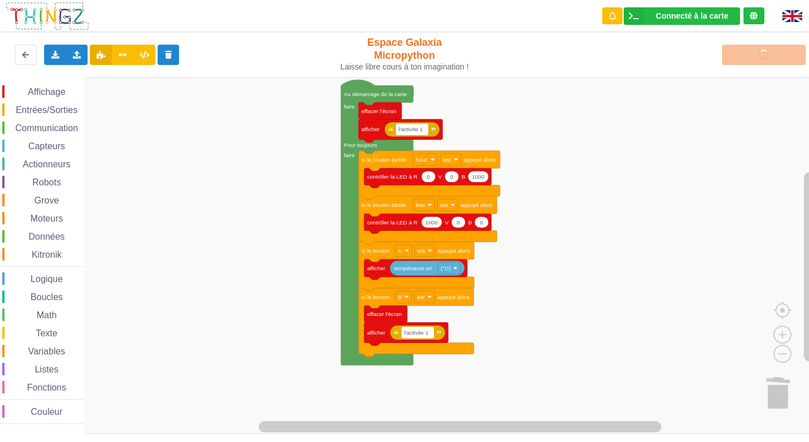
click at [517, 336] on div "Affichage Entrées/Sorties Communication Capteurs Actionneurs Robots Grove Moteu…" at bounding box center [408, 255] width 816 height 356
click at [51, 125] on span "Communication" at bounding box center [47, 128] width 66 height 10
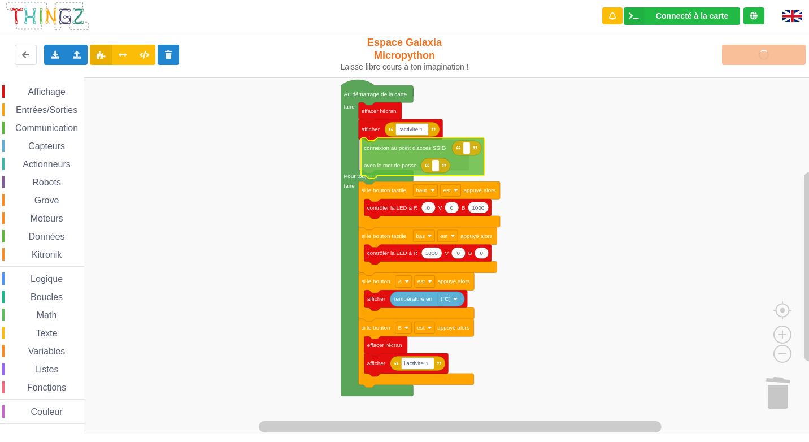
click at [403, 166] on div "Affichage Entrées/Sorties Communication Capteurs Actionneurs Robots Grove Moteu…" at bounding box center [408, 255] width 816 height 356
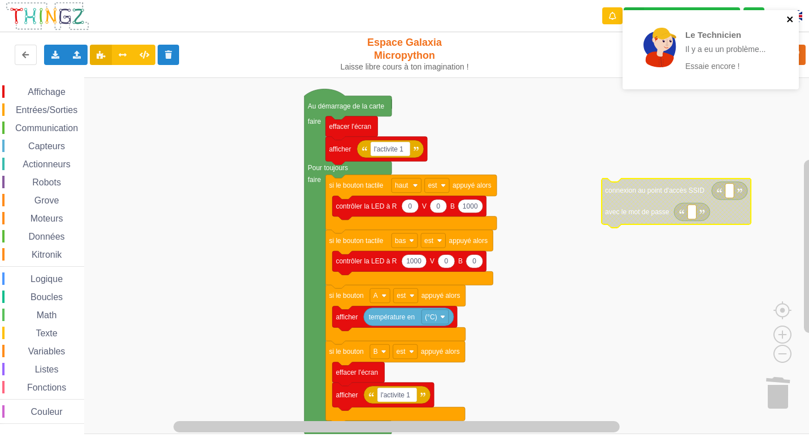
click at [787, 17] on icon "close" at bounding box center [790, 19] width 8 height 9
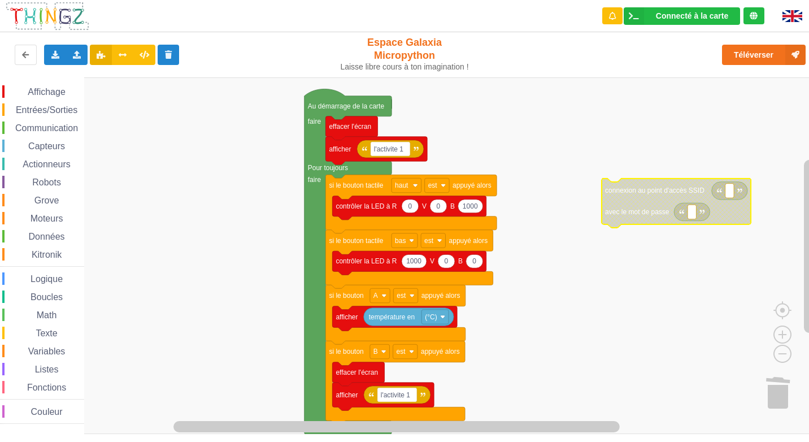
click at [761, 51] on div "Le Technicien Il y a eu un problème... Essaie encore ! Connecté à la carte Régl…" at bounding box center [404, 213] width 824 height 442
click at [753, 49] on button "Téléverser" at bounding box center [764, 55] width 84 height 20
click at [707, 154] on rect "Espace de travail de Blocky" at bounding box center [408, 255] width 816 height 356
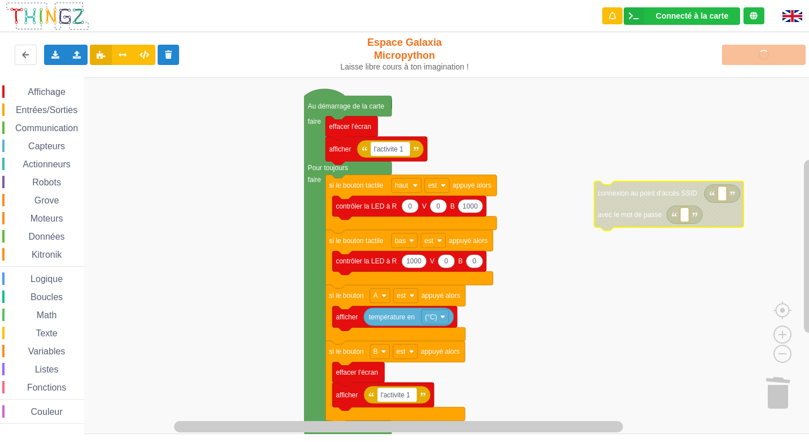
click at [636, 158] on rect "Espace de travail de Blocky" at bounding box center [408, 255] width 816 height 356
click at [42, 90] on span "Affichage" at bounding box center [46, 92] width 41 height 10
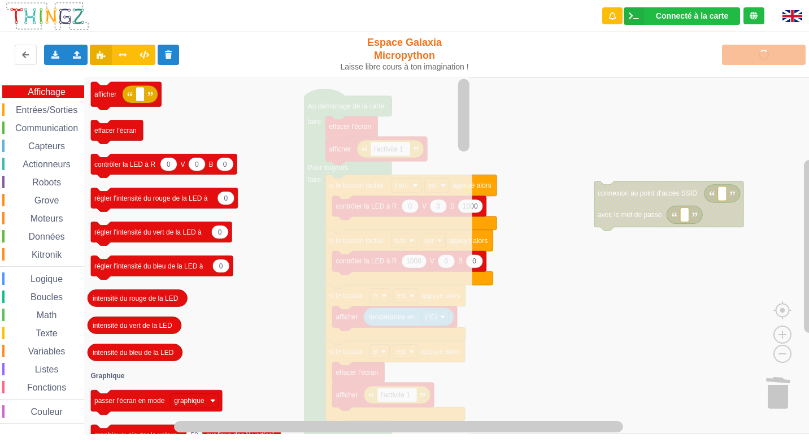
click at [603, 111] on rect "Espace de travail de Blocky" at bounding box center [408, 255] width 816 height 356
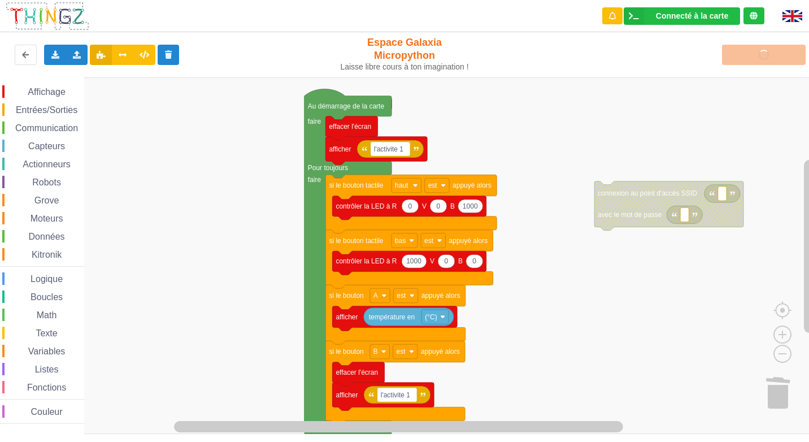
click at [48, 128] on span "Communication" at bounding box center [47, 128] width 66 height 10
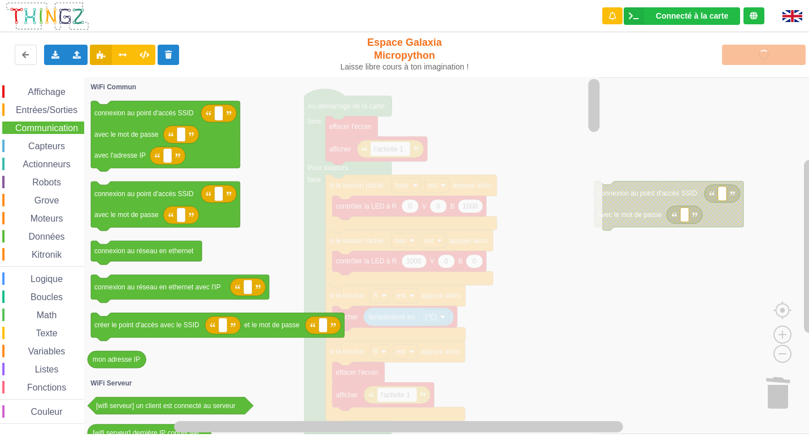
click at [685, 147] on rect "Espace de travail de Blocky" at bounding box center [408, 255] width 816 height 356
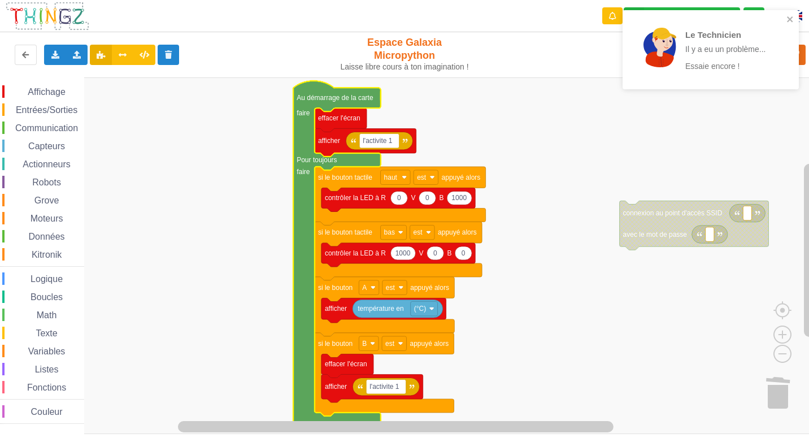
click at [788, 14] on div "Le Technicien Il y a eu un problème... Essaie encore !" at bounding box center [710, 49] width 176 height 79
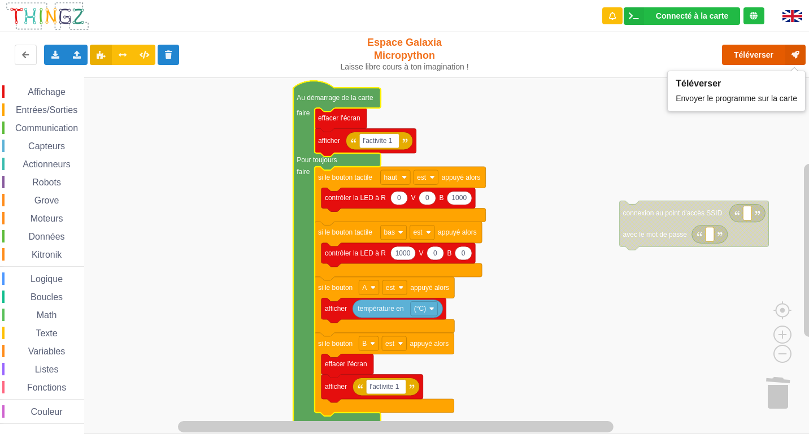
click at [748, 51] on button "Téléverser" at bounding box center [764, 55] width 84 height 20
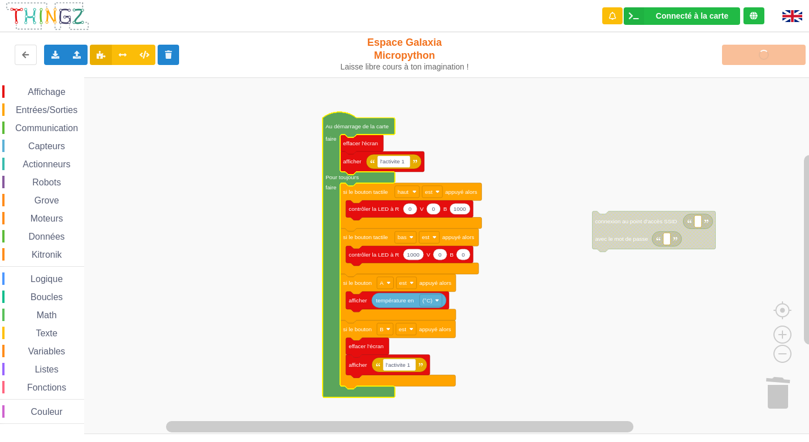
click at [670, 129] on rect "Espace de travail de Blocky" at bounding box center [408, 255] width 816 height 356
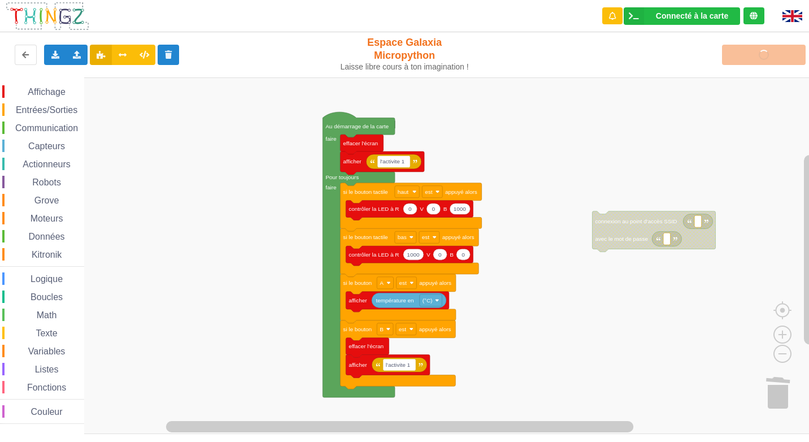
click at [670, 129] on rect "Espace de travail de Blocky" at bounding box center [408, 255] width 816 height 356
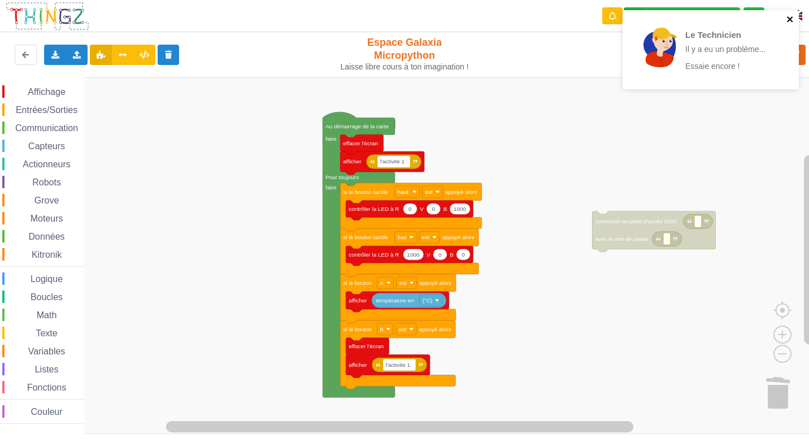
click at [792, 18] on icon "close" at bounding box center [790, 19] width 8 height 9
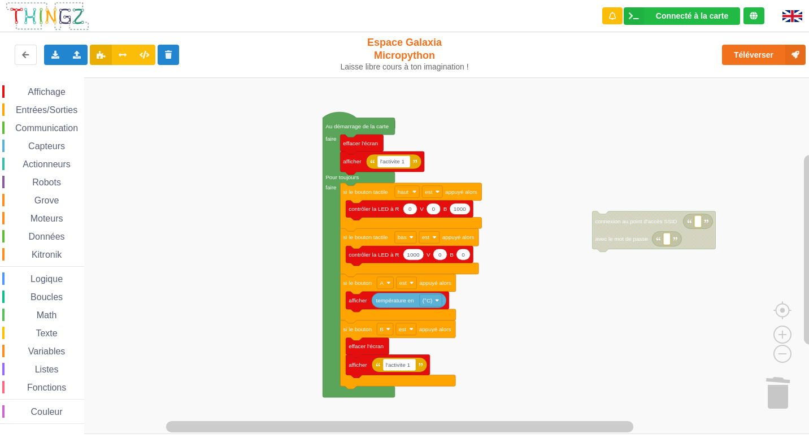
click at [50, 143] on span "Capteurs" at bounding box center [47, 146] width 40 height 10
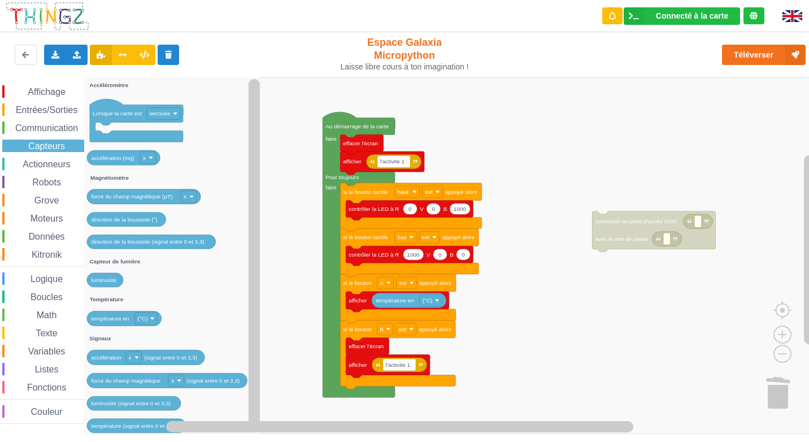
click at [34, 162] on span "Actionneurs" at bounding box center [46, 164] width 51 height 10
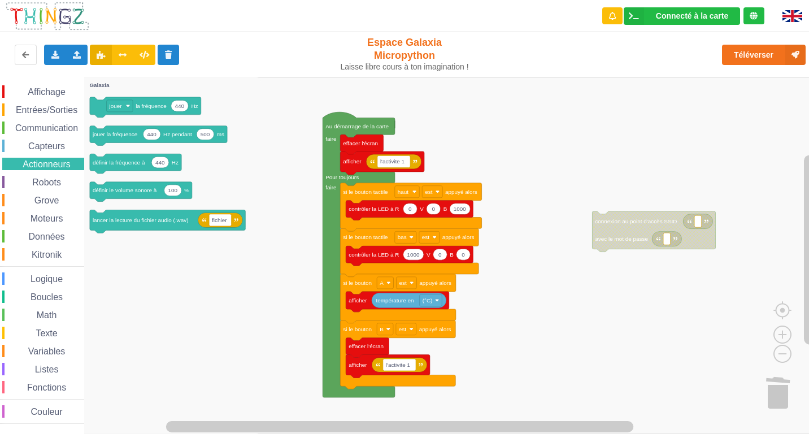
click at [47, 144] on span "Capteurs" at bounding box center [47, 146] width 40 height 10
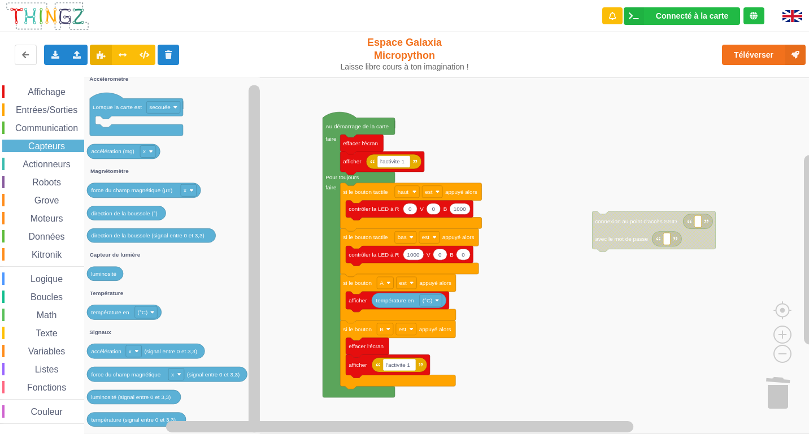
click at [60, 124] on span "Communication" at bounding box center [47, 128] width 66 height 10
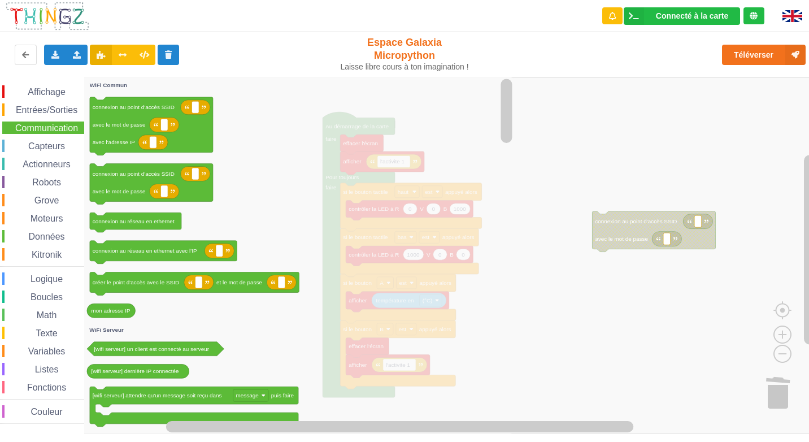
click at [29, 163] on span "Actionneurs" at bounding box center [46, 164] width 51 height 10
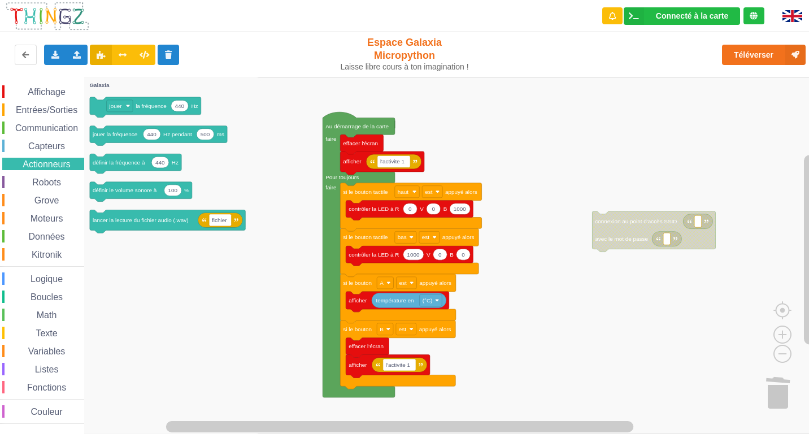
click at [59, 180] on span "Robots" at bounding box center [46, 182] width 32 height 10
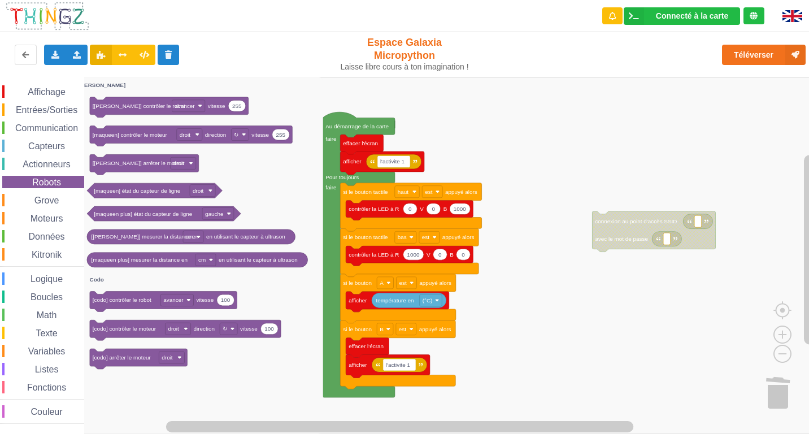
click at [51, 198] on span "Grove" at bounding box center [47, 200] width 28 height 10
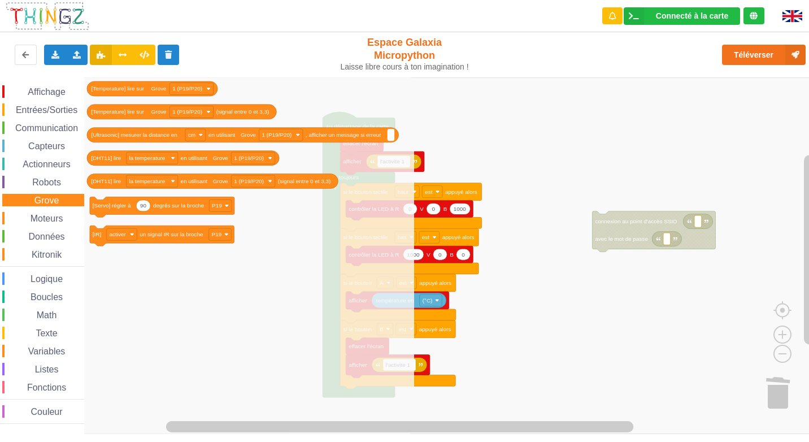
click at [53, 209] on div "Affichage Entrées/Sorties Communication Capteurs Actionneurs Robots Grove Moteu…" at bounding box center [42, 254] width 84 height 338
click at [53, 215] on span "Moteurs" at bounding box center [47, 218] width 36 height 10
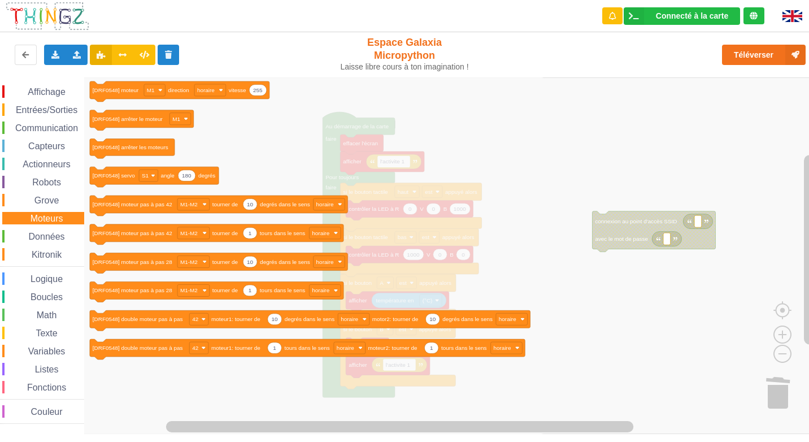
click at [51, 233] on span "Données" at bounding box center [47, 236] width 40 height 10
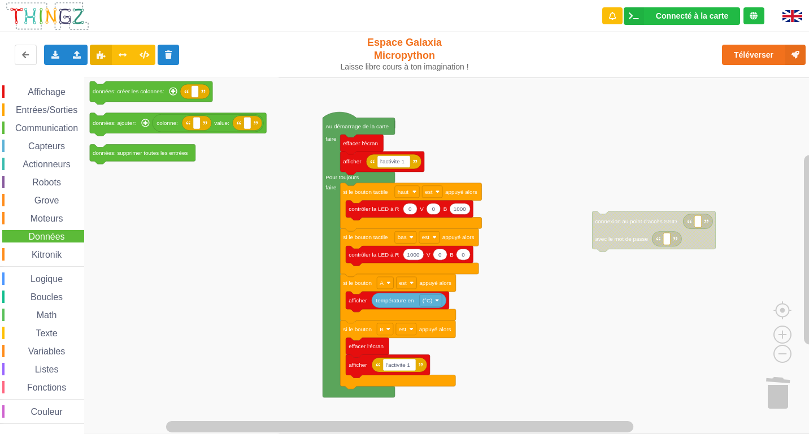
click at [51, 252] on span "Kitronik" at bounding box center [46, 255] width 33 height 10
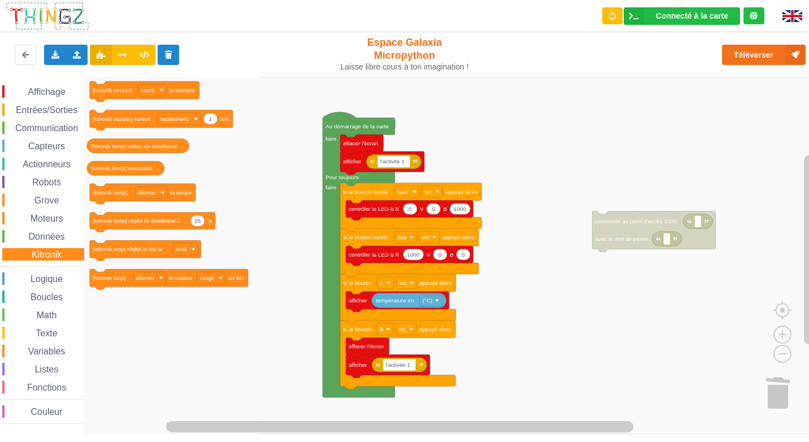
drag, startPoint x: 187, startPoint y: 422, endPoint x: 248, endPoint y: 466, distance: 74.9
drag, startPoint x: 248, startPoint y: 466, endPoint x: 39, endPoint y: 167, distance: 364.9
click at [39, 167] on span "Actionneurs" at bounding box center [46, 164] width 51 height 10
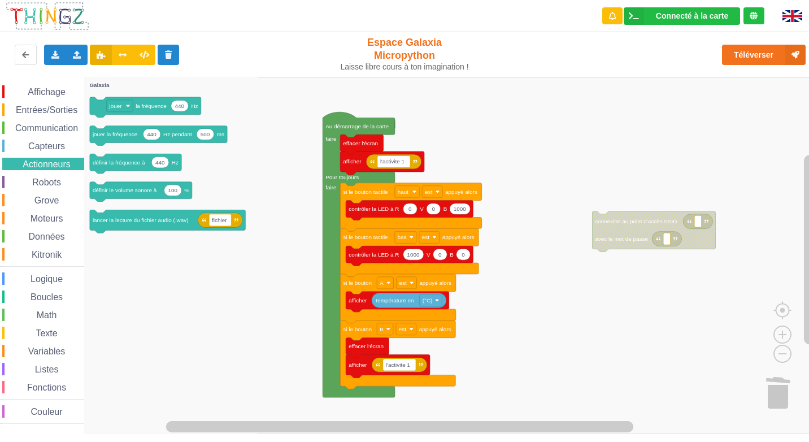
click at [48, 298] on span "Boucles" at bounding box center [47, 297] width 36 height 10
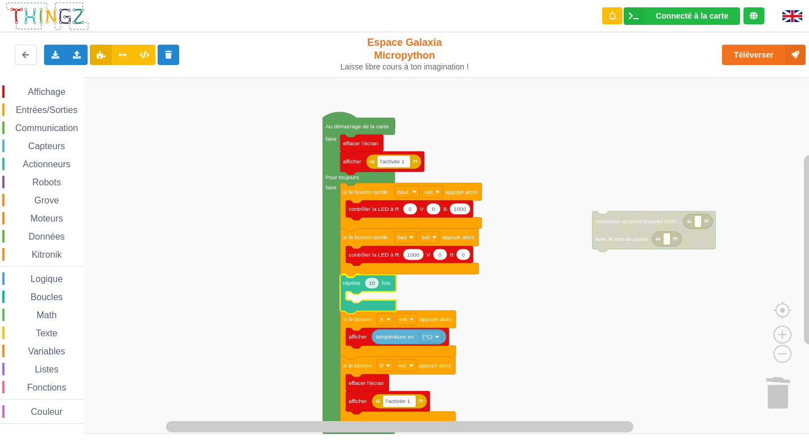
click at [348, 287] on div "Affichage Entrées/Sorties Communication Capteurs Actionneurs Robots Grove Moteu…" at bounding box center [408, 255] width 816 height 356
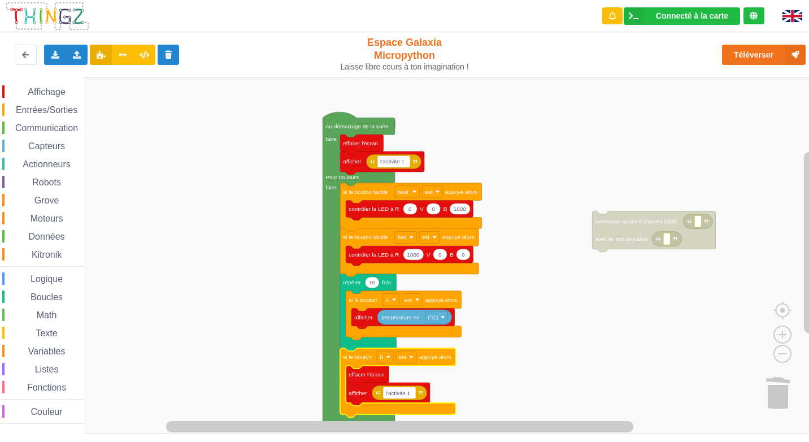
click at [374, 286] on icon "Espace de travail de Blocky" at bounding box center [372, 282] width 14 height 11
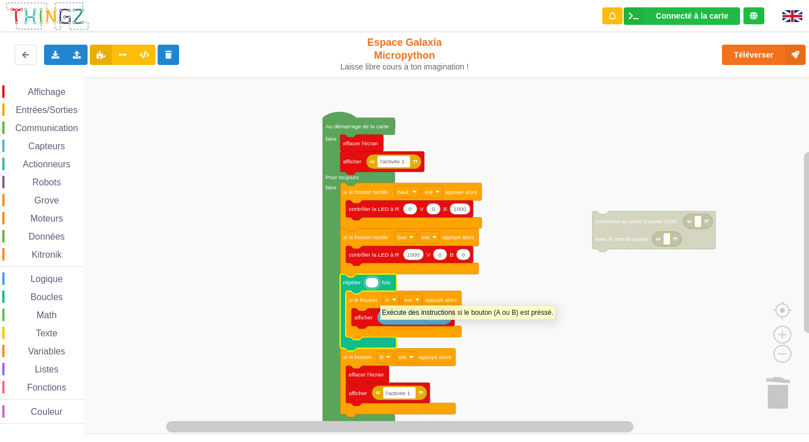
type input "1"
click at [528, 333] on rect "Espace de travail de Blocky" at bounding box center [408, 255] width 816 height 356
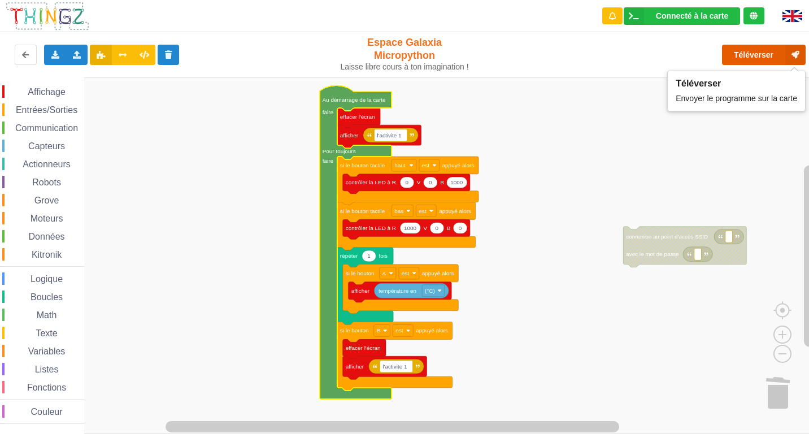
click at [751, 54] on button "Téléverser" at bounding box center [764, 55] width 84 height 20
click at [638, 142] on rect "Espace de travail de Blocky" at bounding box center [408, 255] width 816 height 356
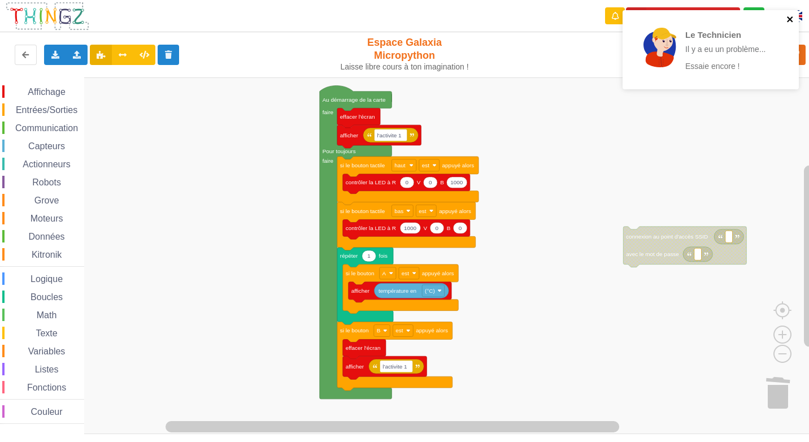
click at [790, 16] on icon "close" at bounding box center [790, 19] width 8 height 9
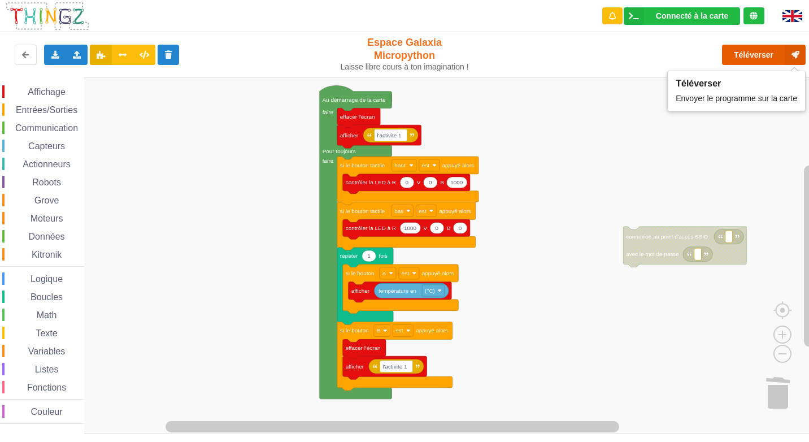
click at [762, 55] on button "Téléverser" at bounding box center [764, 55] width 84 height 20
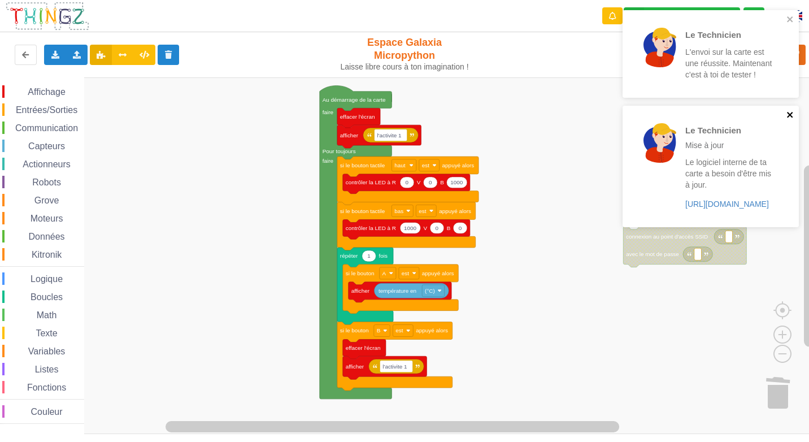
click at [788, 111] on icon "close" at bounding box center [790, 114] width 8 height 9
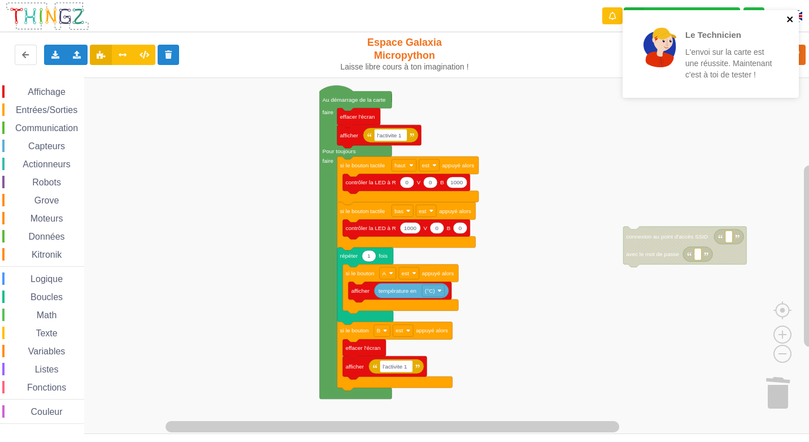
click at [787, 16] on icon "close" at bounding box center [790, 19] width 8 height 9
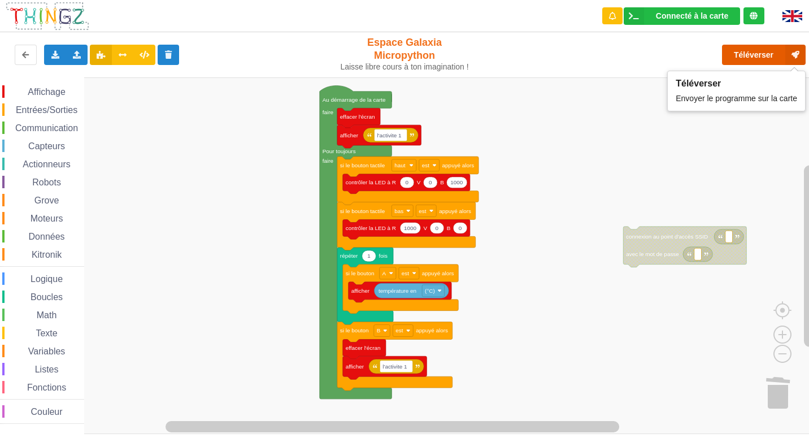
click at [742, 58] on button "Téléverser" at bounding box center [764, 55] width 84 height 20
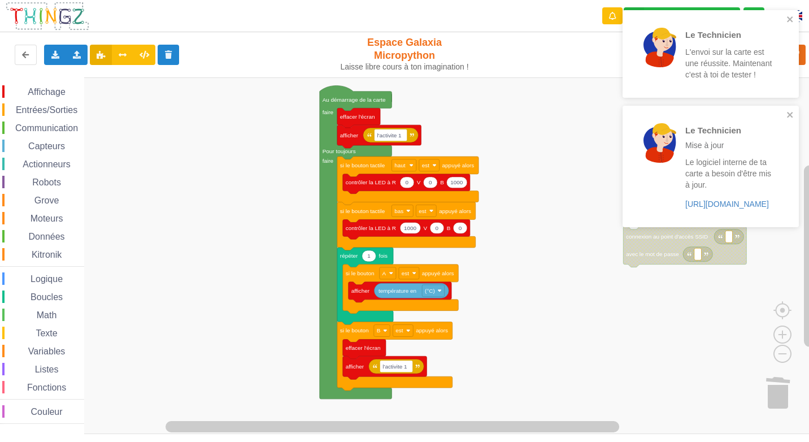
click at [785, 115] on div "Le Technicien Mise à jour Le logiciel interne de ta carte a besoin d'être mis à…" at bounding box center [706, 166] width 159 height 112
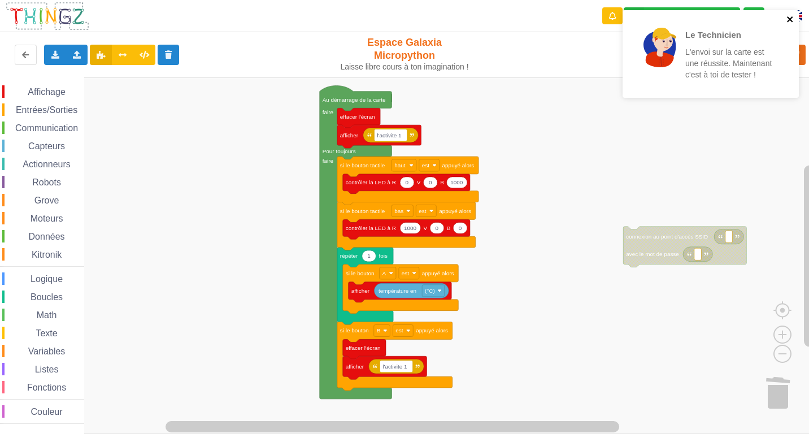
click at [789, 24] on button "close" at bounding box center [790, 20] width 8 height 11
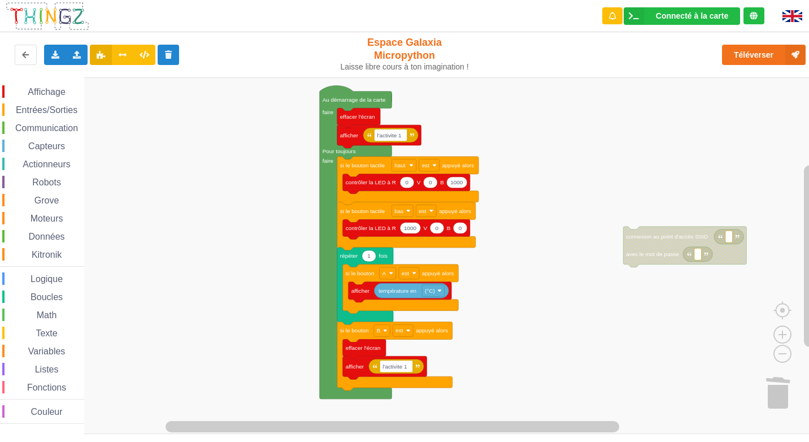
click at [51, 129] on span "Communication" at bounding box center [47, 128] width 66 height 10
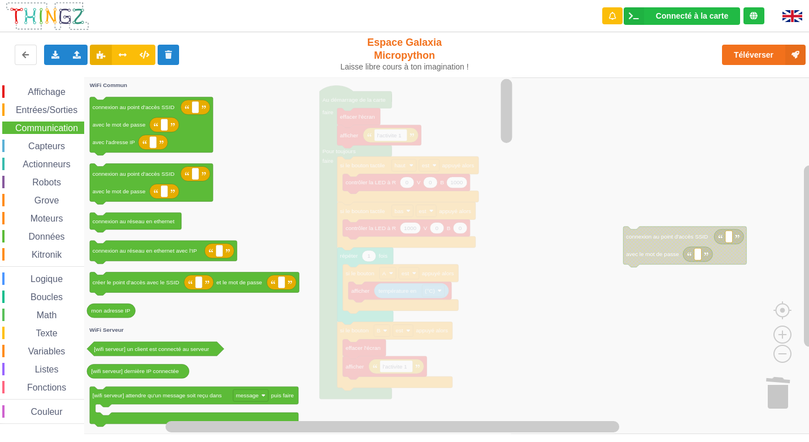
click at [42, 299] on span "Boucles" at bounding box center [47, 297] width 36 height 10
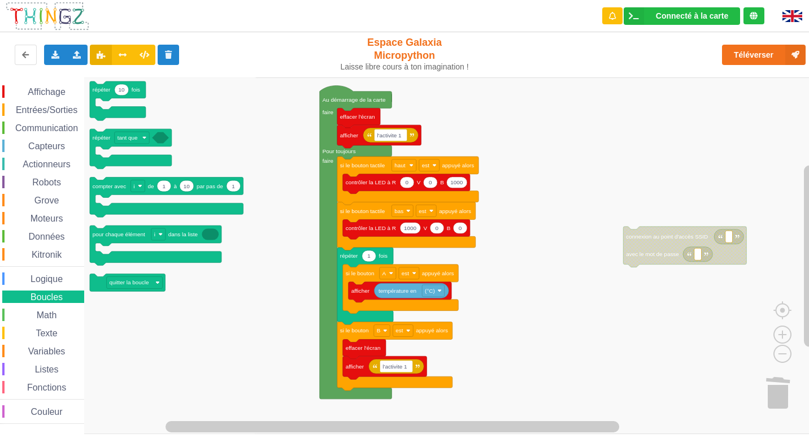
click at [43, 316] on span "Math" at bounding box center [47, 315] width 24 height 10
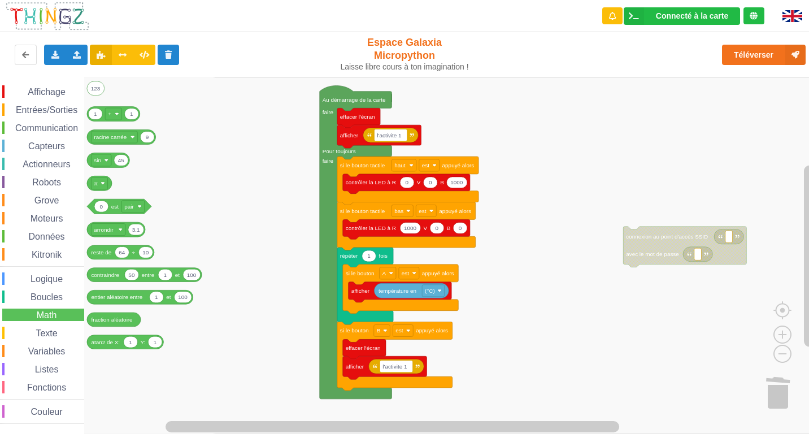
click at [38, 127] on span "Communication" at bounding box center [47, 128] width 66 height 10
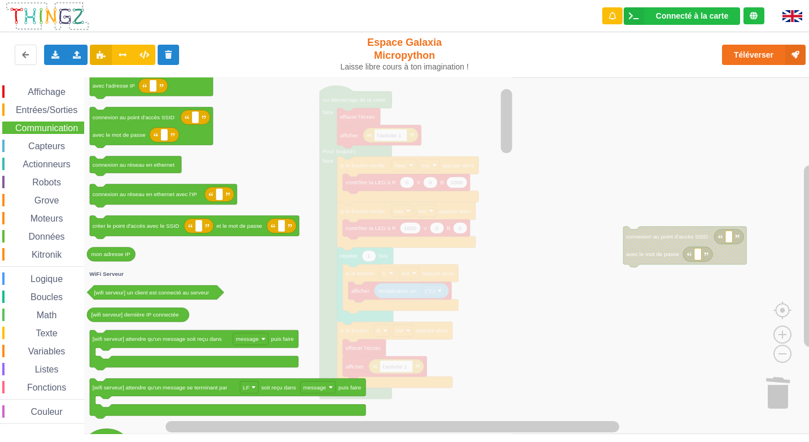
click at [562, 374] on rect "Espace de travail de Blocky" at bounding box center [408, 255] width 816 height 356
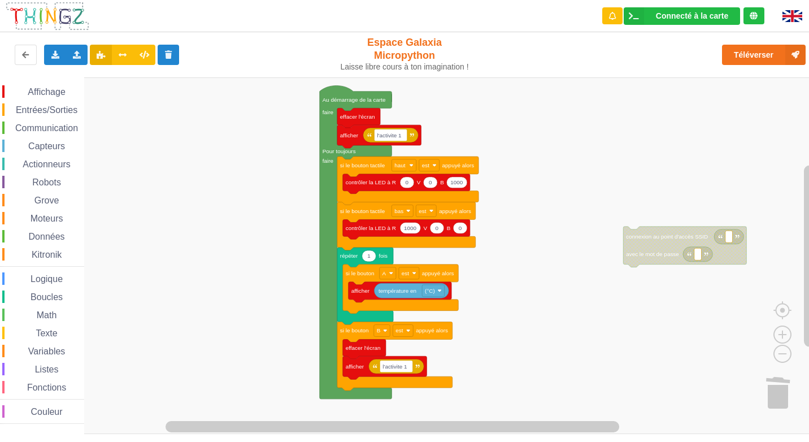
click at [58, 129] on span "Communication" at bounding box center [47, 128] width 66 height 10
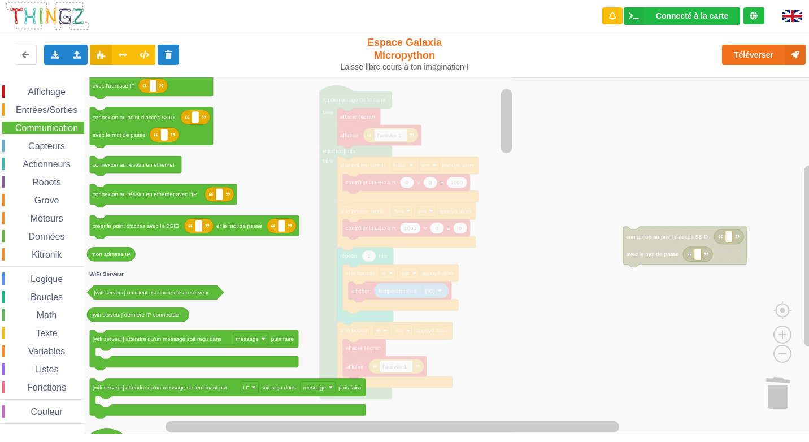
click at [47, 308] on div "Affichage Entrées/Sorties Communication Capteurs Actionneurs Robots Grove Moteu…" at bounding box center [42, 254] width 84 height 338
click at [44, 312] on span "Math" at bounding box center [47, 315] width 24 height 10
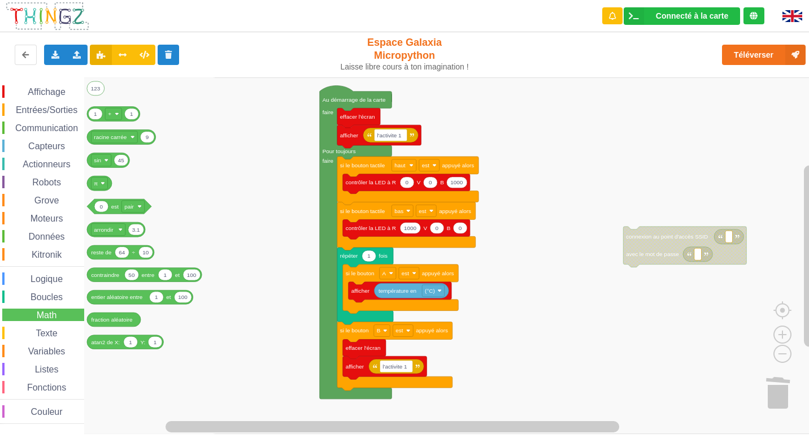
click at [55, 239] on span "Données" at bounding box center [47, 236] width 40 height 10
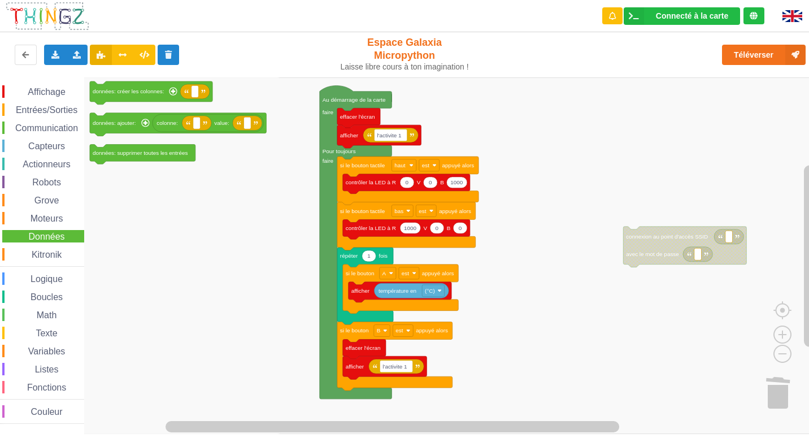
click at [45, 129] on span "Communication" at bounding box center [47, 128] width 66 height 10
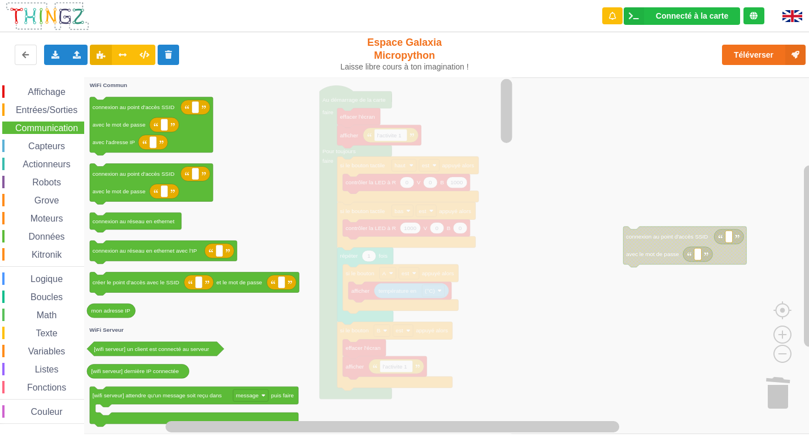
click at [46, 112] on span "Entrées/Sorties" at bounding box center [46, 110] width 65 height 10
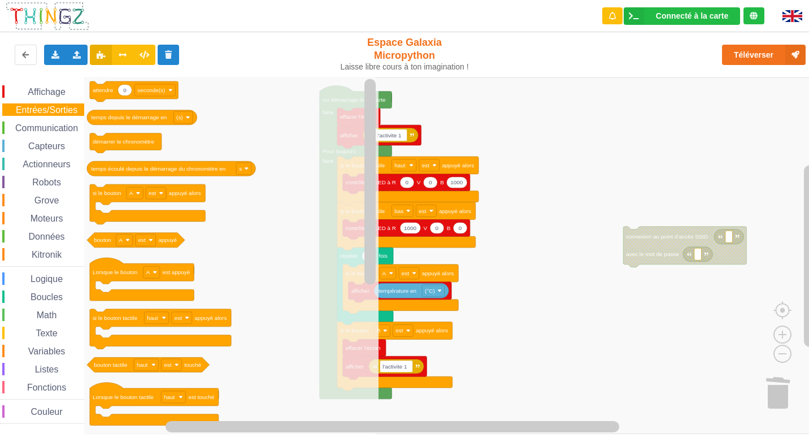
click at [47, 96] on span "Affichage" at bounding box center [46, 92] width 41 height 10
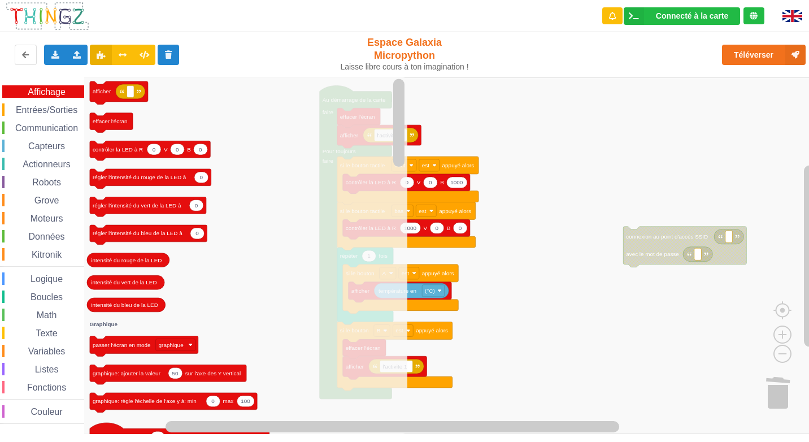
click at [526, 269] on rect "Espace de travail de Blocky" at bounding box center [408, 255] width 816 height 356
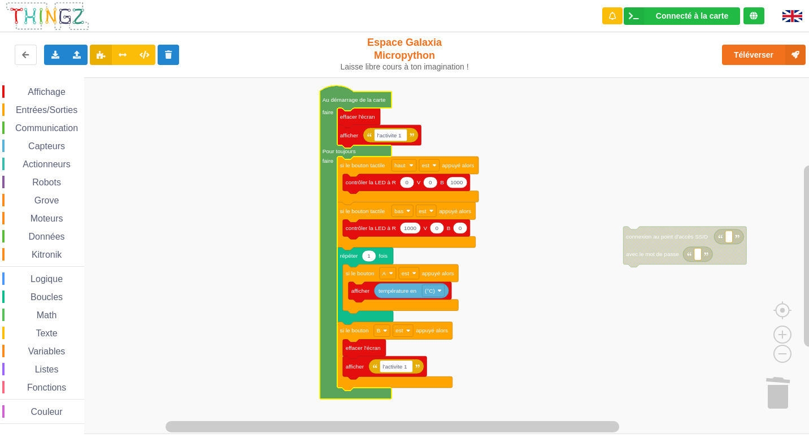
click at [332, 105] on icon "Espace de travail de Blocky" at bounding box center [356, 241] width 72 height 313
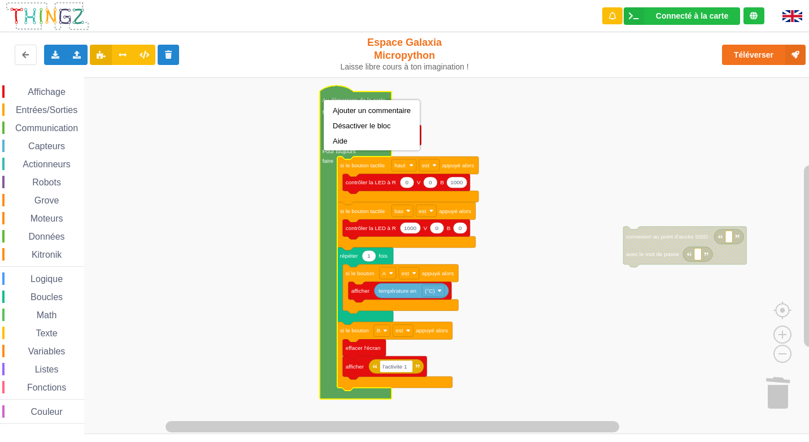
click at [294, 99] on rect "Espace de travail de Blocky" at bounding box center [408, 255] width 816 height 356
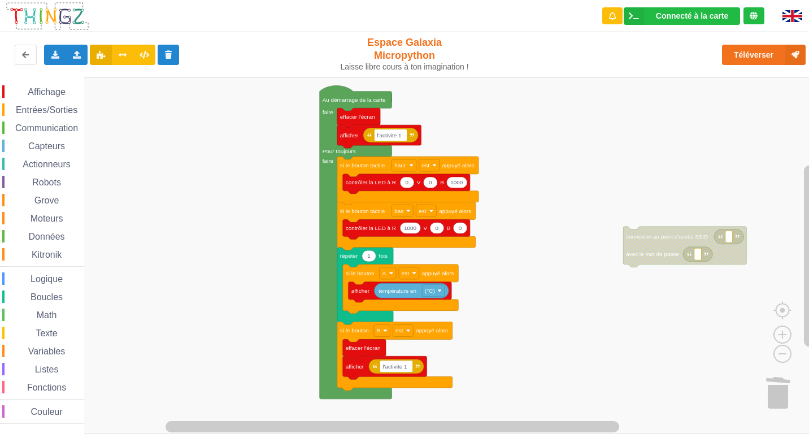
click at [57, 126] on span "Communication" at bounding box center [47, 128] width 66 height 10
click at [594, 357] on rect "Espace de travail de Blocky" at bounding box center [408, 255] width 816 height 356
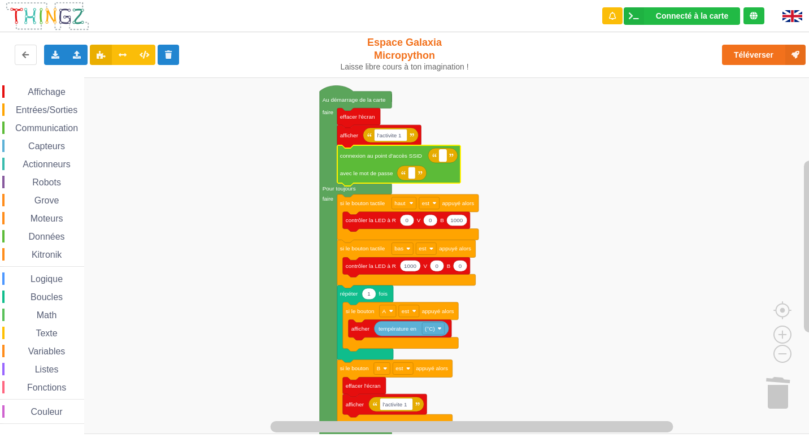
click at [442, 160] on rect "Espace de travail de Blocky" at bounding box center [442, 156] width 7 height 12
type input "NETGEAR91"
click at [413, 177] on rect "Espace de travail de Blocky" at bounding box center [411, 173] width 7 height 12
click at [472, 158] on rect "Espace de travail de Blocky" at bounding box center [457, 156] width 37 height 12
click at [451, 157] on input "Passuper" at bounding box center [453, 156] width 29 height 12
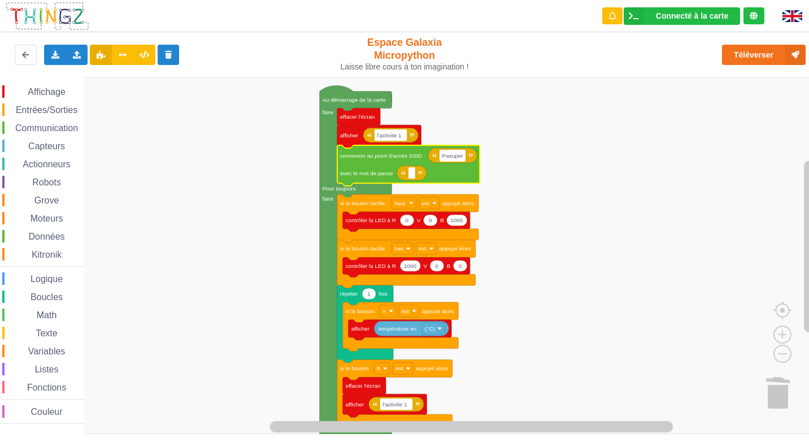
click at [461, 158] on input "Pasuper" at bounding box center [452, 156] width 27 height 12
click at [462, 158] on input "Pasuper" at bounding box center [452, 156] width 27 height 12
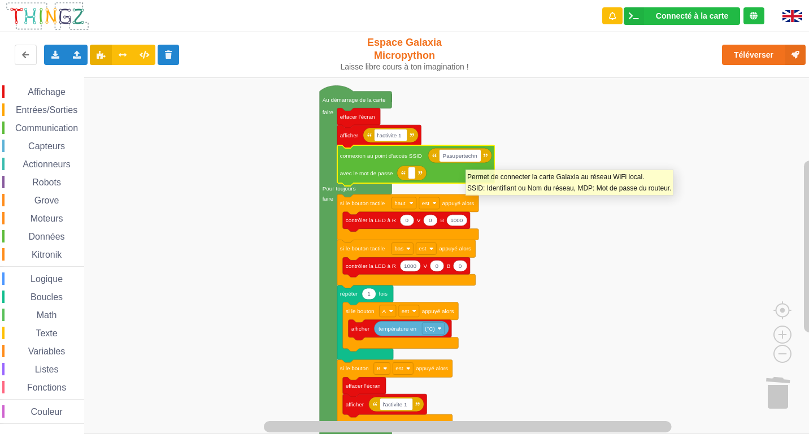
type input "Pasupertechno"
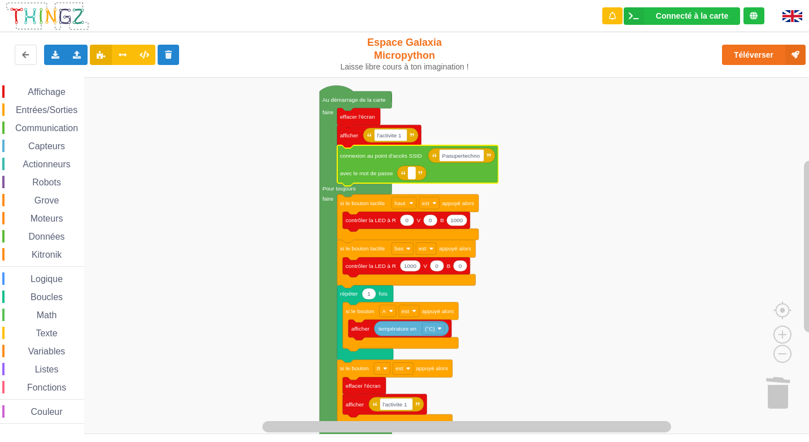
click at [413, 174] on rect "Espace de travail de Blocky" at bounding box center [411, 173] width 7 height 12
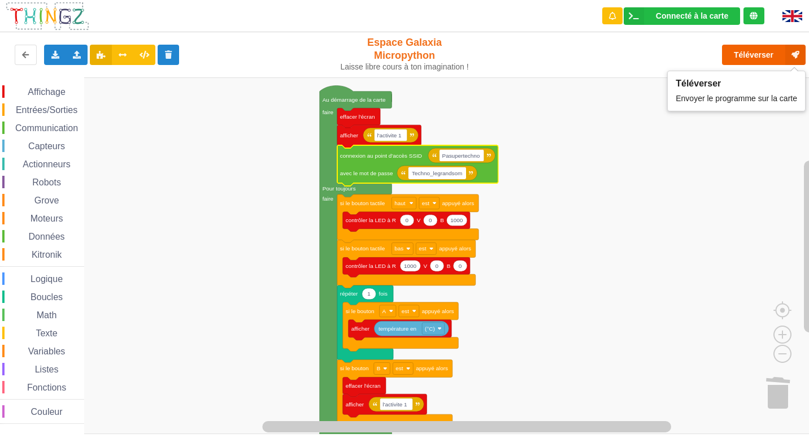
type input "Techno_legrandsom"
click at [753, 46] on button "Téléverser" at bounding box center [764, 55] width 84 height 20
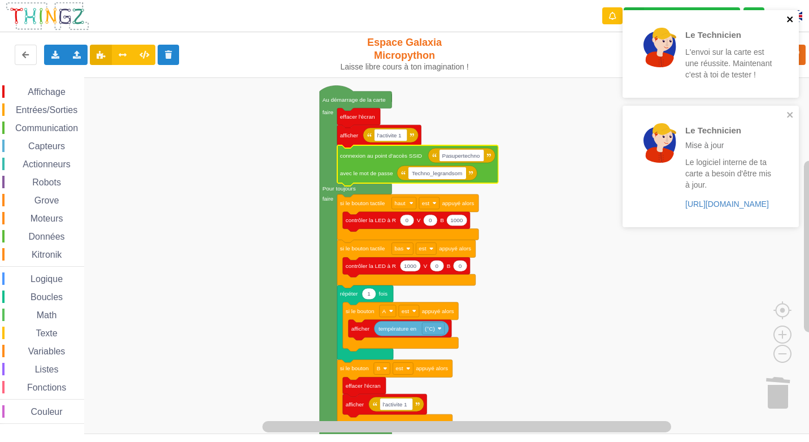
click at [789, 16] on icon "close" at bounding box center [790, 19] width 8 height 9
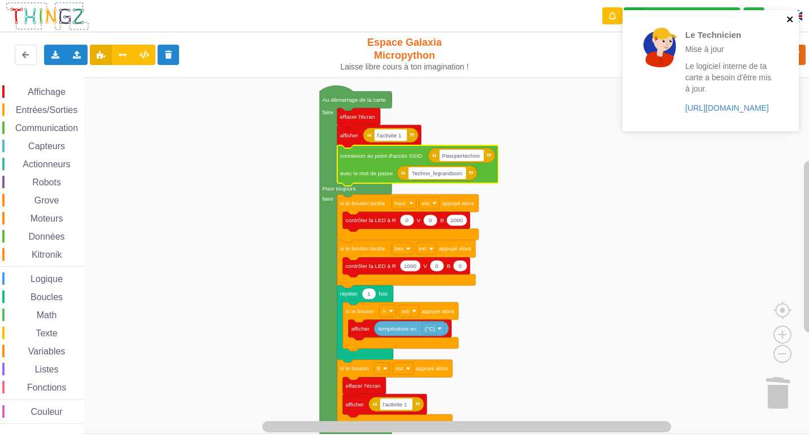
click at [791, 16] on icon "close" at bounding box center [790, 19] width 8 height 9
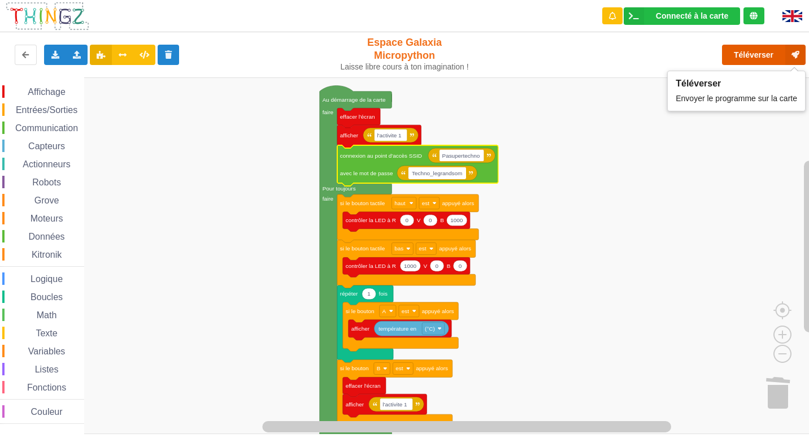
click at [737, 60] on button "Téléverser" at bounding box center [764, 55] width 84 height 20
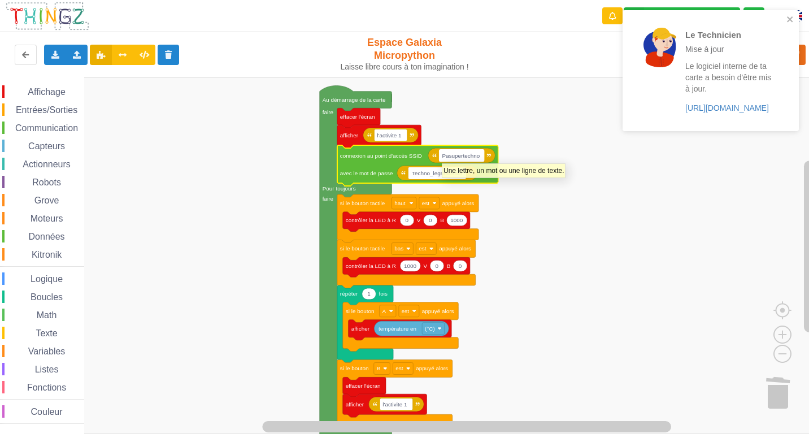
click at [444, 156] on text "Pasupertechno" at bounding box center [461, 155] width 38 height 6
click at [445, 158] on input "Pasupertechno" at bounding box center [461, 156] width 45 height 12
type input "Lasupertechno"
click at [443, 174] on text "Techno_legrandsom" at bounding box center [435, 173] width 50 height 6
click at [444, 173] on input "Techno_legrandsom" at bounding box center [437, 173] width 58 height 12
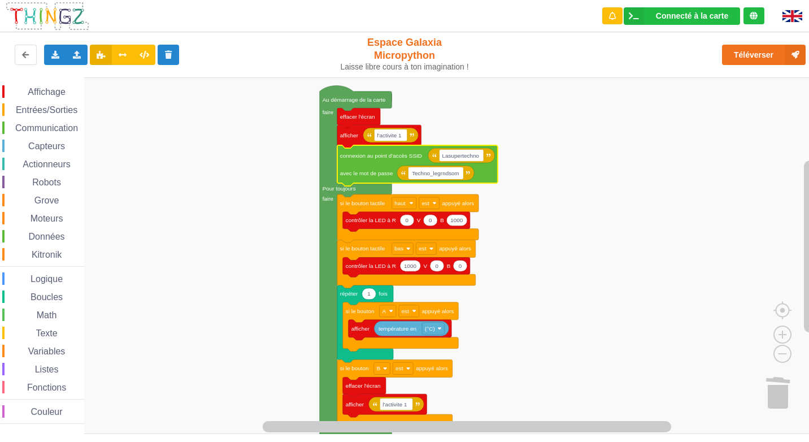
type input "Techno_legràndsom"
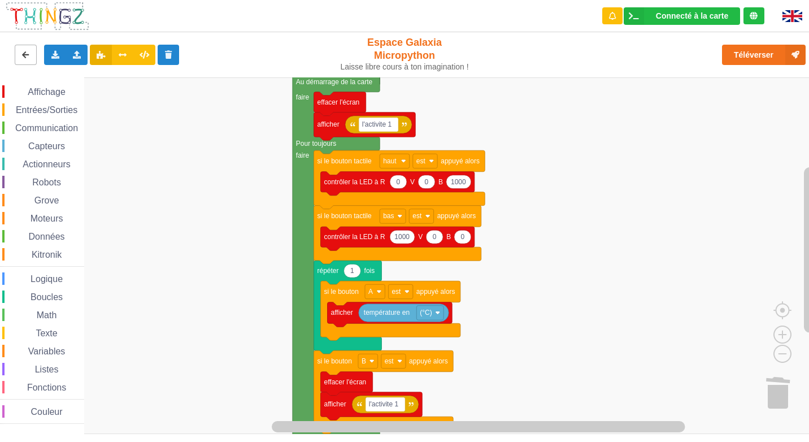
click at [31, 52] on button at bounding box center [26, 55] width 22 height 20
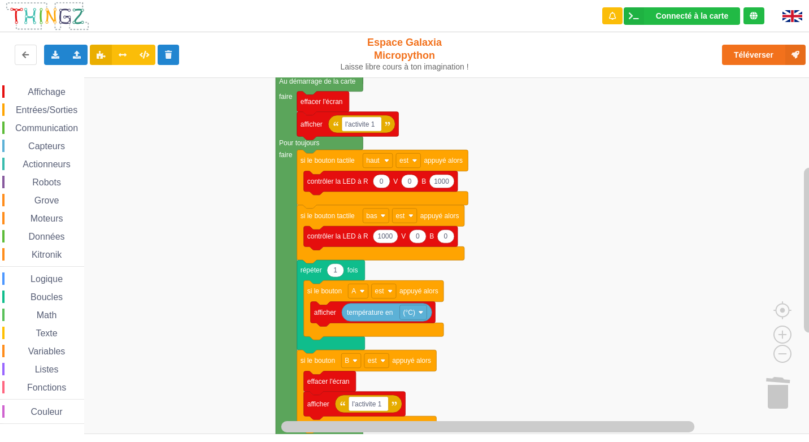
click at [50, 131] on span "Communication" at bounding box center [47, 128] width 66 height 10
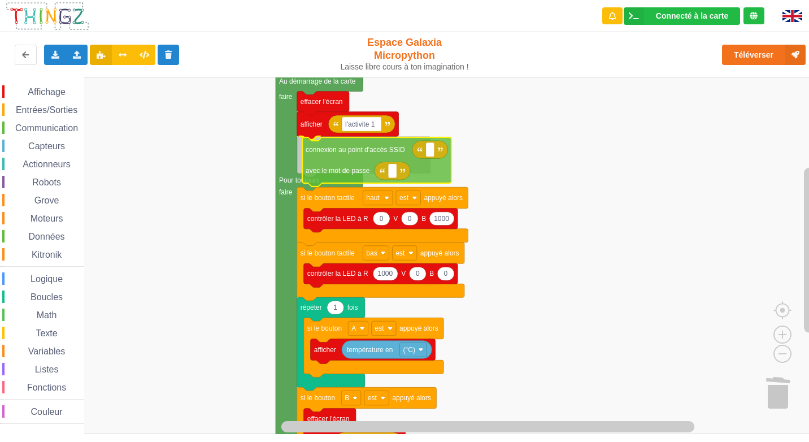
click at [342, 163] on div "Affichage Entrées/Sorties Communication Capteurs Actionneurs Robots Grove Moteu…" at bounding box center [408, 255] width 816 height 356
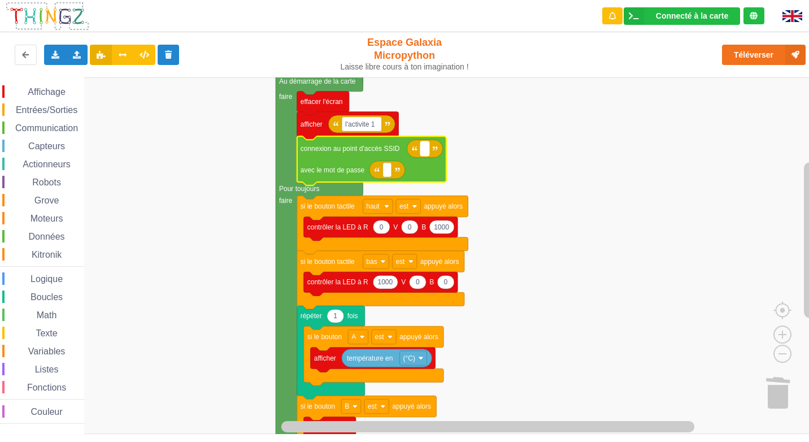
click at [425, 155] on rect "Espace de travail de Blocky" at bounding box center [424, 148] width 8 height 15
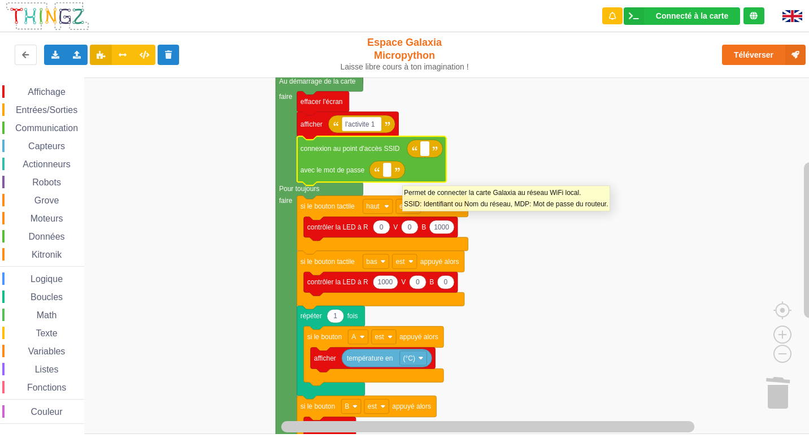
type input "l"
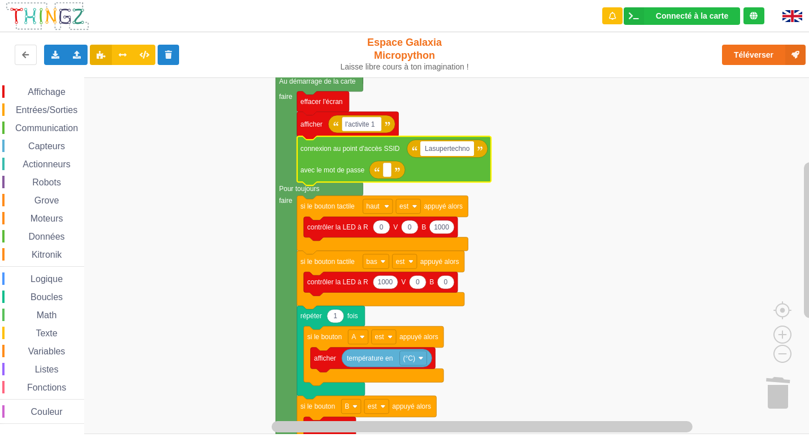
click at [427, 150] on input "Lasupertechno" at bounding box center [447, 148] width 54 height 15
type input "lasupertechno"
click at [387, 174] on text "Espace de travail de Blocky" at bounding box center [387, 170] width 2 height 8
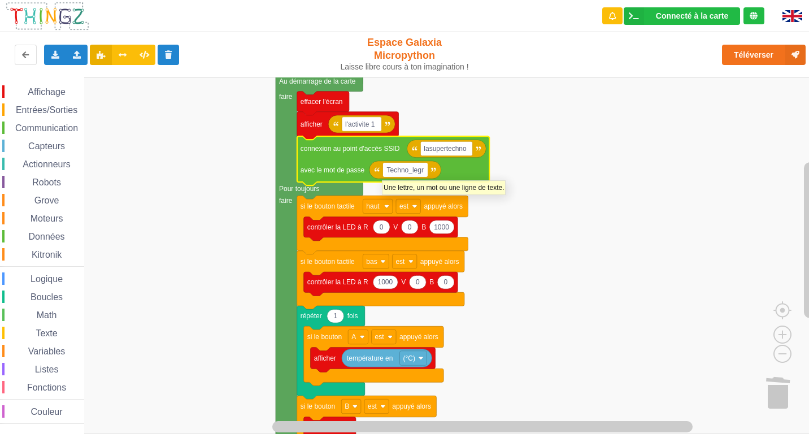
type input "Techno_legr"
click at [422, 171] on text "Techno_legr" at bounding box center [404, 170] width 37 height 8
click at [423, 172] on input "Techno_legr" at bounding box center [405, 170] width 45 height 15
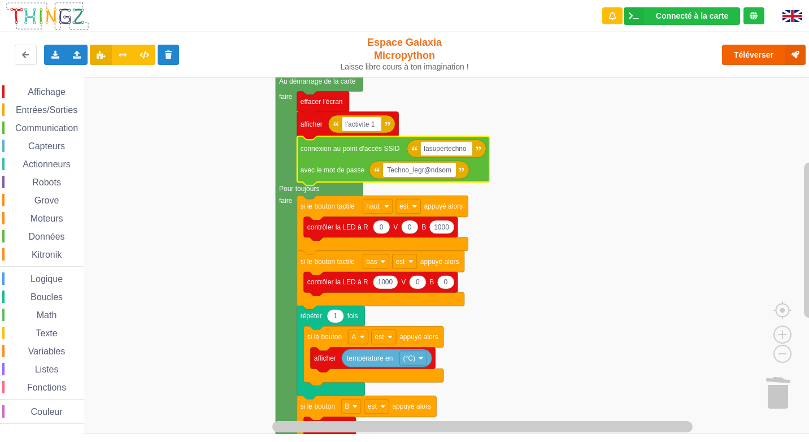
type input "Techno_legr@ndsom"
click at [759, 58] on button "Téléverser" at bounding box center [764, 55] width 84 height 20
click at [748, 56] on button "Téléverser" at bounding box center [764, 55] width 84 height 20
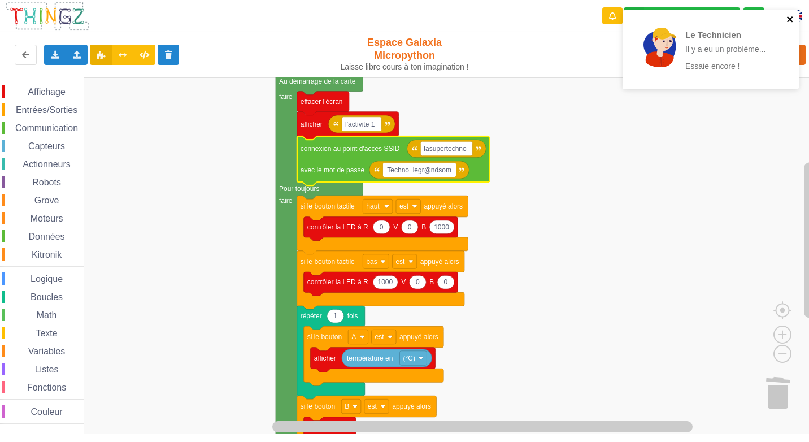
click at [788, 19] on icon "close" at bounding box center [790, 19] width 8 height 9
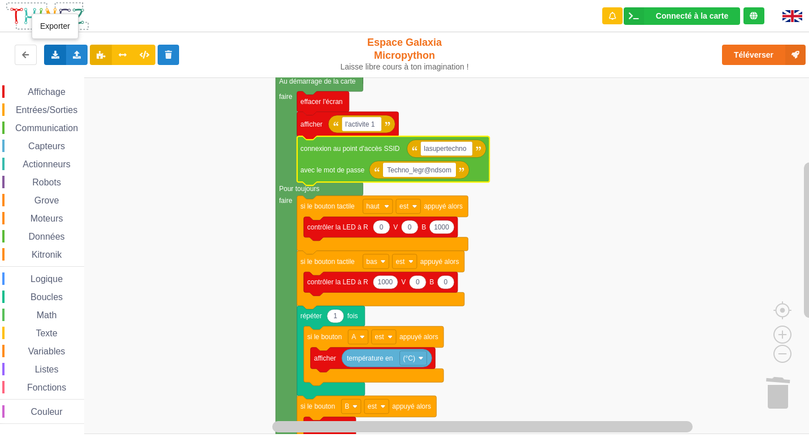
click at [59, 59] on div "Exporter l'assemblage de blocs Exporter l'assemblage de blocs au format Python" at bounding box center [55, 55] width 22 height 20
click at [84, 70] on div "Exporter l'assemblage de blocs" at bounding box center [148, 75] width 206 height 20
